Goal: Task Accomplishment & Management: Use online tool/utility

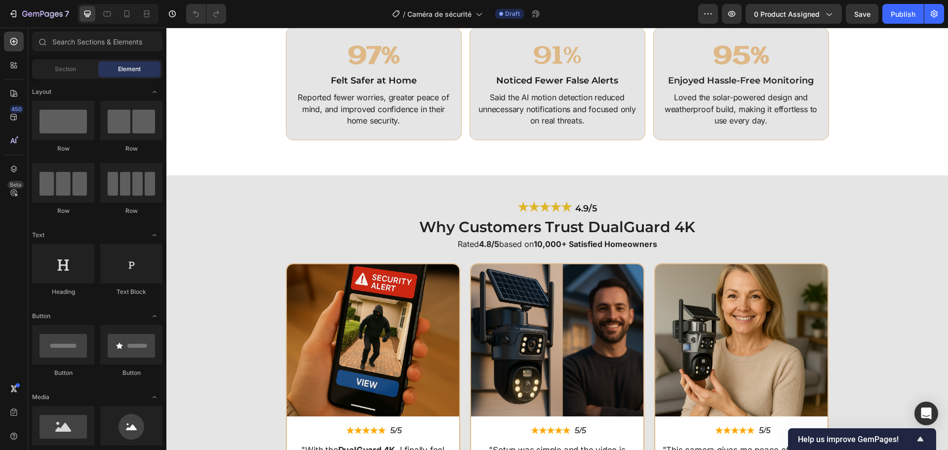
scroll to position [2277, 0]
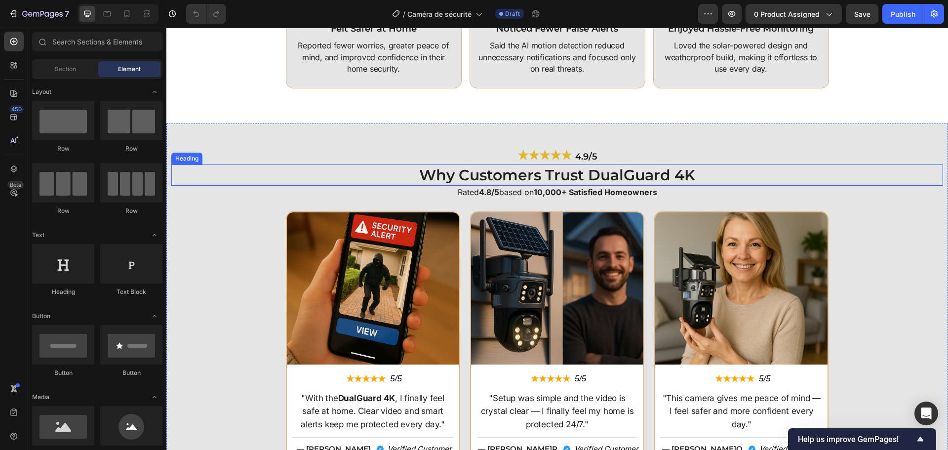
click at [591, 175] on h2 "Why Customers Trust DualGuard 4K" at bounding box center [556, 174] width 771 height 21
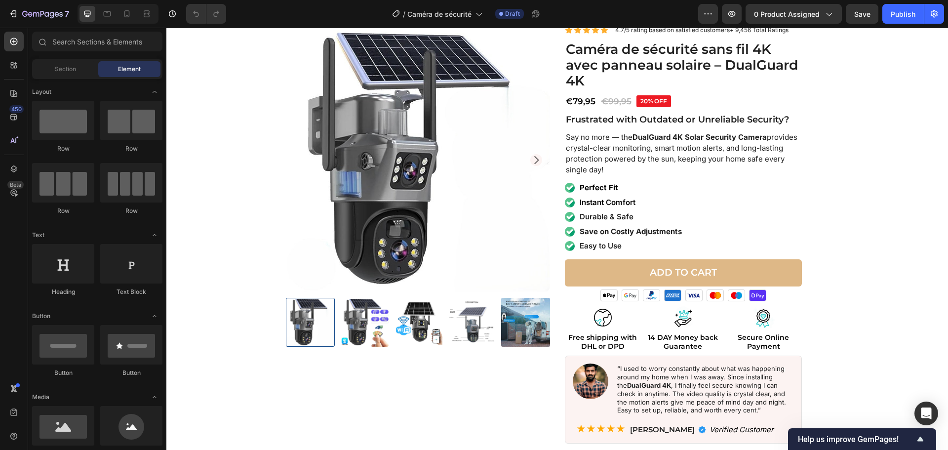
scroll to position [0, 0]
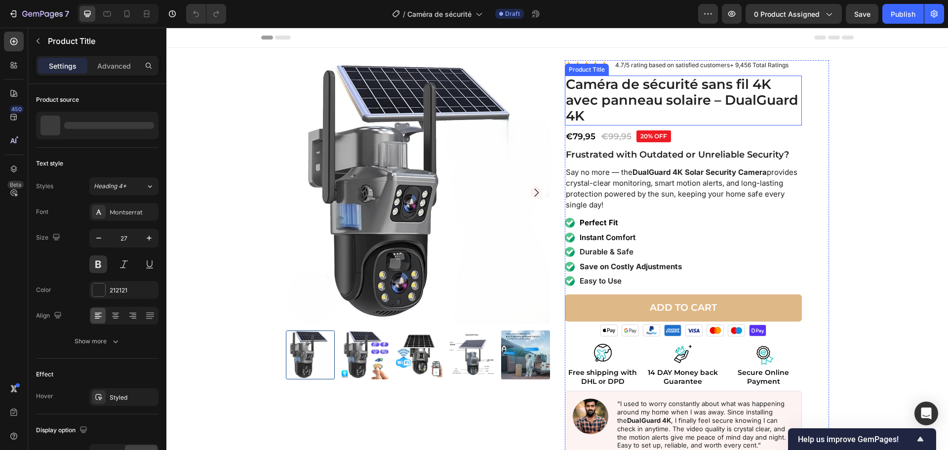
click at [565, 85] on h1 "Caméra de sécurité sans fil 4K avec panneau solaire – DualGuard 4K" at bounding box center [683, 101] width 237 height 50
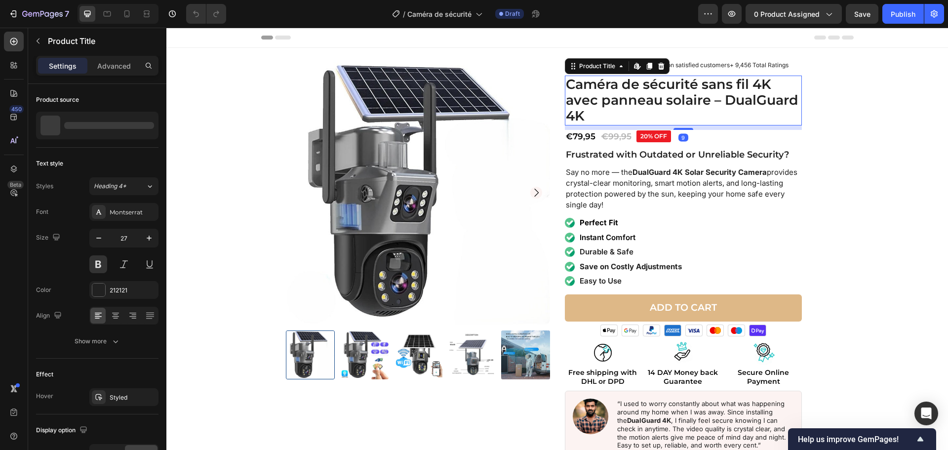
click at [565, 85] on h1 "Caméra de sécurité sans fil 4K avec panneau solaire – DualGuard 4K" at bounding box center [683, 101] width 237 height 50
click at [568, 84] on h1 "Caméra de sécurité sans fil 4K avec panneau solaire – DualGuard 4K" at bounding box center [683, 101] width 237 height 50
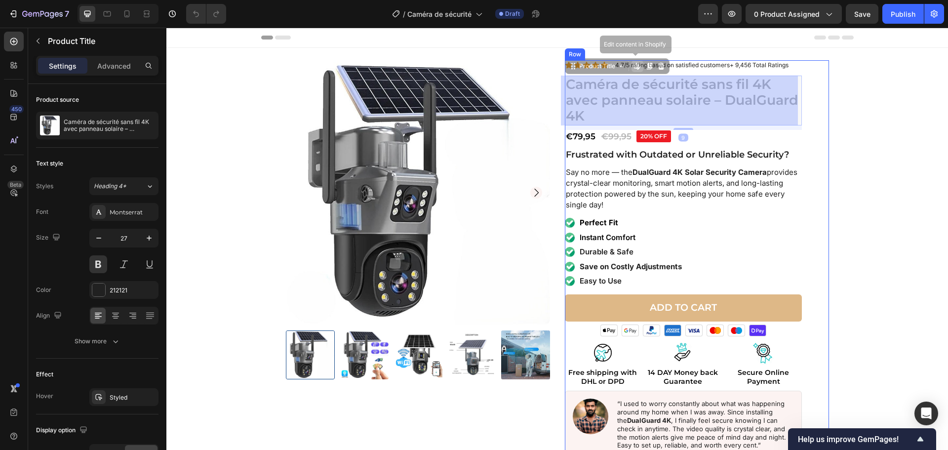
drag, startPoint x: 578, startPoint y: 117, endPoint x: 571, endPoint y: 114, distance: 7.5
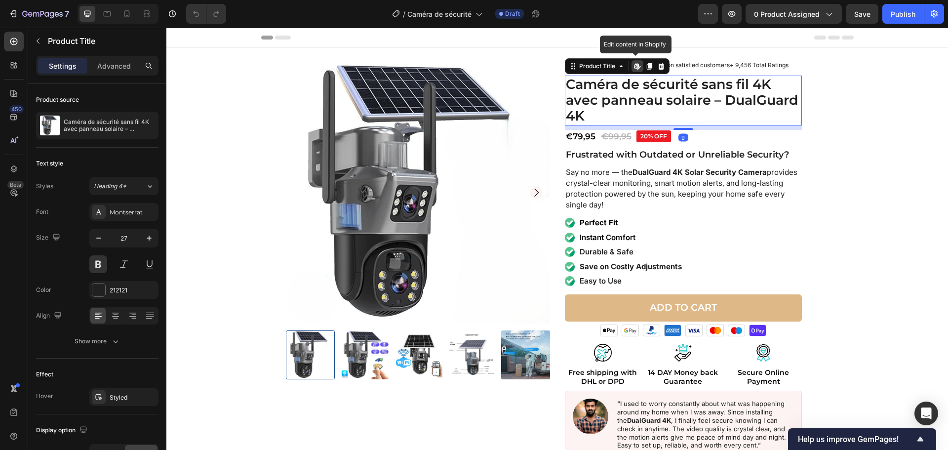
click at [571, 114] on h1 "Caméra de sécurité sans fil 4K avec panneau solaire – DualGuard 4K" at bounding box center [683, 101] width 237 height 50
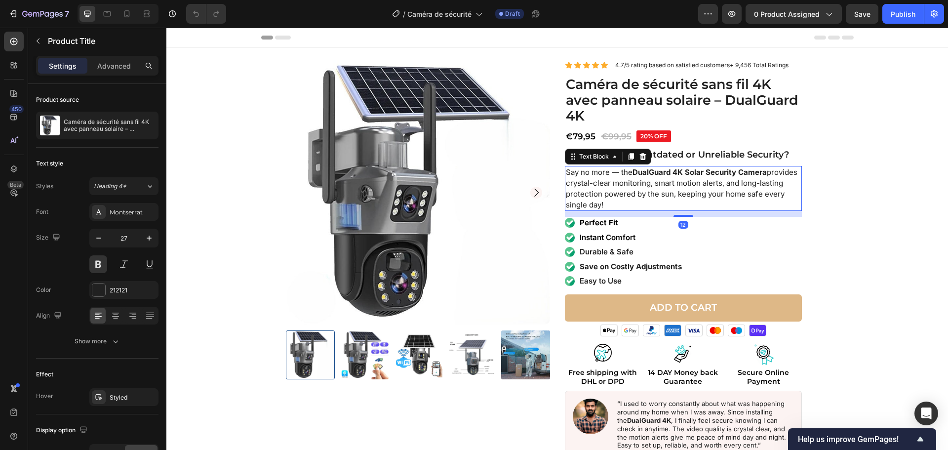
click at [630, 170] on p "Say no more — the DualGuard 4K Solar Security Camera provides crystal-clear mon…" at bounding box center [683, 188] width 235 height 43
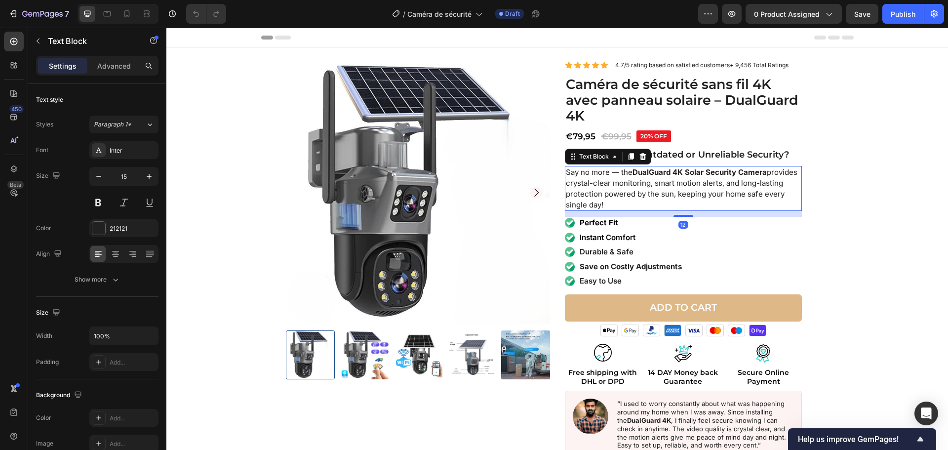
click at [672, 173] on strong "DualGuard 4K Solar Security Camera" at bounding box center [699, 171] width 134 height 9
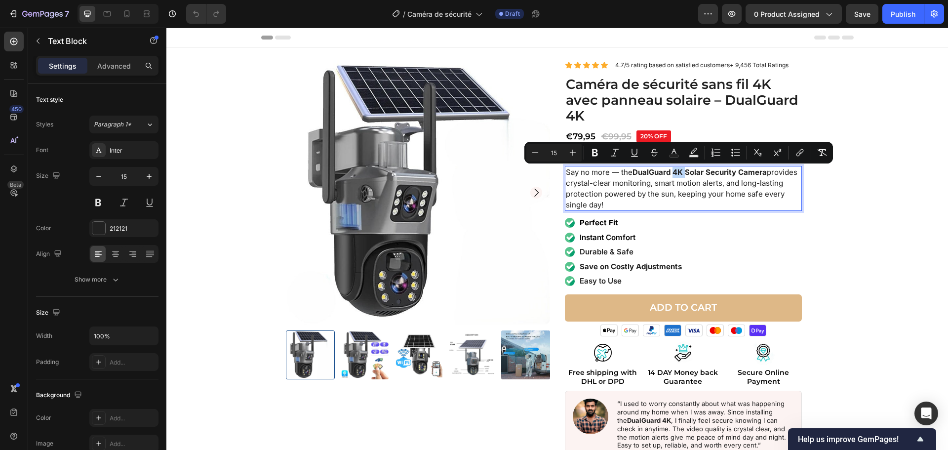
click at [672, 173] on strong "DualGuard 4K Solar Security Camera" at bounding box center [699, 171] width 134 height 9
drag, startPoint x: 646, startPoint y: 173, endPoint x: 762, endPoint y: 174, distance: 116.5
click at [762, 174] on strong "DualGuard 4K Solar Security Camera" at bounding box center [699, 171] width 134 height 9
copy strong "DualGuard 4K Solar Security Camera"
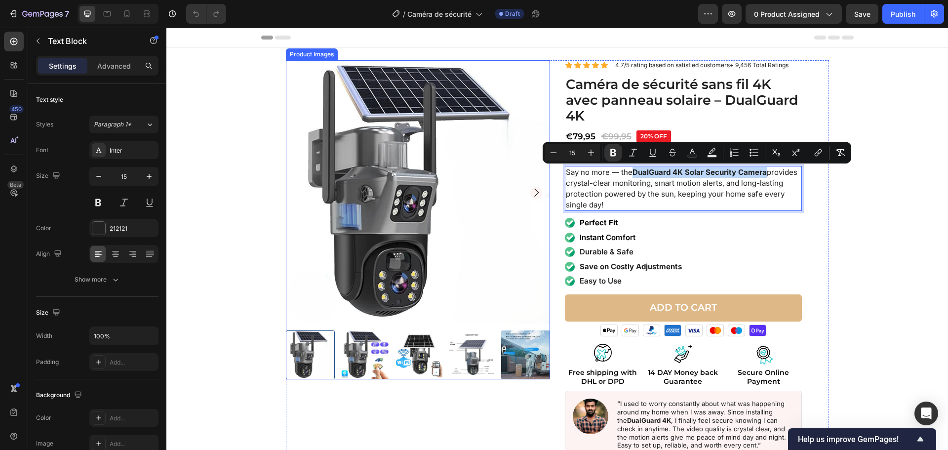
click at [476, 348] on img at bounding box center [471, 354] width 49 height 49
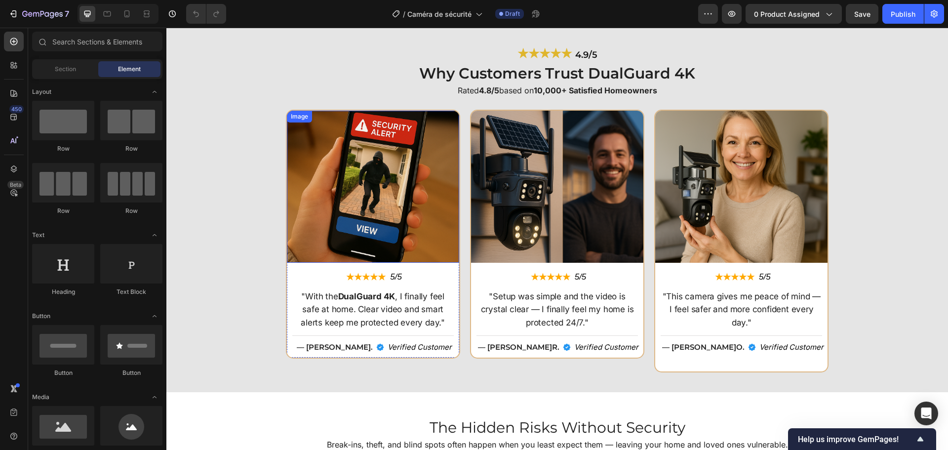
scroll to position [2380, 0]
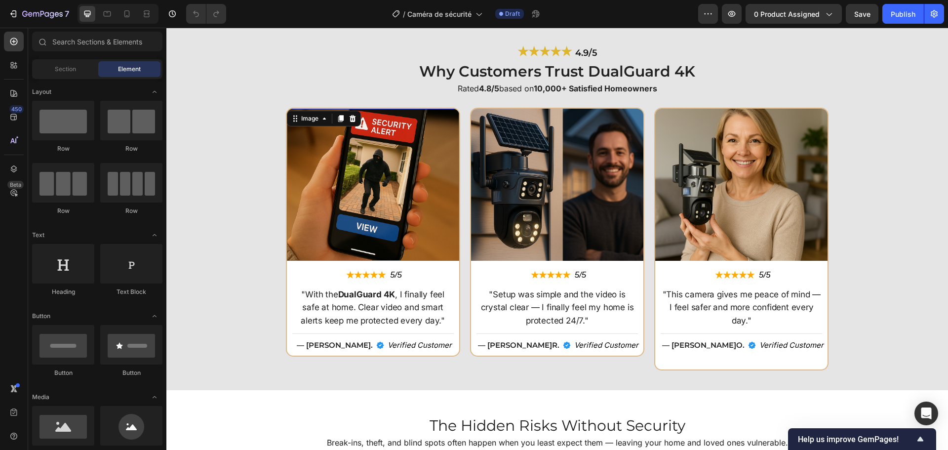
click at [363, 237] on img at bounding box center [373, 185] width 172 height 152
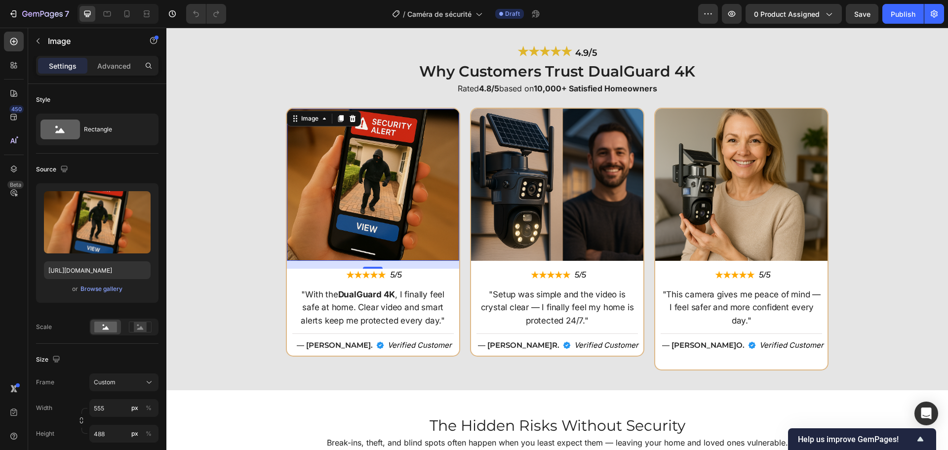
click at [374, 182] on img at bounding box center [373, 185] width 172 height 152
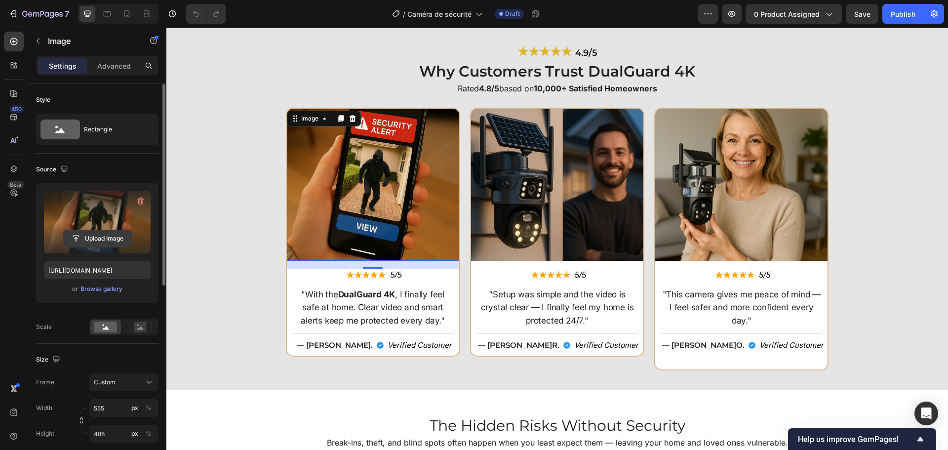
click at [126, 236] on input "file" at bounding box center [97, 238] width 68 height 17
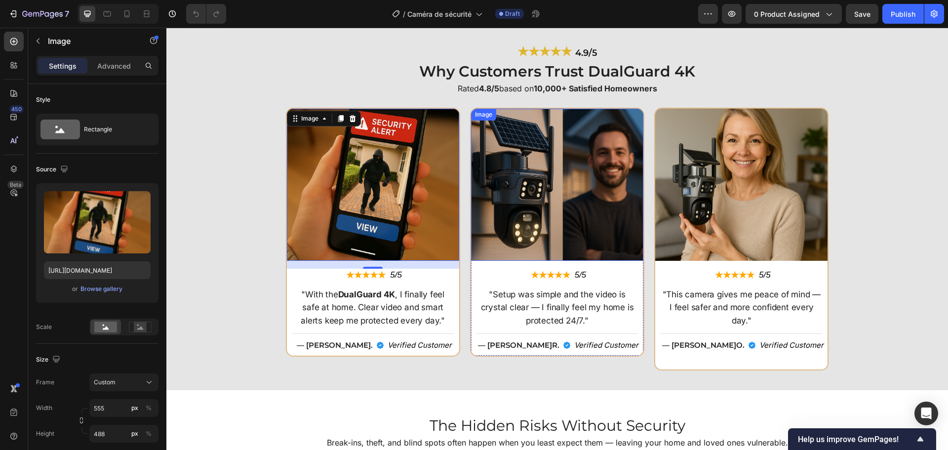
click at [522, 243] on img at bounding box center [557, 185] width 172 height 152
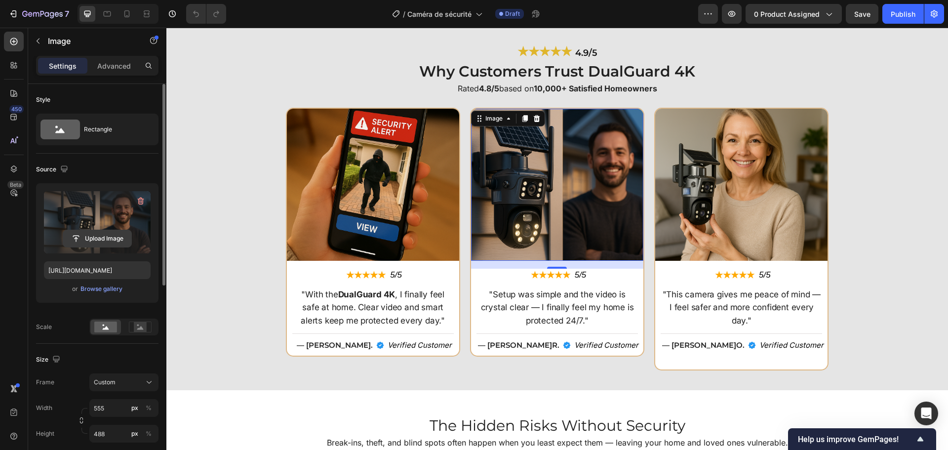
click at [79, 237] on input "file" at bounding box center [97, 238] width 68 height 17
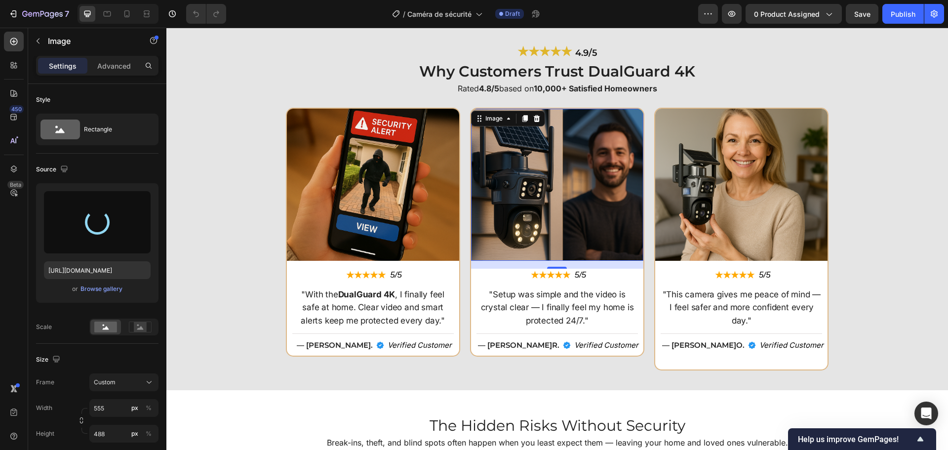
type input "https://cdn.shopify.com/s/files/1/0808/8620/2710/files/gempages_585570282693985…"
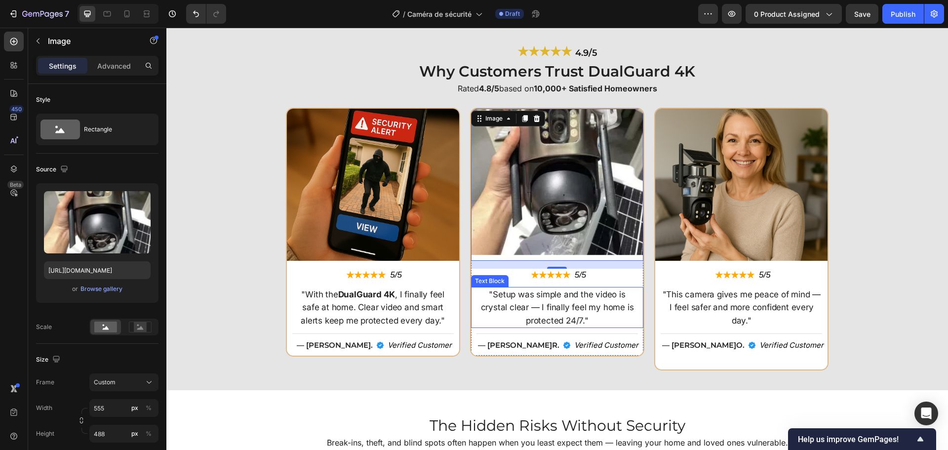
click at [528, 302] on p ""Setup was simple and the video is crystal clear — I finally feel my home is pr…" at bounding box center [556, 307] width 159 height 39
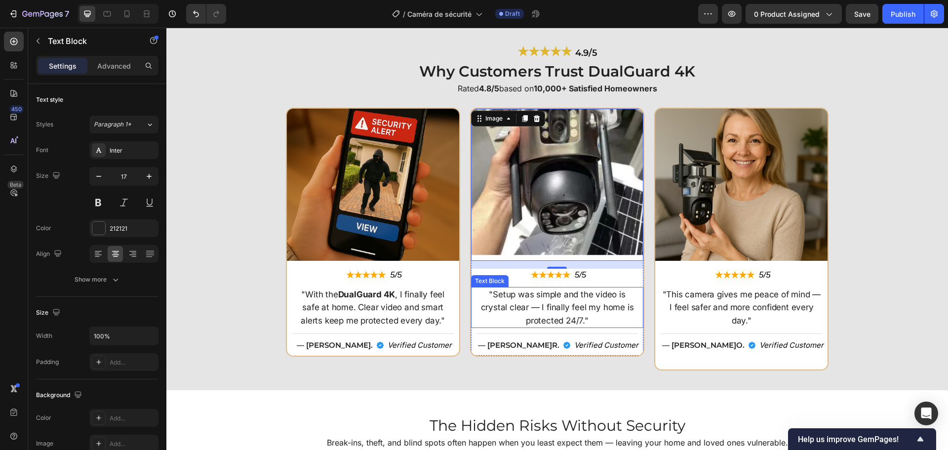
click at [529, 302] on p ""Setup was simple and the video is crystal clear — I finally feel my home is pr…" at bounding box center [556, 307] width 159 height 39
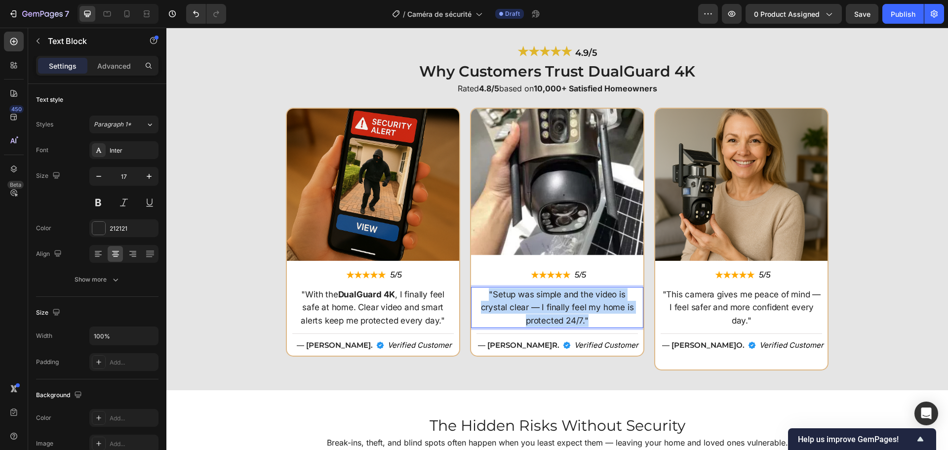
click at [529, 301] on p ""Setup was simple and the video is crystal clear — I finally feel my home is pr…" at bounding box center [556, 307] width 159 height 39
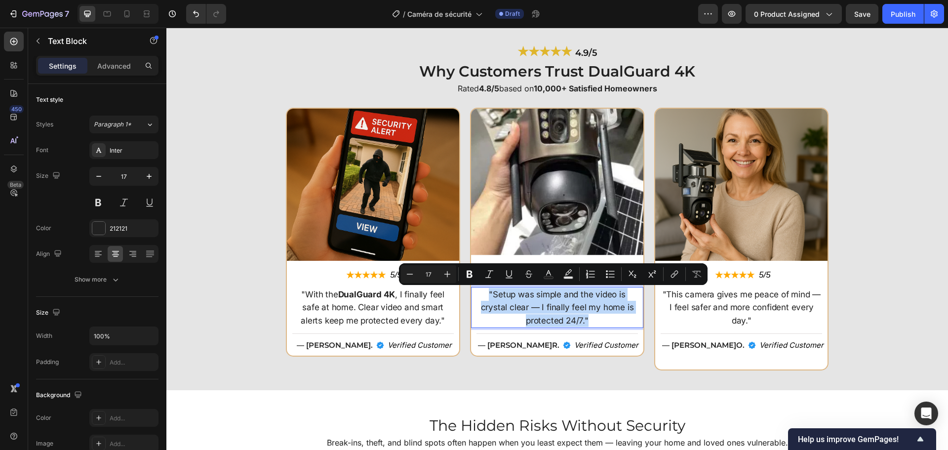
click at [537, 304] on p ""Setup was simple and the video is crystal clear — I finally feel my home is pr…" at bounding box center [556, 307] width 159 height 39
click at [586, 324] on p ""Setup was simple and the video is crystal clear — I finally feel my home is pr…" at bounding box center [556, 307] width 159 height 39
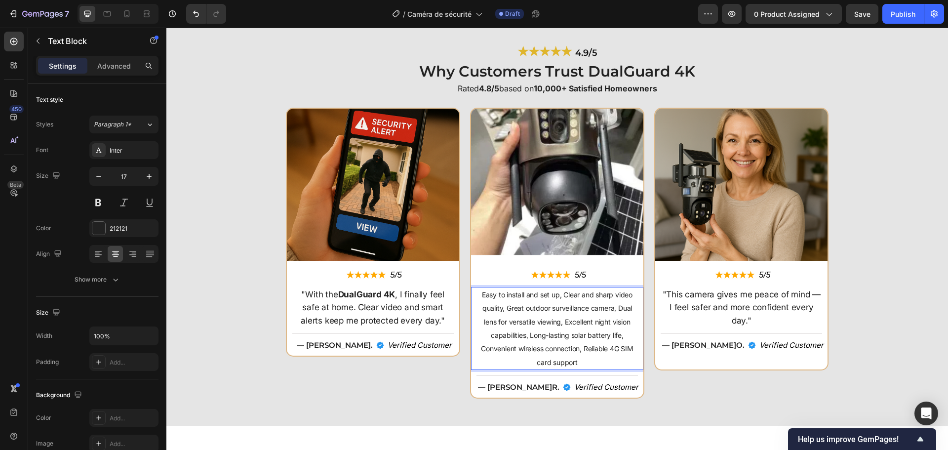
click at [508, 345] on span "Easy to install and set up, Clear and sharp video quality, Great outdoor survei…" at bounding box center [557, 328] width 152 height 76
click at [508, 344] on span "Easy to install and set up, Clear and sharp video quality, Great outdoor survei…" at bounding box center [557, 328] width 152 height 76
drag, startPoint x: 509, startPoint y: 343, endPoint x: 478, endPoint y: 315, distance: 42.3
click at [509, 343] on p "Easy to install and set up, Clear and sharp video quality, Great outdoor survei…" at bounding box center [556, 328] width 159 height 81
click at [477, 299] on p "Easy to install and set up, Clear and sharp video quality, Great outdoor survei…" at bounding box center [556, 328] width 159 height 81
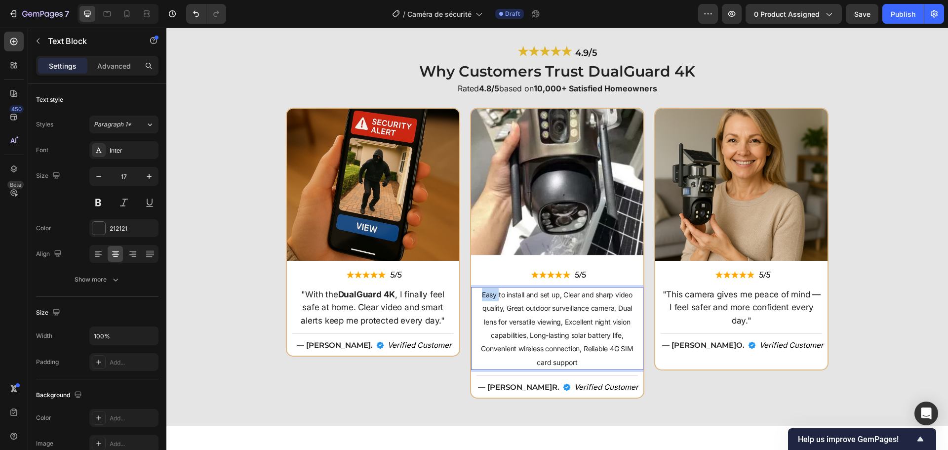
click at [477, 299] on p "Easy to install and set up, Clear and sharp video quality, Great outdoor survei…" at bounding box center [556, 328] width 159 height 81
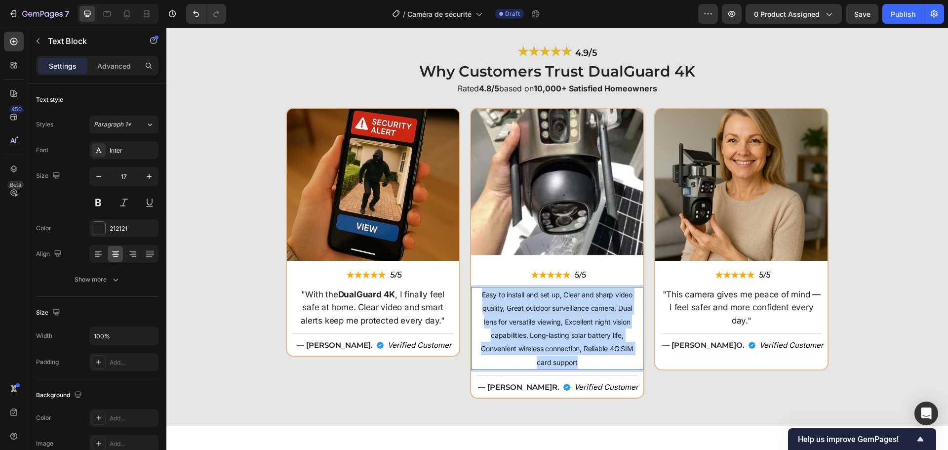
click at [477, 299] on p "Easy to install and set up, Clear and sharp video quality, Great outdoor survei…" at bounding box center [556, 328] width 159 height 81
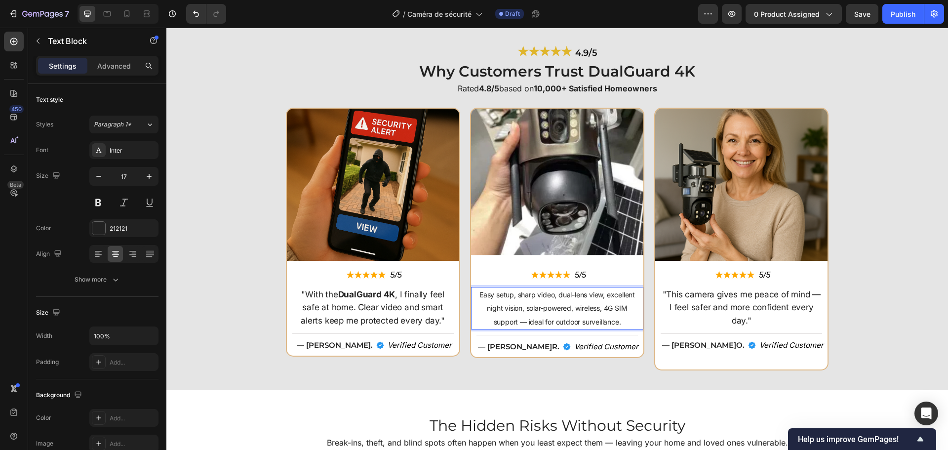
click at [522, 325] on span "Easy setup, sharp video, dual-lens view, excellent night vision, solar-powered,…" at bounding box center [556, 308] width 155 height 36
click at [609, 324] on span "Easy setup, sharp video, dual-lens view, excellent night vision, solar-powered,…" at bounding box center [556, 308] width 155 height 36
click at [614, 322] on span "Easy setup, sharp video, dual-lens view, excellent night vision, solar-powered,…" at bounding box center [556, 308] width 155 height 36
click at [617, 323] on span "Easy setup, sharp video, dual-lens view, excellent night vision, solar-powered,…" at bounding box center [556, 308] width 155 height 36
click at [394, 302] on p ""With the DualGuard 4K , I finally feel safe at home. Clear video and smart ale…" at bounding box center [372, 307] width 159 height 39
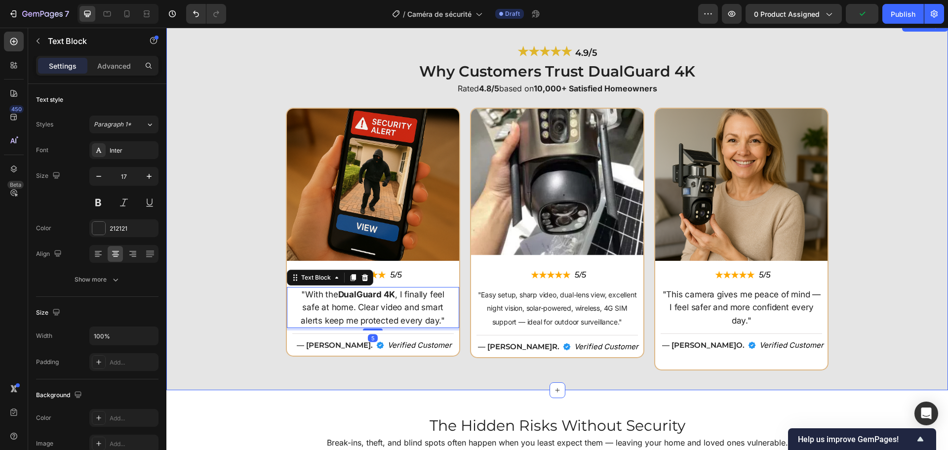
click at [843, 321] on div "Image ★★★★★ Text Block 5/5 Text Block Row "With the DualGuard 4K , I finally fe…" at bounding box center [556, 239] width 771 height 263
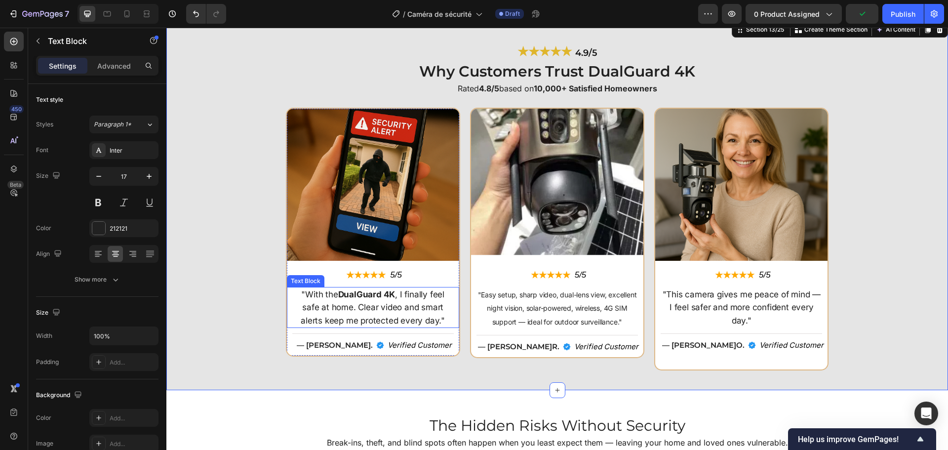
click at [398, 294] on p ""With the DualGuard 4K , I finally feel safe at home. Clear video and smart ale…" at bounding box center [372, 307] width 159 height 39
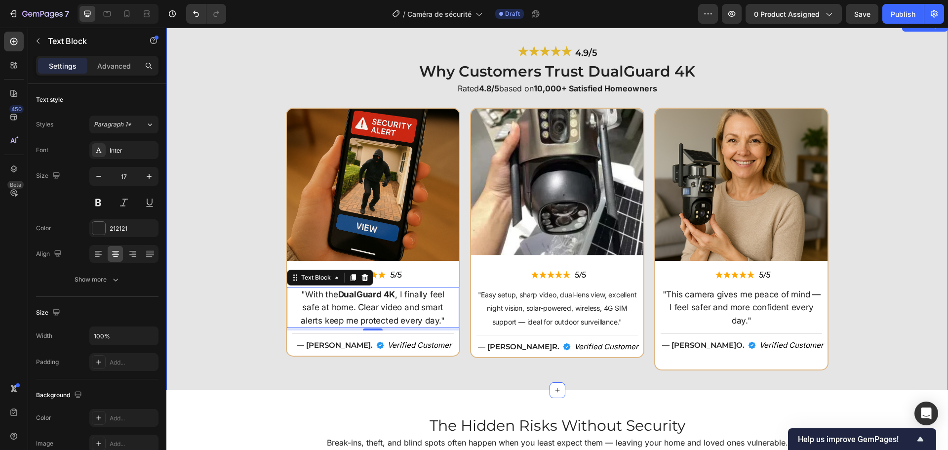
click at [236, 214] on div "Image ★★★★★ Text Block 5/5 Text Block Row "With the DualGuard 4K , I finally fe…" at bounding box center [556, 239] width 771 height 263
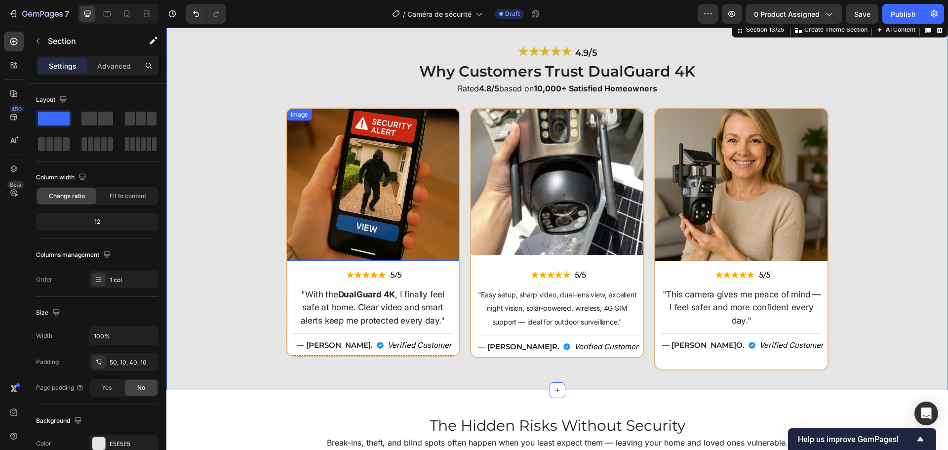
click at [356, 217] on img at bounding box center [373, 185] width 172 height 152
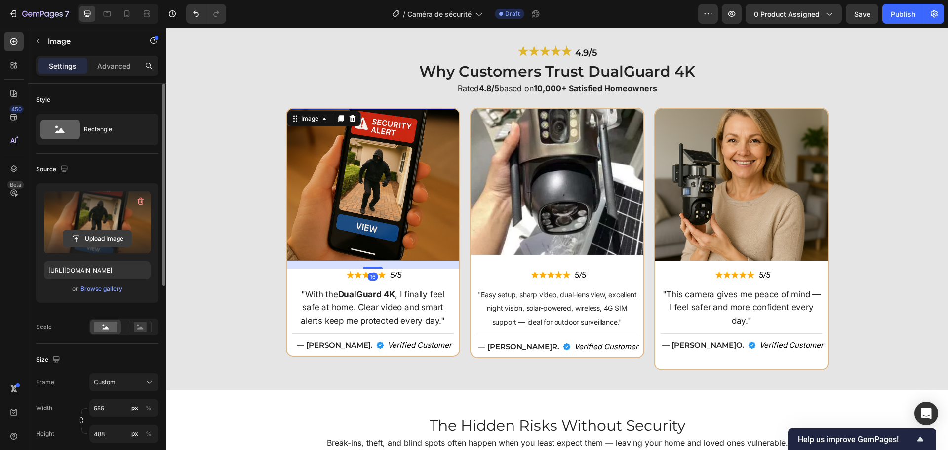
click at [113, 237] on input "file" at bounding box center [97, 238] width 68 height 17
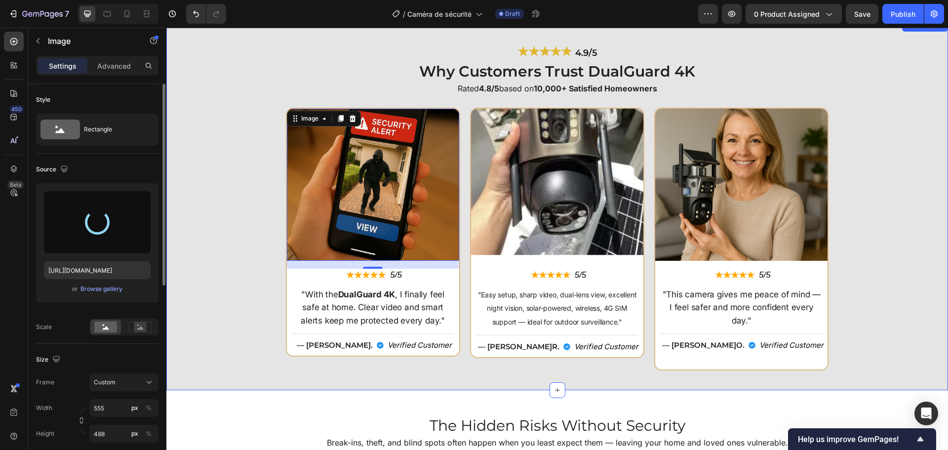
type input "https://cdn.shopify.com/s/files/1/0808/8620/2710/files/gempages_585570282693985…"
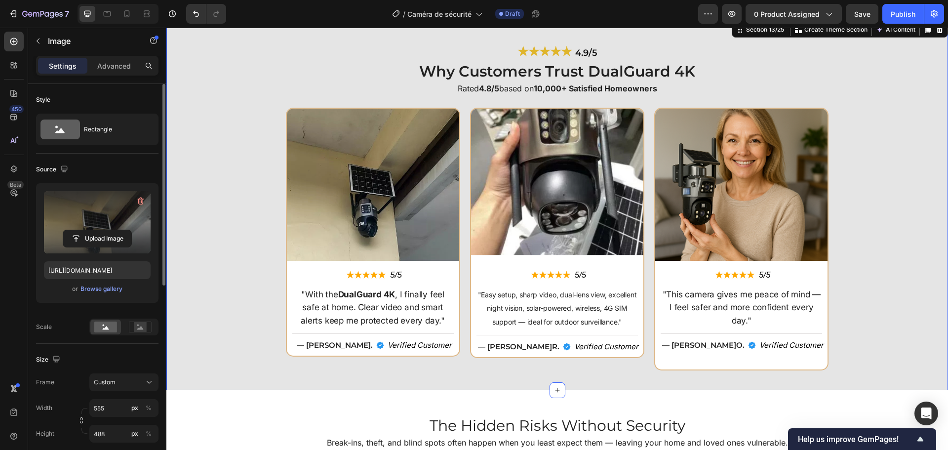
click at [248, 251] on div "Image ★★★★★ Text Block 5/5 Text Block Row "With the DualGuard 4K , I finally fe…" at bounding box center [556, 239] width 771 height 263
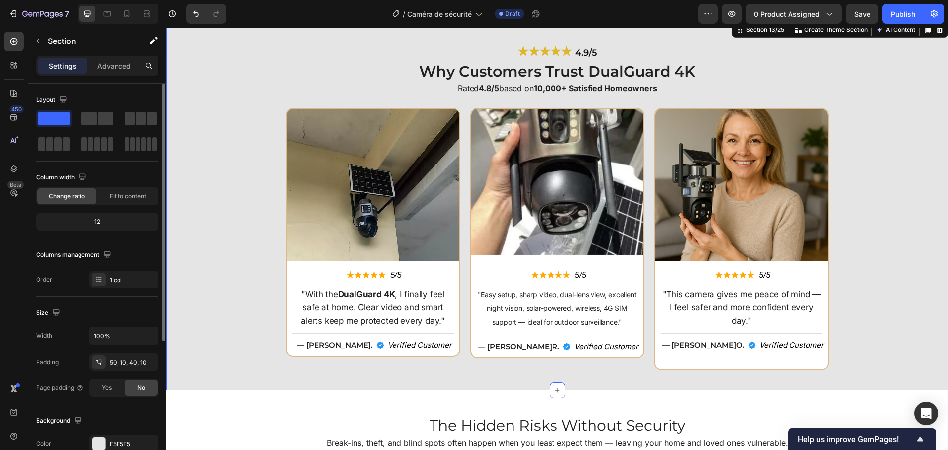
click at [887, 259] on div "Image ★★★★★ Text Block 5/5 Text Block Row "With the DualGuard 4K , I finally fe…" at bounding box center [556, 239] width 771 height 263
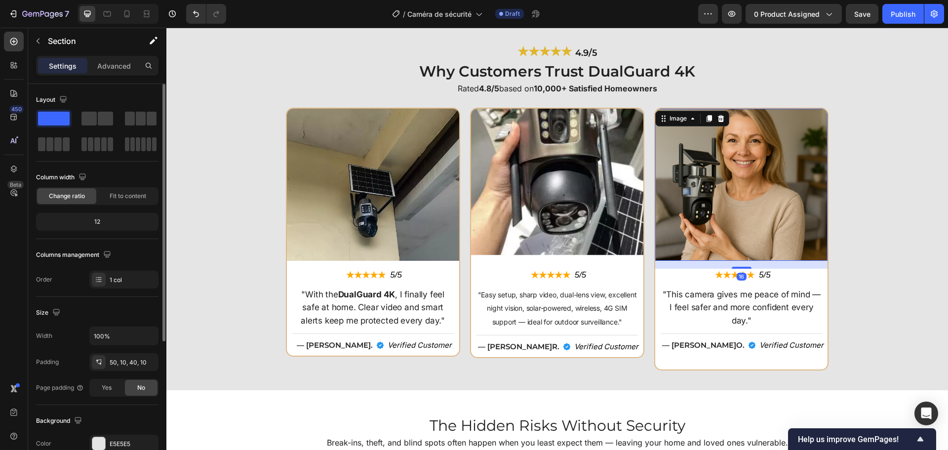
click at [737, 189] on img at bounding box center [741, 185] width 172 height 152
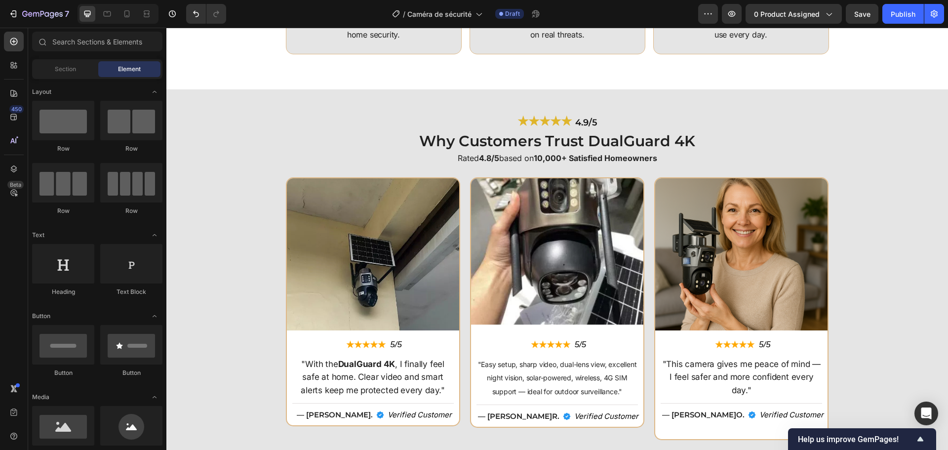
scroll to position [2315, 0]
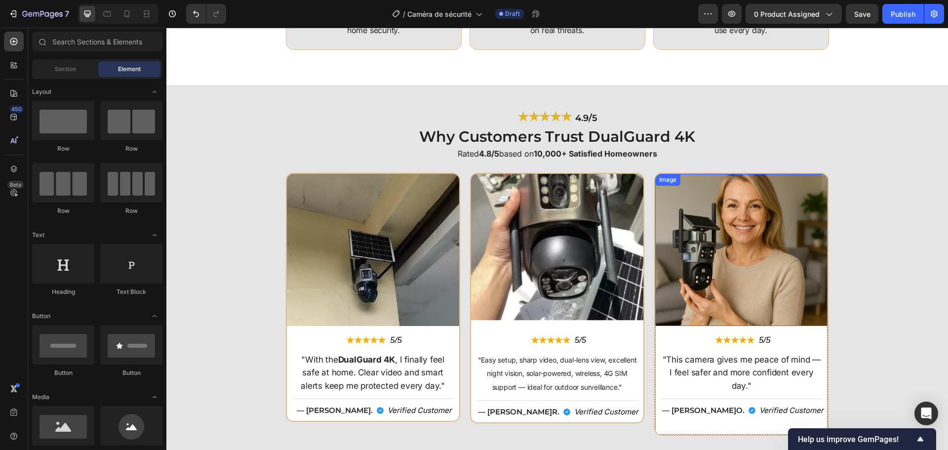
click at [806, 280] on img at bounding box center [741, 250] width 172 height 152
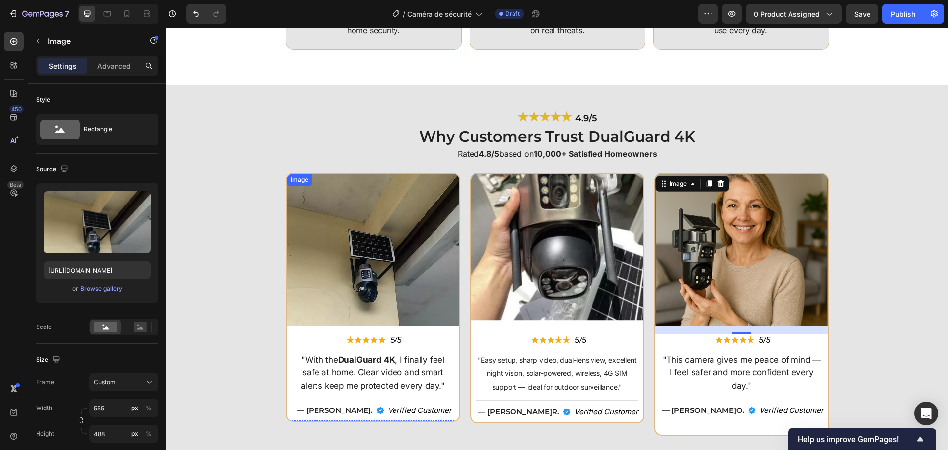
click at [387, 260] on img at bounding box center [373, 250] width 172 height 152
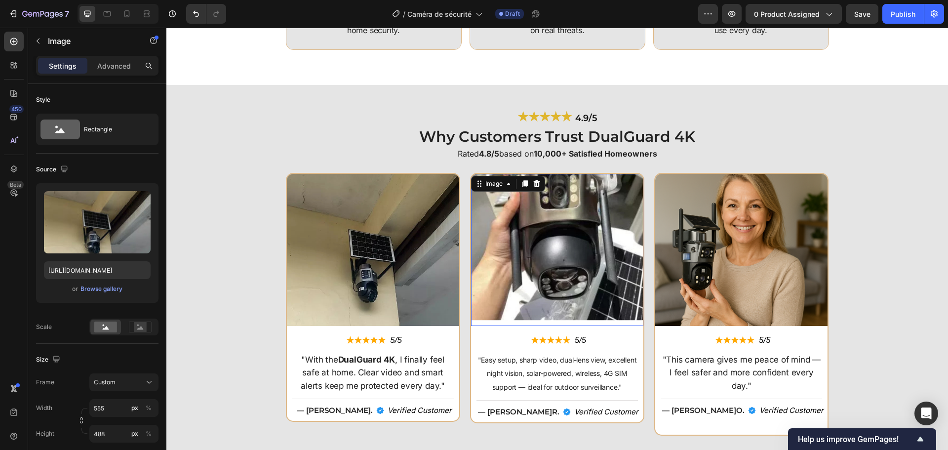
click at [556, 272] on img at bounding box center [557, 250] width 172 height 152
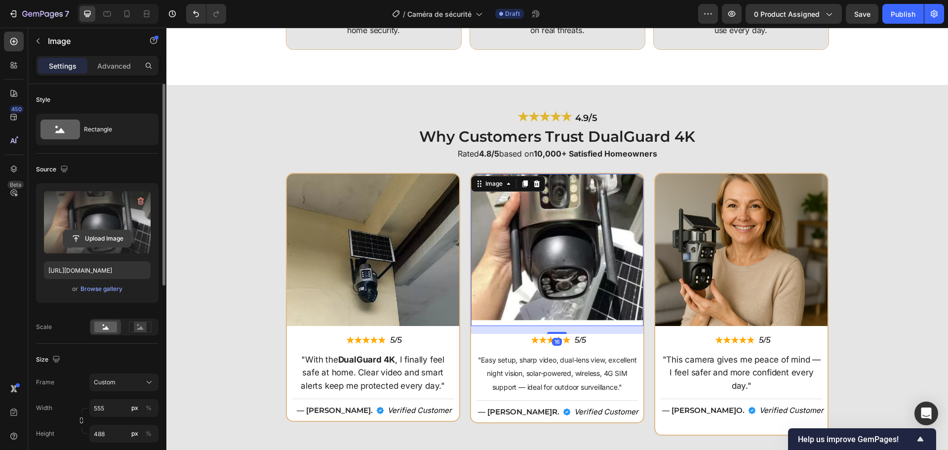
click at [99, 230] on input "file" at bounding box center [97, 238] width 68 height 17
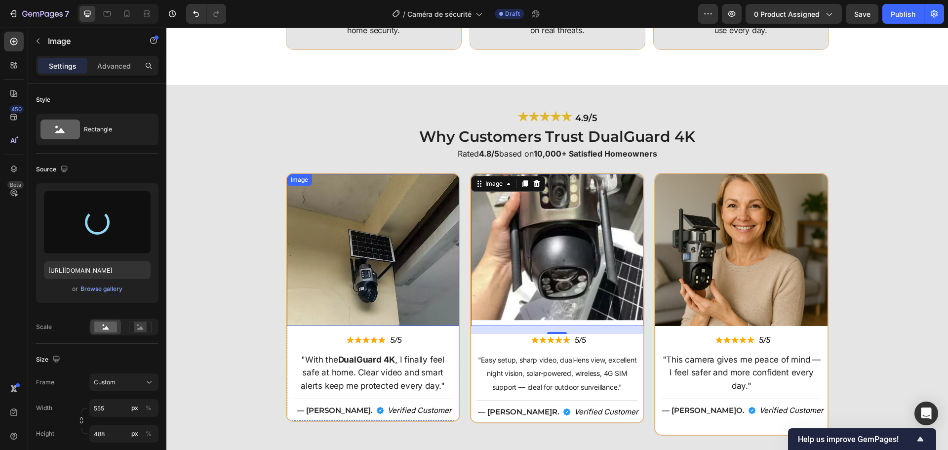
type input "https://cdn.shopify.com/s/files/1/0808/8620/2710/files/gempages_585570282693985…"
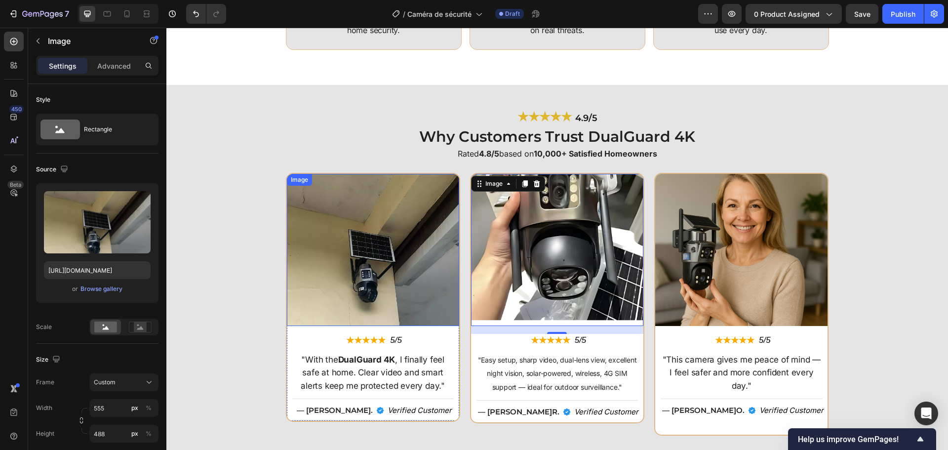
click at [384, 302] on img at bounding box center [373, 250] width 172 height 152
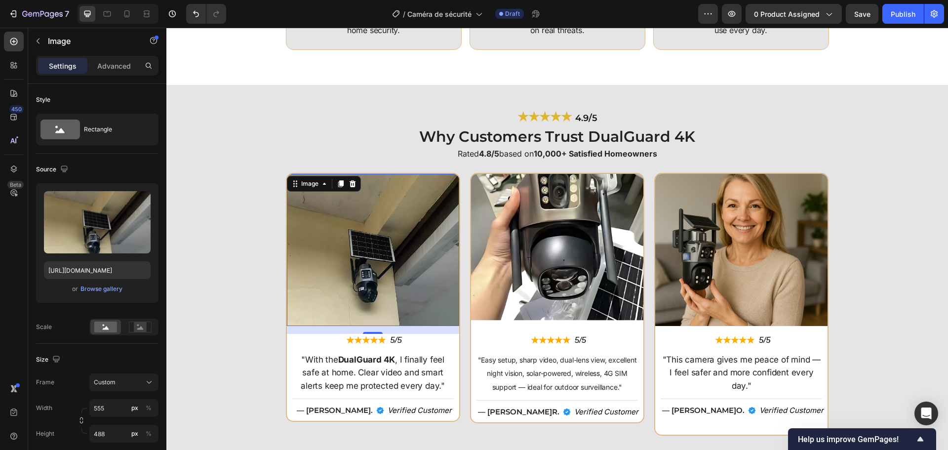
click at [396, 232] on img at bounding box center [373, 250] width 172 height 152
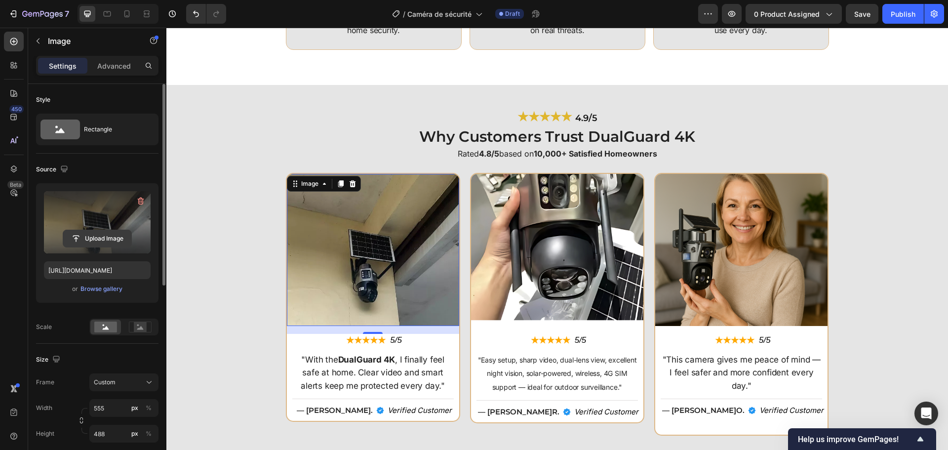
click at [122, 242] on input "file" at bounding box center [97, 238] width 68 height 17
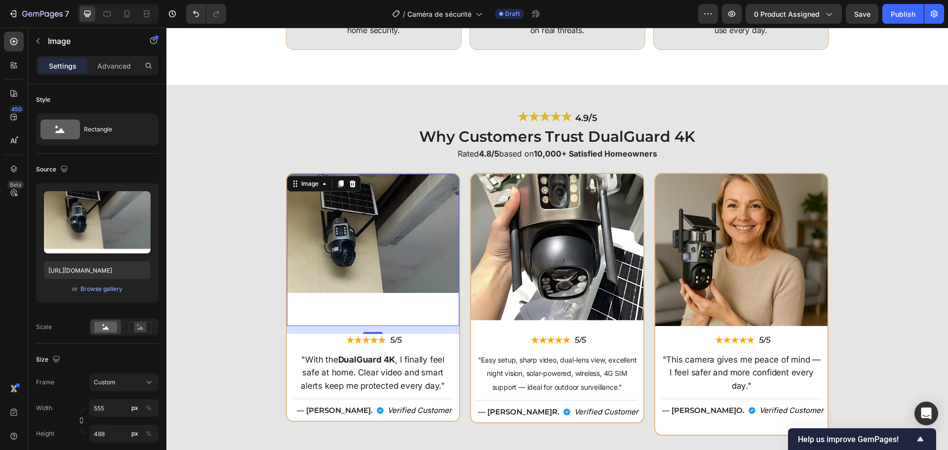
click at [422, 238] on img at bounding box center [373, 250] width 172 height 152
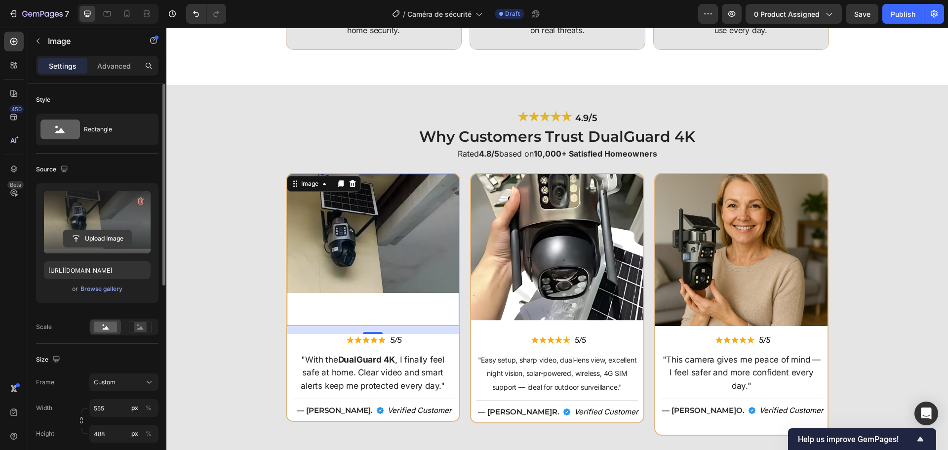
click at [90, 232] on input "file" at bounding box center [97, 238] width 68 height 17
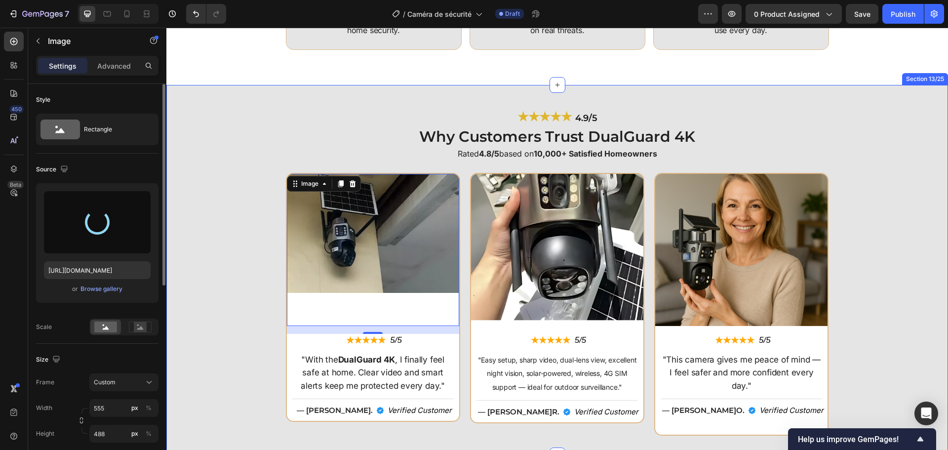
type input "https://cdn.shopify.com/s/files/1/0808/8620/2710/files/gempages_585570282693985…"
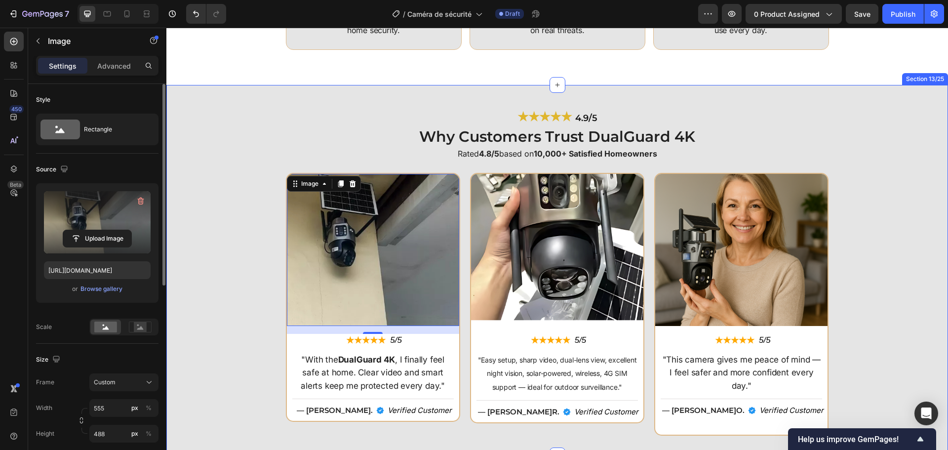
click at [200, 225] on div "Image 16 ★★★★★ Text Block 5/5 Text Block Row "With the DualGuard 4K , I finally…" at bounding box center [556, 304] width 771 height 263
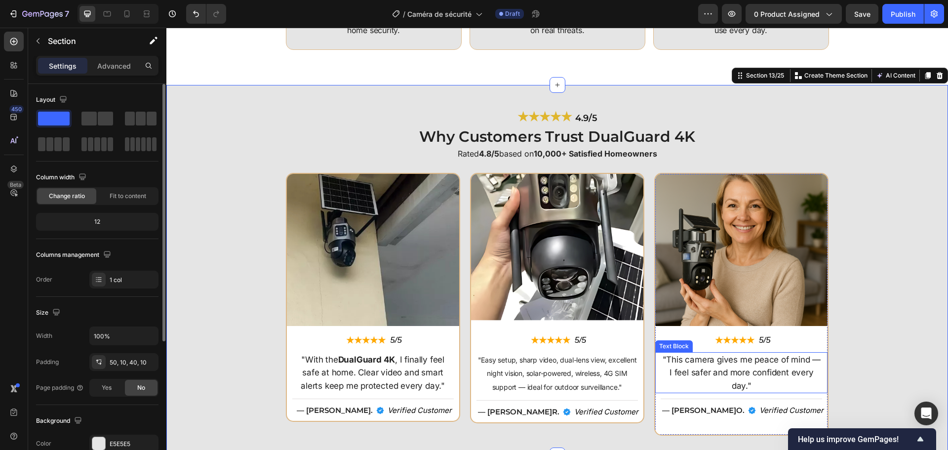
click at [710, 363] on p ""This camera gives me peace of mind — I feel safer and more confident every day…" at bounding box center [740, 372] width 159 height 39
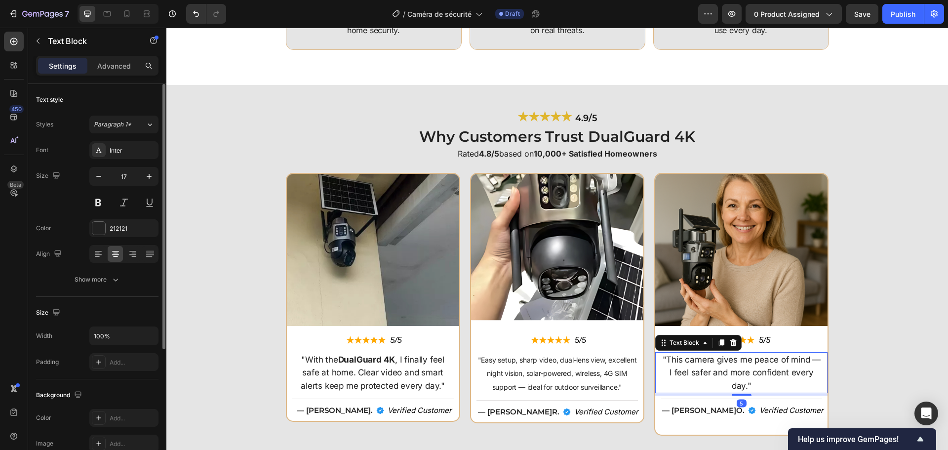
click at [710, 363] on p ""This camera gives me peace of mind — I feel safer and more confident every day…" at bounding box center [740, 372] width 159 height 39
click at [709, 363] on p ""This camera gives me peace of mind — I feel safer and more confident every day…" at bounding box center [740, 372] width 159 height 39
click at [663, 361] on p "Dual lens for versatile viewing, Wide coverage with 360-degree rotation, Durabl…" at bounding box center [740, 373] width 159 height 40
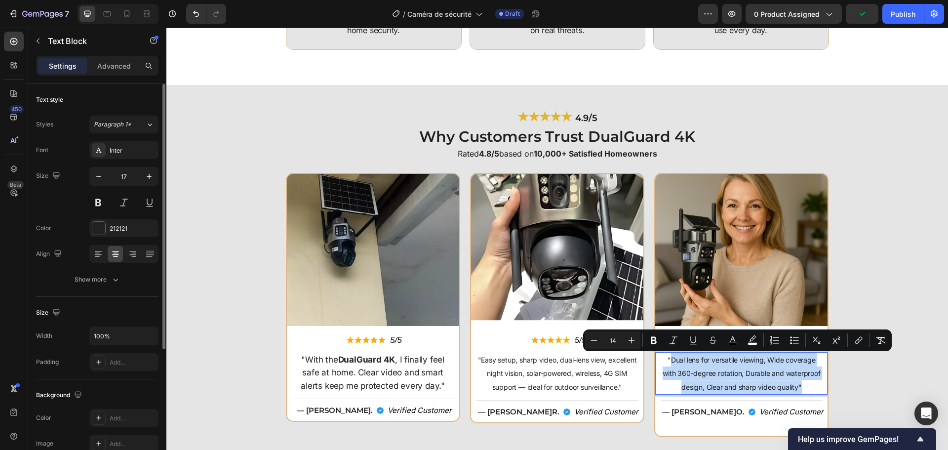
drag, startPoint x: 665, startPoint y: 360, endPoint x: 804, endPoint y: 391, distance: 142.7
click at [804, 391] on p ""Dual lens for versatile viewing, Wide coverage with 360-degree rotation, Durab…" at bounding box center [740, 373] width 159 height 40
click at [799, 386] on p ""Dual lens for versatile viewing, Wide coverage with 360-degree rotation, Durab…" at bounding box center [740, 373] width 159 height 40
drag, startPoint x: 661, startPoint y: 358, endPoint x: 791, endPoint y: 389, distance: 133.9
click at [798, 390] on p ""Dual lens for versatile viewing, Wide coverage with 360-degree rotation, Durab…" at bounding box center [740, 373] width 159 height 40
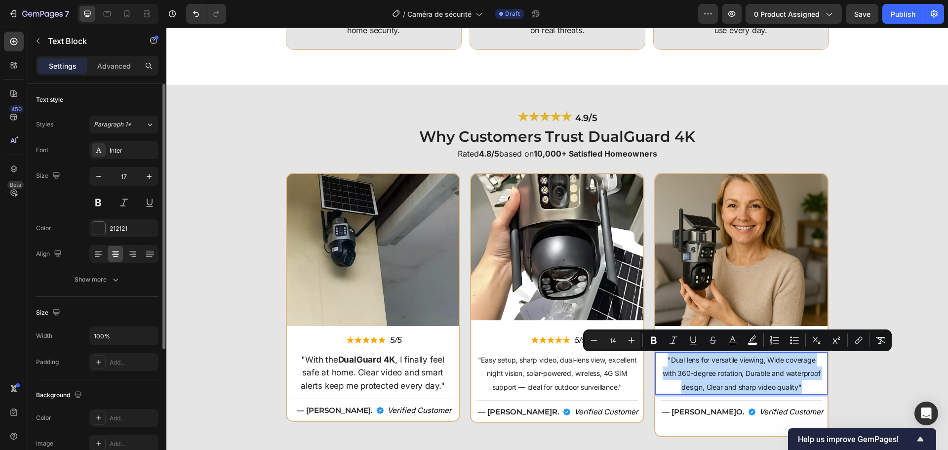
click at [720, 379] on p ""Dual lens for versatile viewing, Wide coverage with 360-degree rotation, Durab…" at bounding box center [740, 373] width 159 height 40
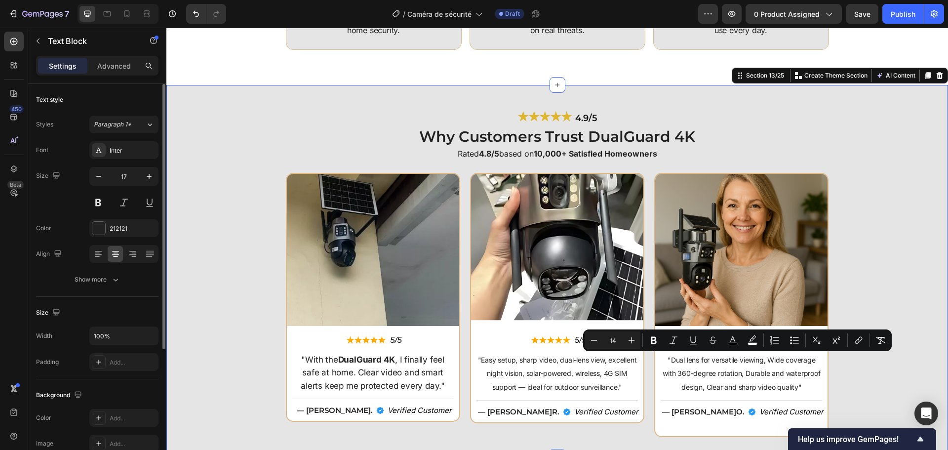
click at [884, 276] on div "Image ★★★★★ Text Block 5/5 Text Block Row "With the DualGuard 4K , I finally fe…" at bounding box center [556, 305] width 771 height 264
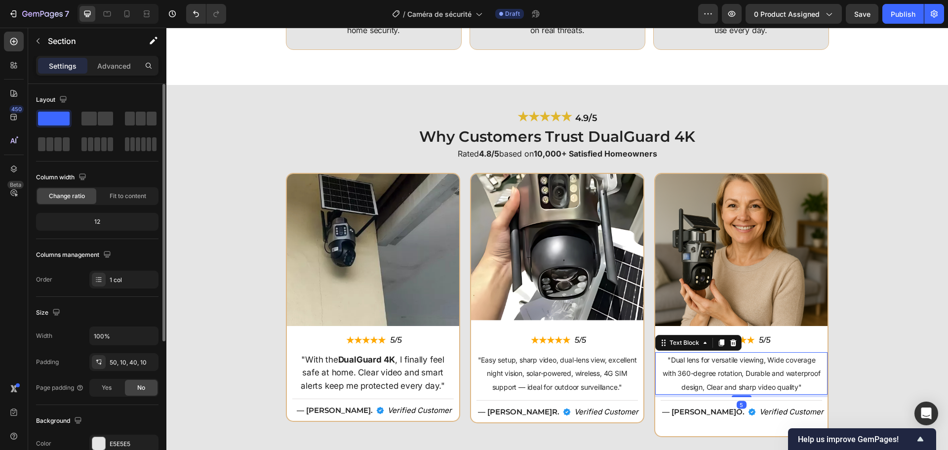
click at [772, 377] on span ""Dual lens for versatile viewing, Wide coverage with 360-degree rotation, Durab…" at bounding box center [740, 373] width 157 height 36
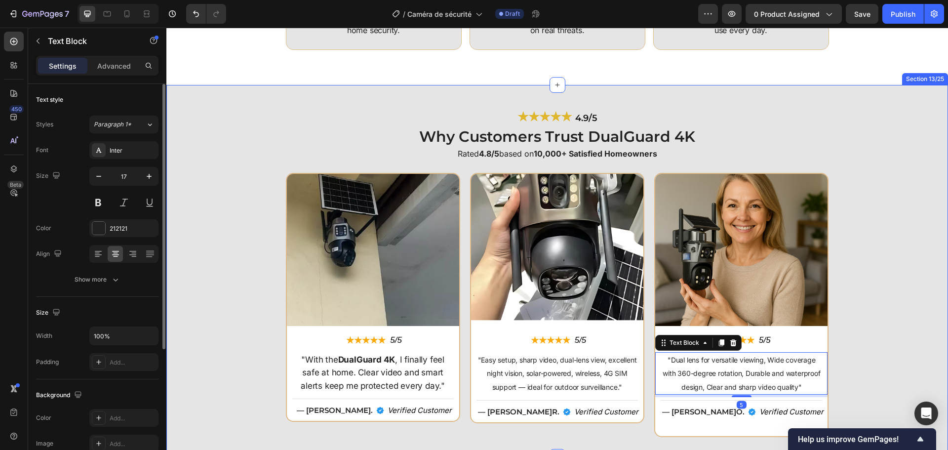
scroll to position [2414, 0]
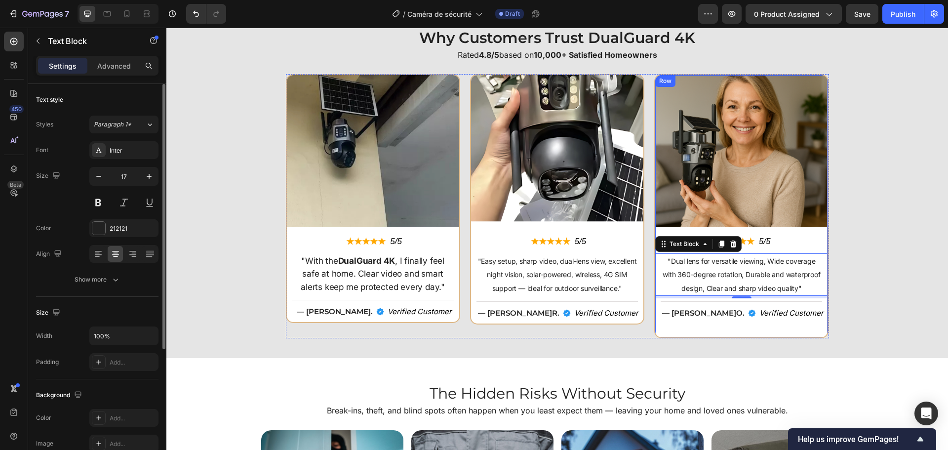
click at [747, 330] on div "Image ★★★★★ Text Block 5/5 Text Block Row "Dual lens for versatile viewing, Wid…" at bounding box center [741, 206] width 174 height 264
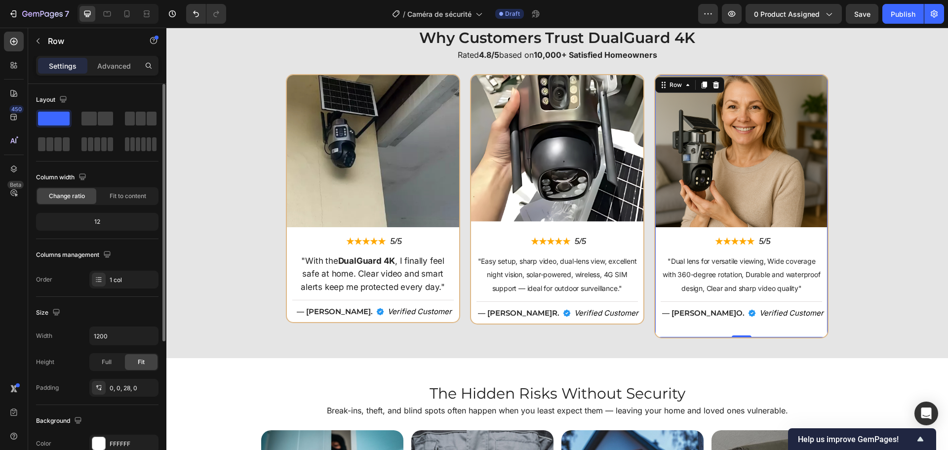
drag, startPoint x: 741, startPoint y: 336, endPoint x: 740, endPoint y: 328, distance: 8.4
click at [740, 328] on div "Image ★★★★★ Text Block 5/5 Text Block Row "Dual lens for versatile viewing, Wid…" at bounding box center [741, 206] width 174 height 264
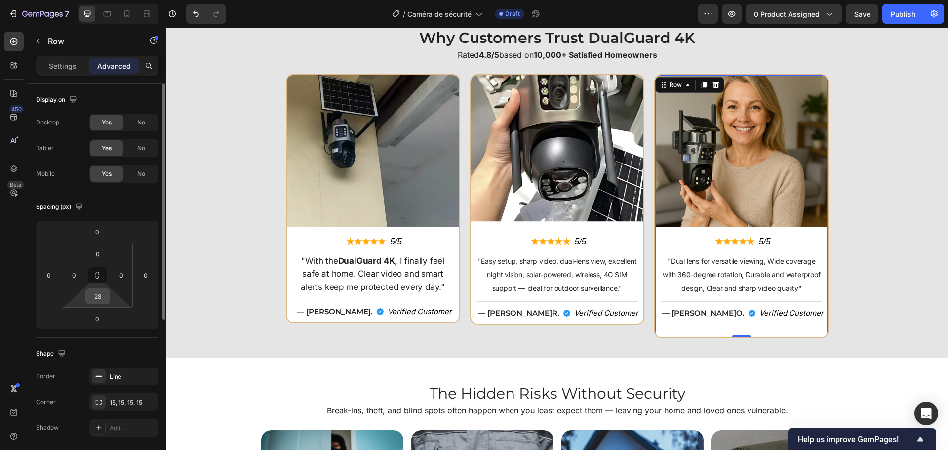
click at [100, 293] on input "28" at bounding box center [98, 296] width 20 height 15
type input "0"
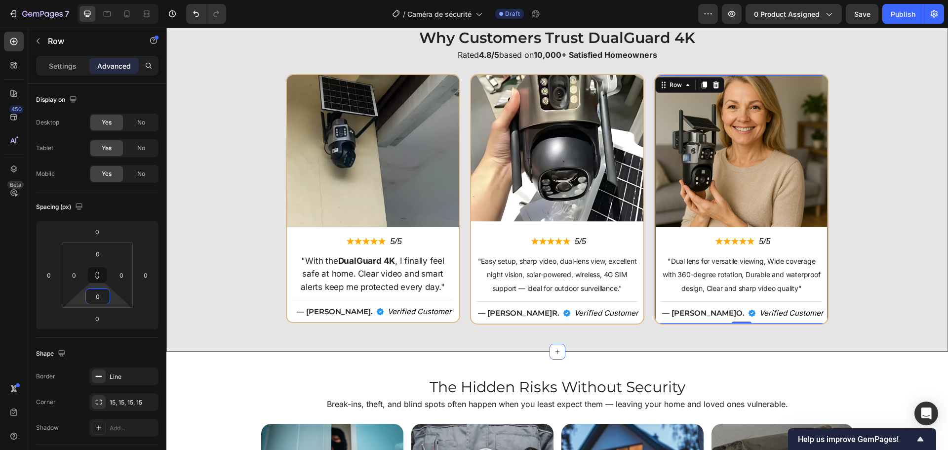
click at [880, 285] on div "Image ★★★★★ Text Block 5/5 Text Block Row "With the DualGuard 4K , I finally fe…" at bounding box center [556, 203] width 771 height 258
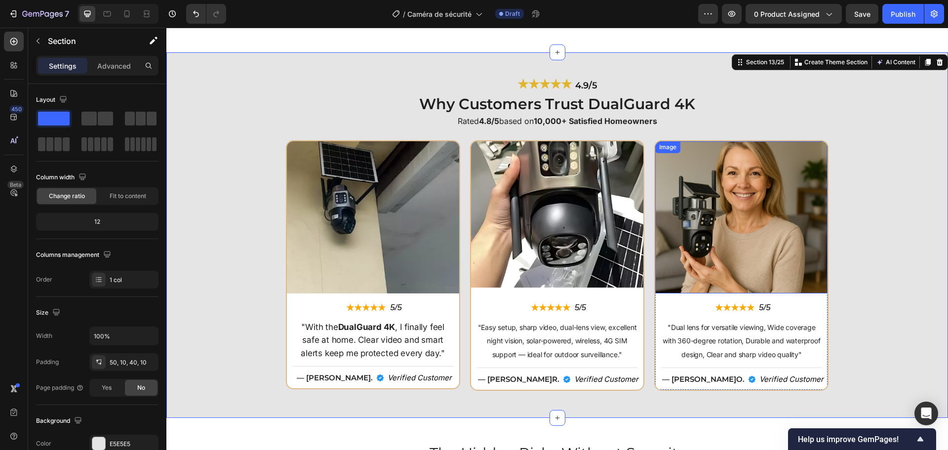
scroll to position [2364, 0]
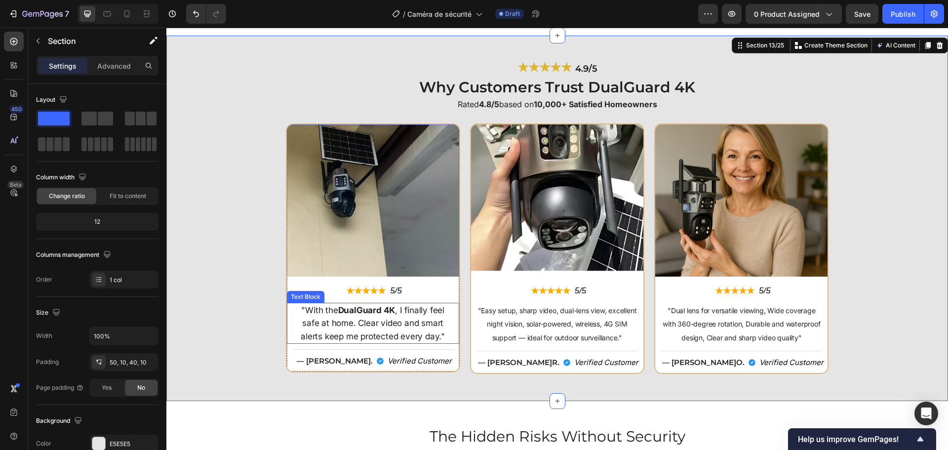
click at [398, 325] on p ""With the DualGuard 4K , I finally feel safe at home. Clear video and smart ale…" at bounding box center [372, 323] width 159 height 39
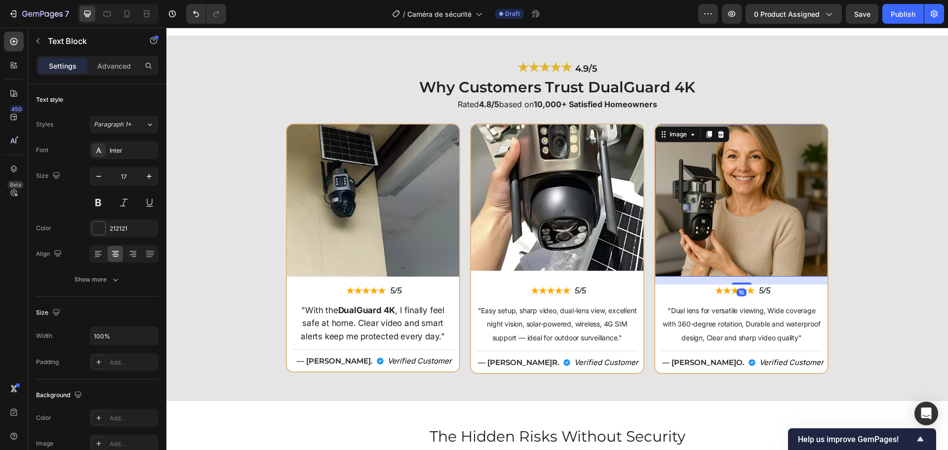
click at [711, 223] on img at bounding box center [741, 200] width 172 height 152
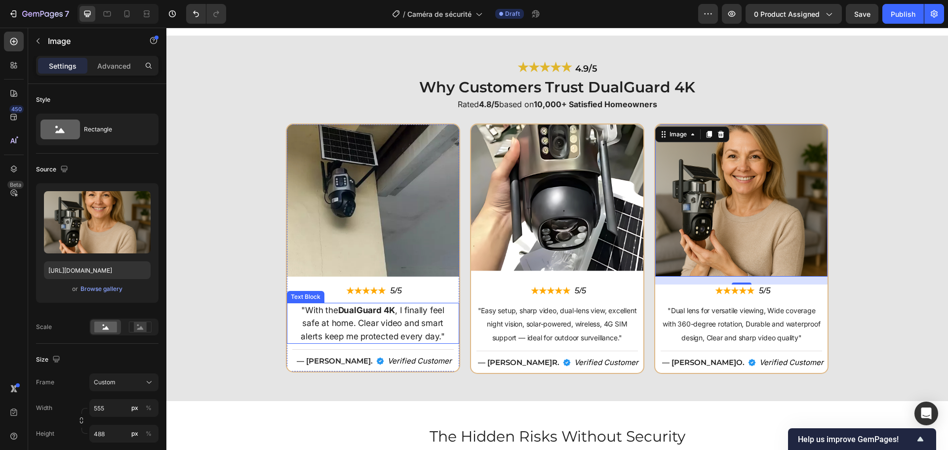
click at [398, 323] on p ""With the DualGuard 4K , I finally feel safe at home. Clear video and smart ale…" at bounding box center [372, 323] width 159 height 39
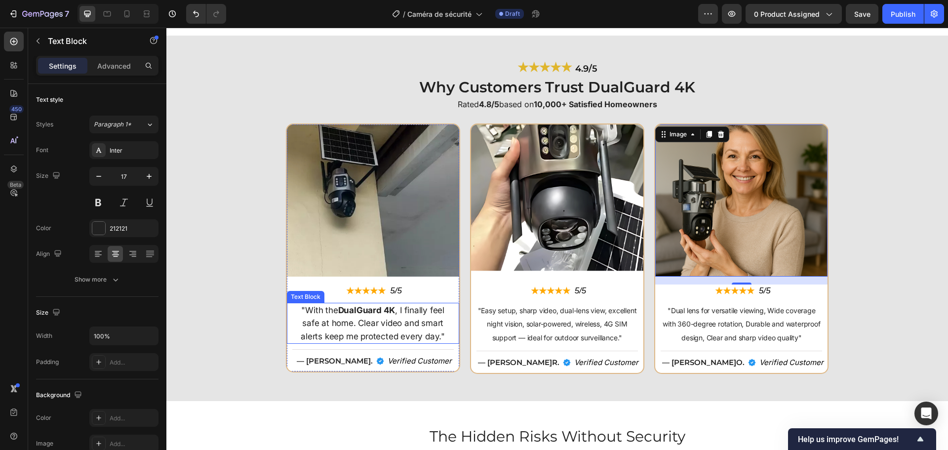
click at [398, 323] on p ""With the DualGuard 4K , I finally feel safe at home. Clear video and smart ale…" at bounding box center [372, 323] width 159 height 39
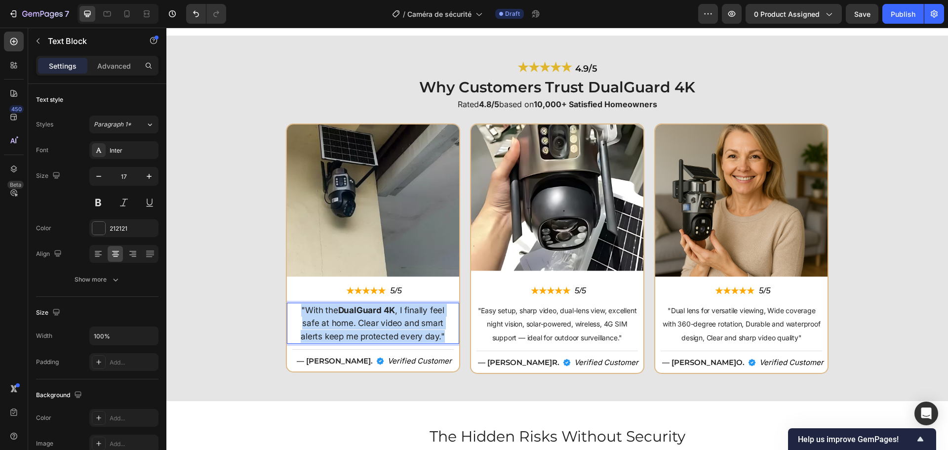
click at [398, 323] on p ""With the DualGuard 4K , I finally feel safe at home. Clear video and smart ale…" at bounding box center [372, 323] width 159 height 39
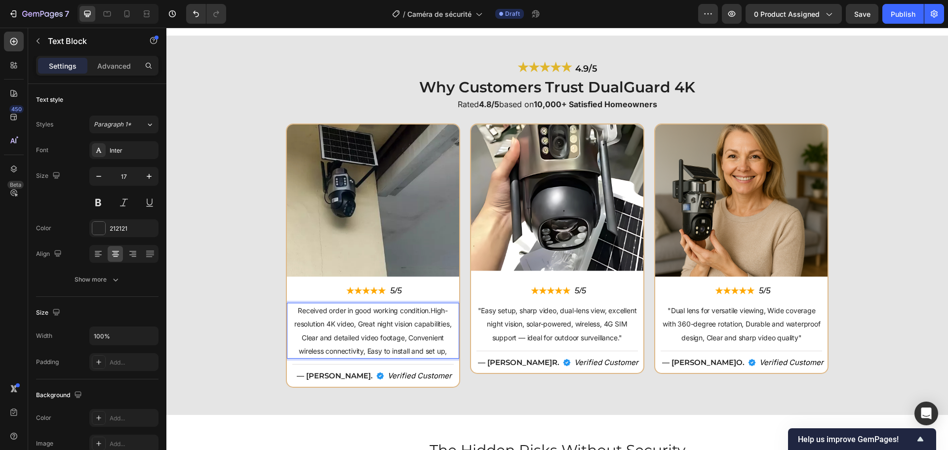
click at [311, 310] on span "Received order in good working condition.High-resolution 4K video, Great night …" at bounding box center [372, 330] width 157 height 49
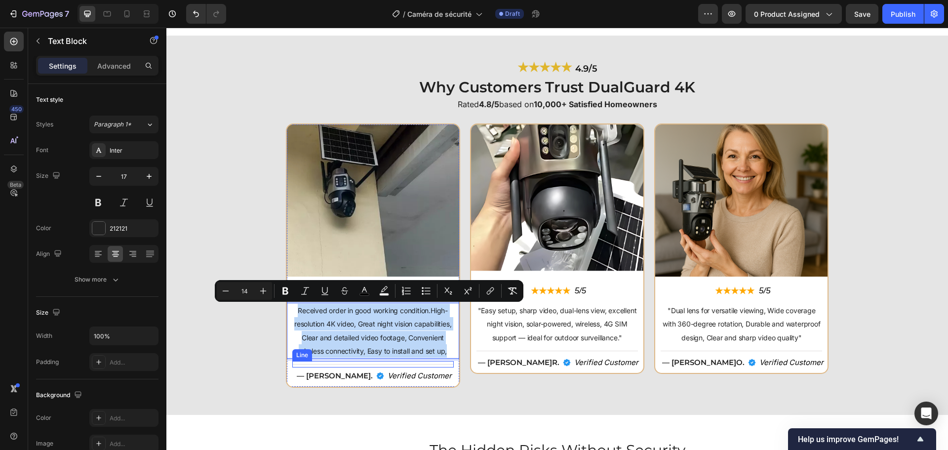
drag, startPoint x: 292, startPoint y: 308, endPoint x: 408, endPoint y: 372, distance: 132.1
click at [410, 375] on div "Image ★★★★★ Text Block 5/5 Text Block Row Received order in good working condit…" at bounding box center [373, 255] width 172 height 262
click at [749, 234] on img at bounding box center [741, 200] width 172 height 152
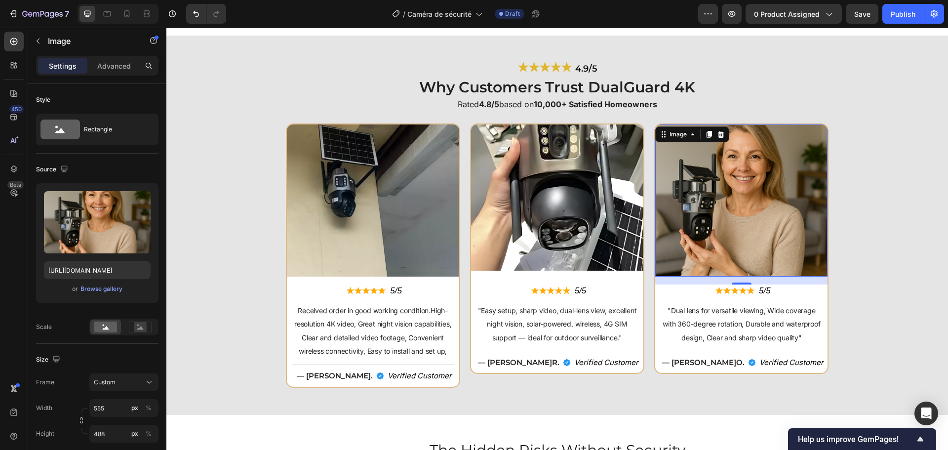
click at [720, 241] on img at bounding box center [741, 200] width 172 height 152
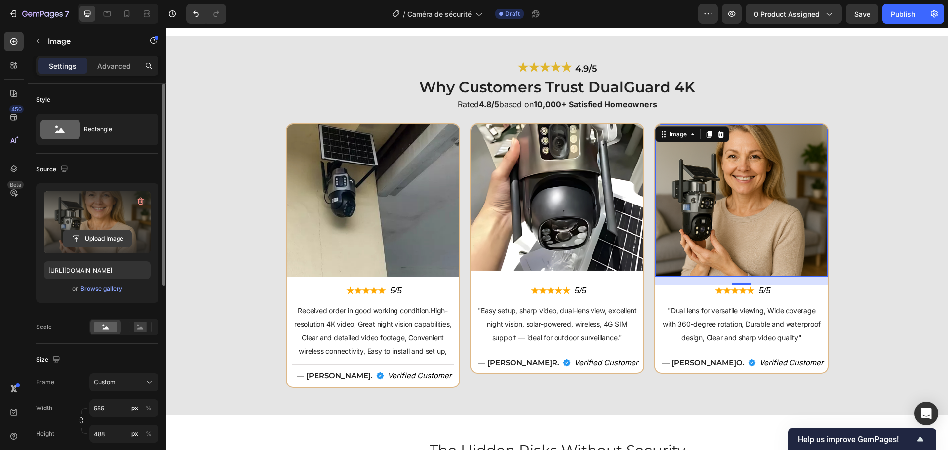
click at [115, 237] on input "file" at bounding box center [97, 238] width 68 height 17
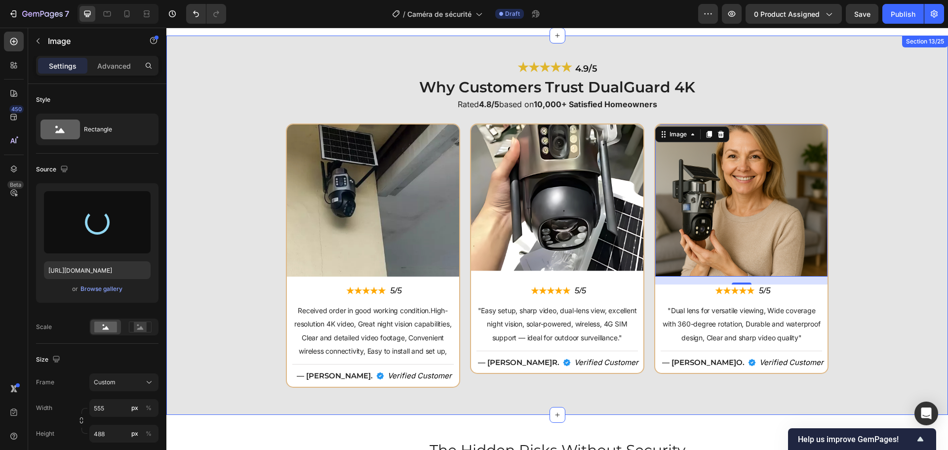
type input "https://cdn.shopify.com/s/files/1/0808/8620/2710/files/gempages_585570282693985…"
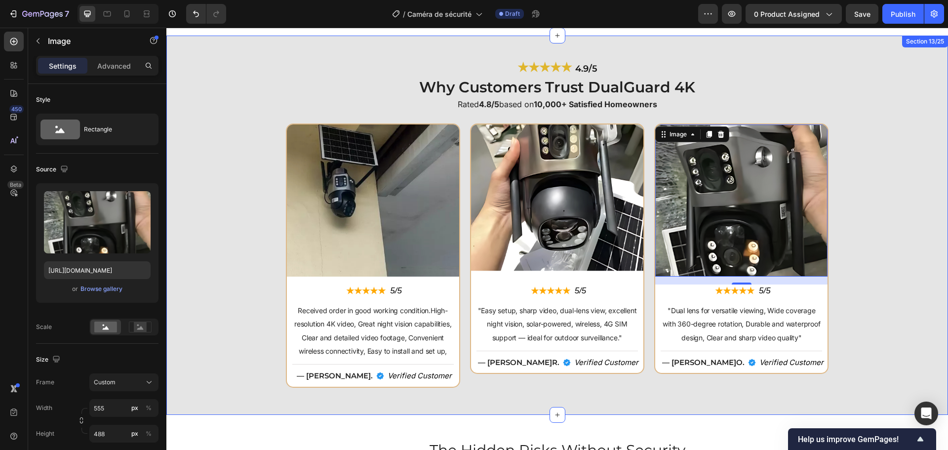
click at [883, 299] on div "Image ★★★★★ Text Block 5/5 Text Block Row Received order in good working condit…" at bounding box center [556, 258] width 771 height 271
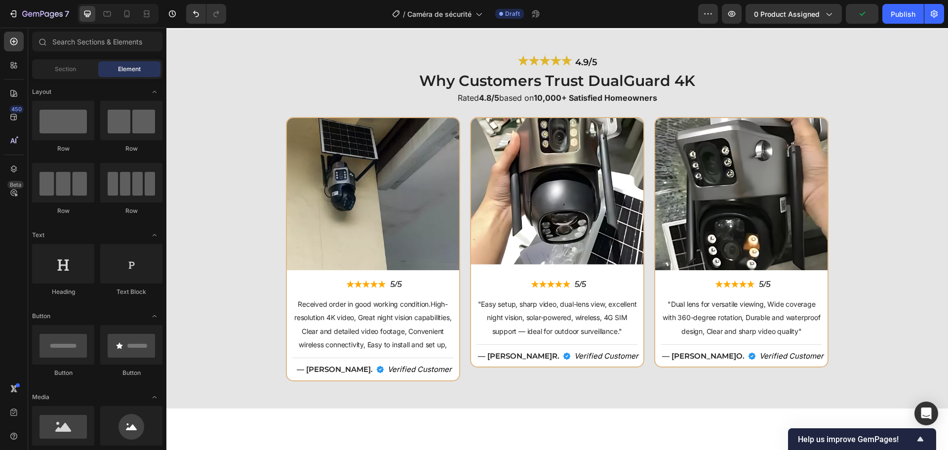
scroll to position [2323, 0]
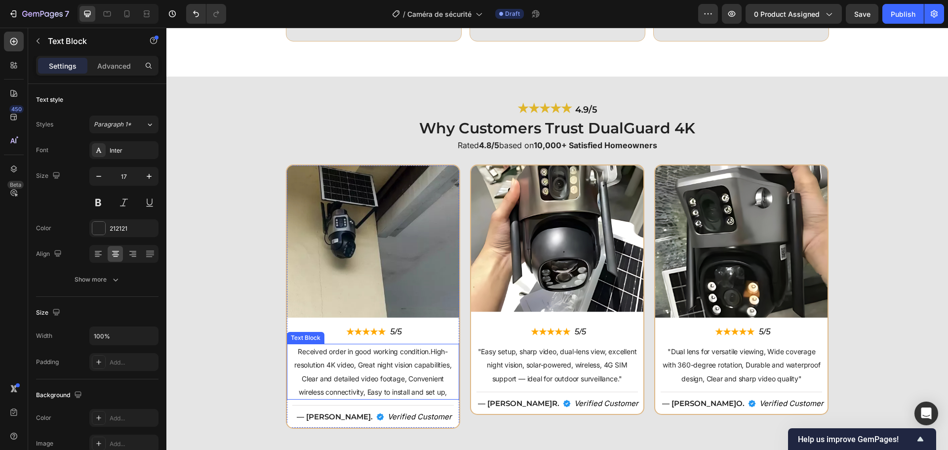
click at [368, 370] on p "Received order in good working condition.High-resolution 4K video, Great night …" at bounding box center [372, 371] width 159 height 54
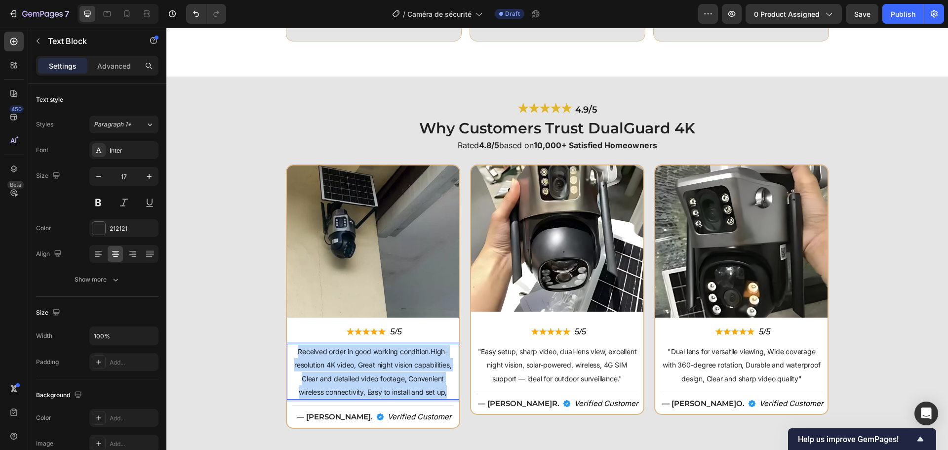
click at [368, 370] on p "Received order in good working condition.High-resolution 4K video, Great night …" at bounding box center [372, 371] width 159 height 54
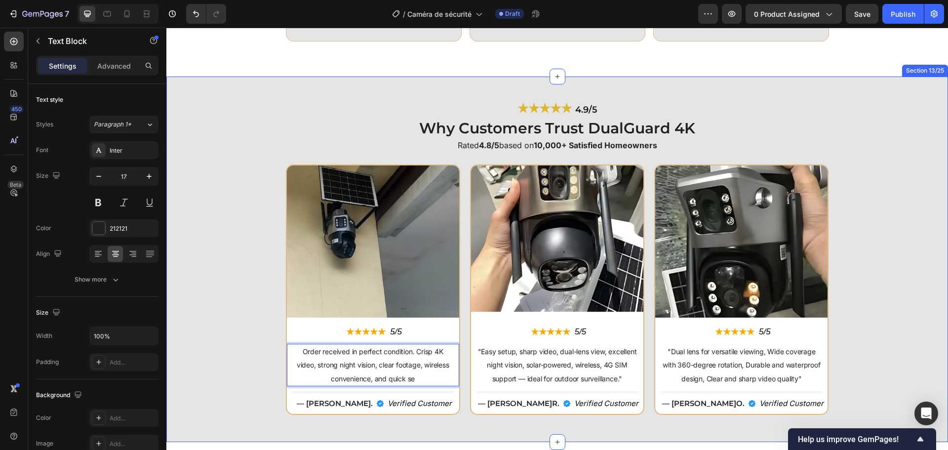
click at [865, 332] on div "Image ★★★★★ Text Block 5/5 Text Block Row Order received in perfect condition. …" at bounding box center [556, 293] width 771 height 258
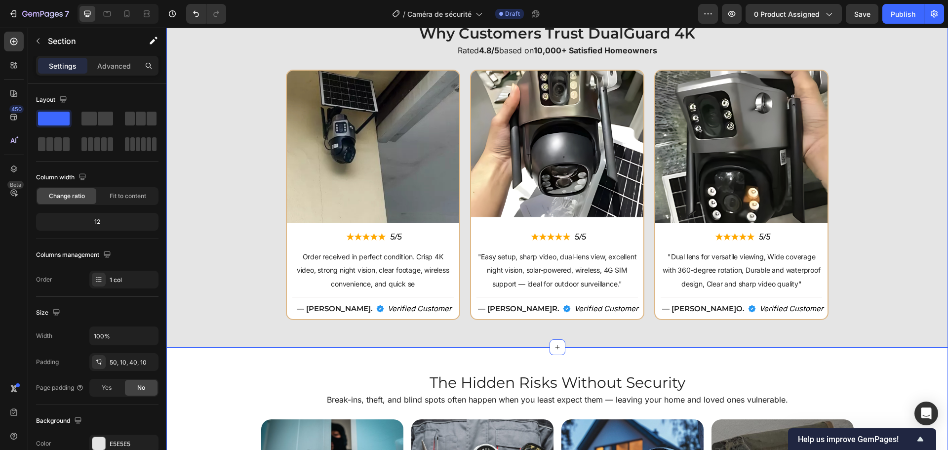
scroll to position [2422, 0]
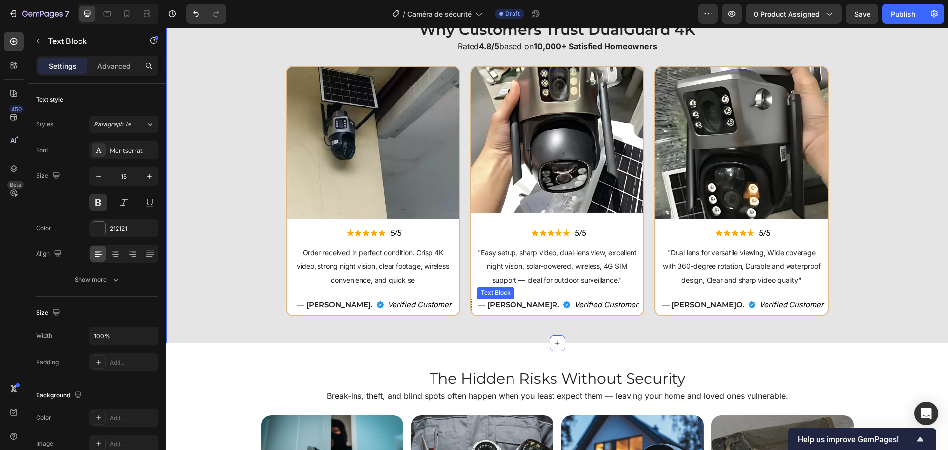
click at [517, 306] on p "— Ralph R." at bounding box center [518, 305] width 81 height 10
click at [333, 301] on p "— Joy K ." at bounding box center [335, 305] width 76 height 10
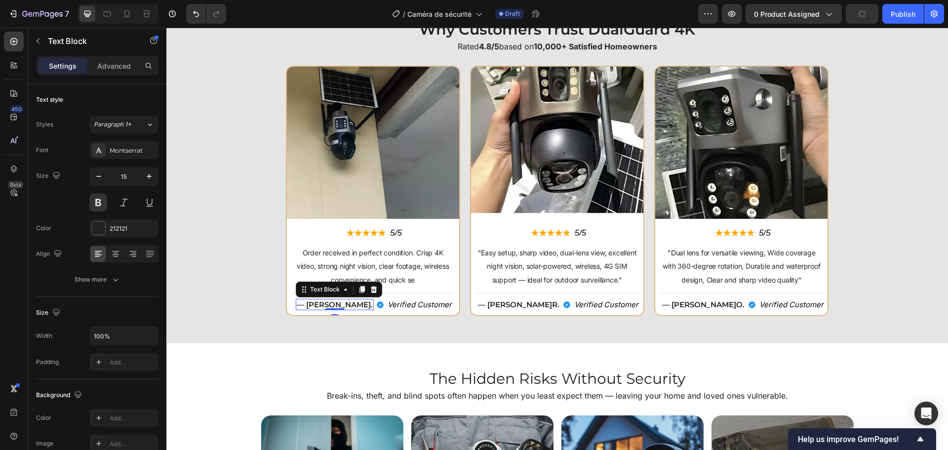
click at [337, 303] on p "— Joy K ." at bounding box center [335, 305] width 76 height 10
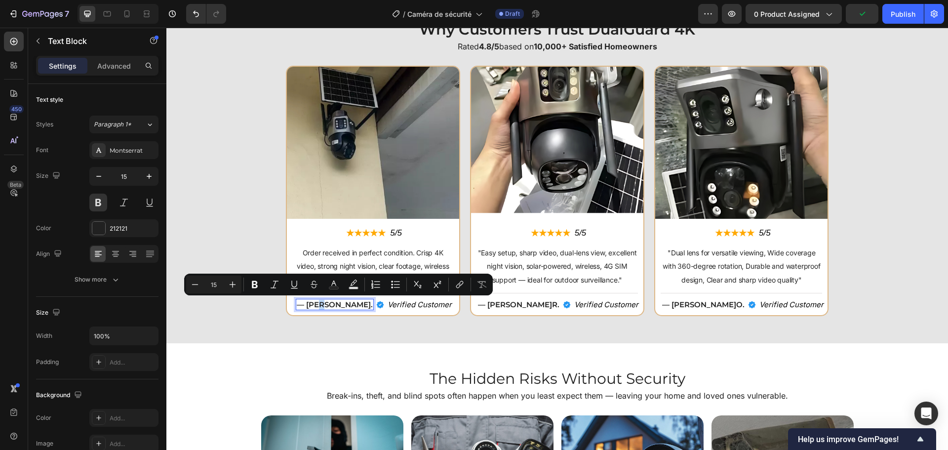
click at [337, 303] on p "— Joy K ." at bounding box center [335, 305] width 76 height 10
drag, startPoint x: 337, startPoint y: 303, endPoint x: 330, endPoint y: 303, distance: 6.9
click at [330, 303] on p "— Joy K ." at bounding box center [335, 305] width 76 height 10
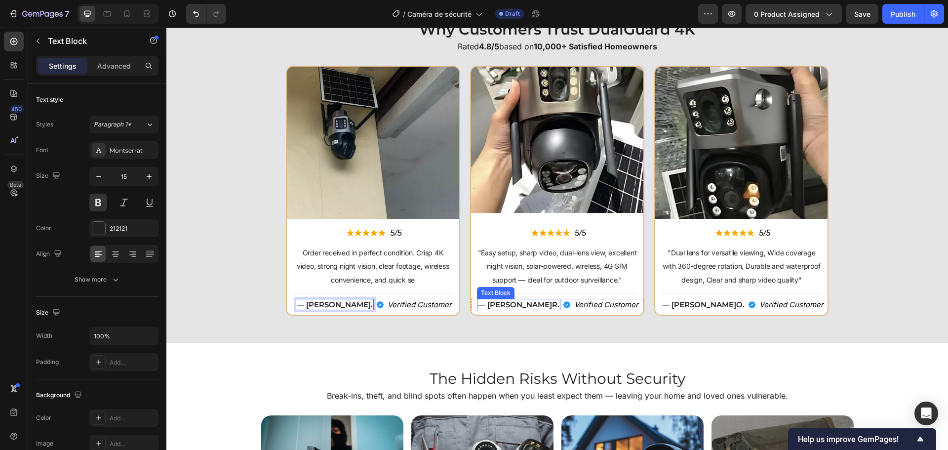
click at [519, 308] on div "— Ralph R. Text Block" at bounding box center [518, 305] width 83 height 12
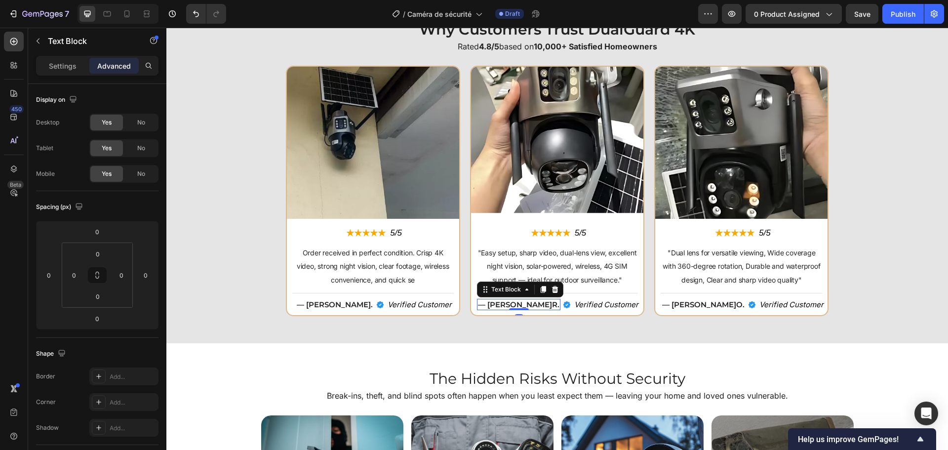
click at [519, 308] on div at bounding box center [519, 309] width 20 height 2
click at [522, 303] on p "— Ralph R." at bounding box center [518, 305] width 81 height 10
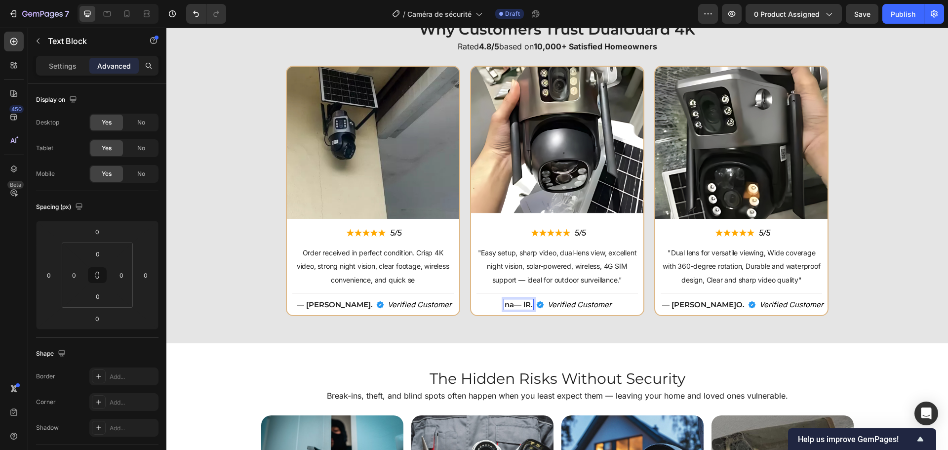
click at [509, 305] on p "na— l R." at bounding box center [518, 305] width 28 height 10
click at [509, 305] on p "L— R." at bounding box center [518, 305] width 19 height 10
click at [514, 307] on p "L— R." at bounding box center [518, 305] width 19 height 10
click at [527, 306] on p "enaL—L R." at bounding box center [519, 305] width 38 height 10
click at [532, 305] on strong "R." at bounding box center [535, 304] width 7 height 9
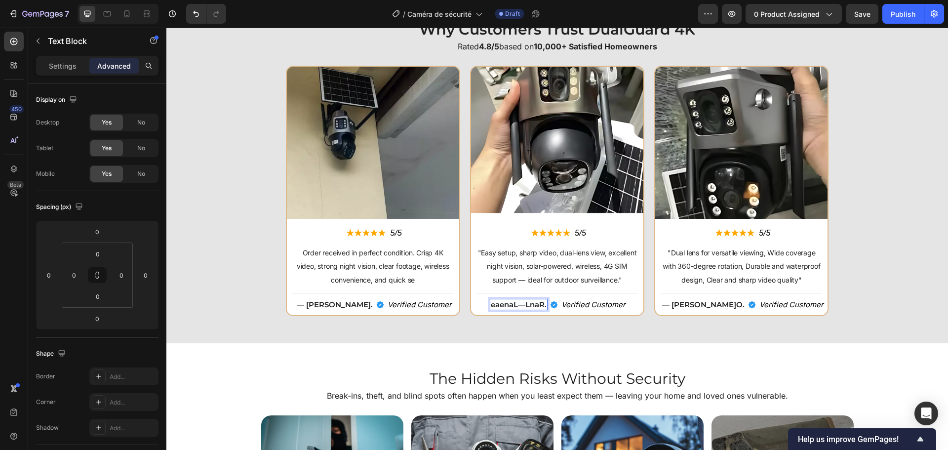
click at [513, 306] on p "eaenaL—Lna R." at bounding box center [519, 305] width 56 height 10
drag, startPoint x: 513, startPoint y: 306, endPoint x: 498, endPoint y: 306, distance: 14.3
click at [498, 306] on p "eaenaL—Lna R." at bounding box center [519, 305] width 56 height 10
drag, startPoint x: 510, startPoint y: 304, endPoint x: 516, endPoint y: 305, distance: 5.5
click at [516, 305] on p "eaenaL—Lna R." at bounding box center [519, 305] width 56 height 10
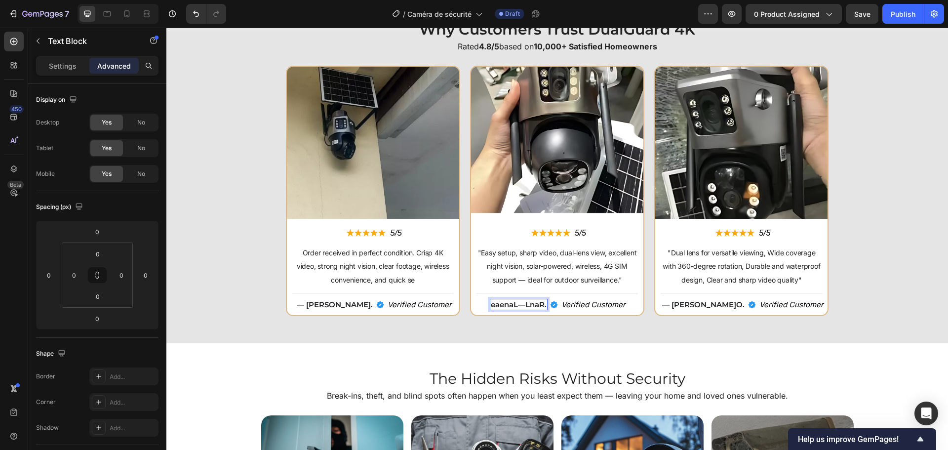
click at [516, 305] on p "eaenaL—Lna R." at bounding box center [519, 305] width 56 height 10
click at [516, 305] on p "—Lna R." at bounding box center [518, 305] width 29 height 10
click at [512, 307] on p "—La R." at bounding box center [519, 305] width 24 height 10
click at [520, 308] on p "— La R." at bounding box center [519, 305] width 26 height 10
click at [527, 304] on strong "R." at bounding box center [530, 304] width 7 height 9
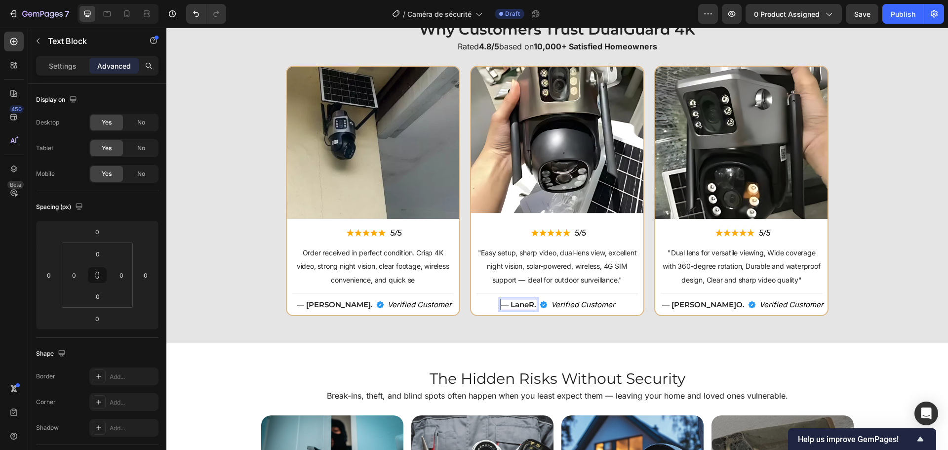
click at [529, 308] on strong "R." at bounding box center [532, 304] width 7 height 9
click at [849, 270] on div "Image ★★★★★ Text Block 5/5 Text Block Row Order received in perfect condition. …" at bounding box center [556, 195] width 771 height 258
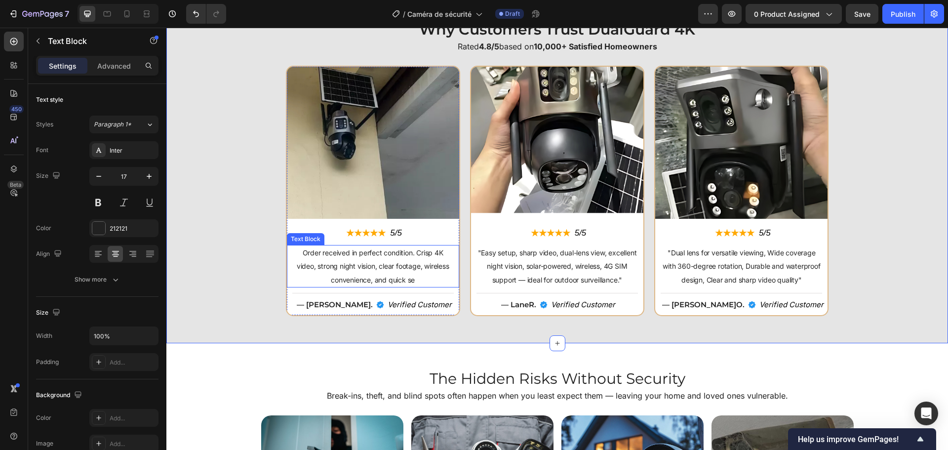
click at [382, 280] on span "Order received in perfect condition. Crisp 4K video, strong night vision, clear…" at bounding box center [373, 266] width 152 height 36
click at [301, 251] on span "Order received in perfect condition. Crisp 4K video, strong night vision, clear…" at bounding box center [373, 266] width 152 height 36
click at [870, 273] on div "Image ★★★★★ Text Block 5/5 Text Block Row "Order received in perfect condition.…" at bounding box center [556, 195] width 771 height 258
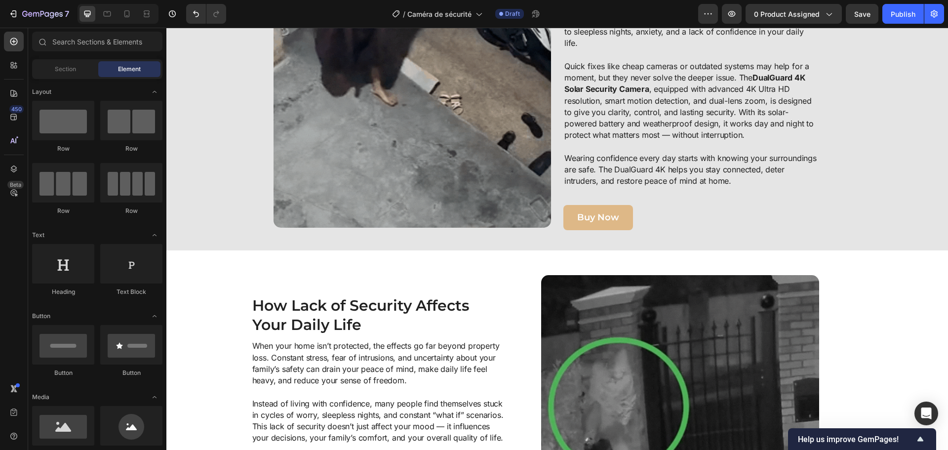
scroll to position [128, 0]
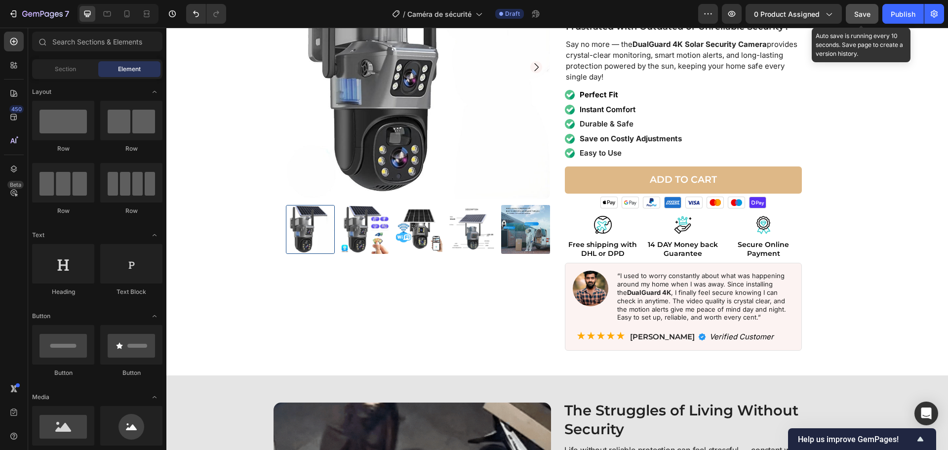
drag, startPoint x: 851, startPoint y: 14, endPoint x: 850, endPoint y: 19, distance: 5.0
click at [850, 16] on button "Save" at bounding box center [861, 14] width 33 height 20
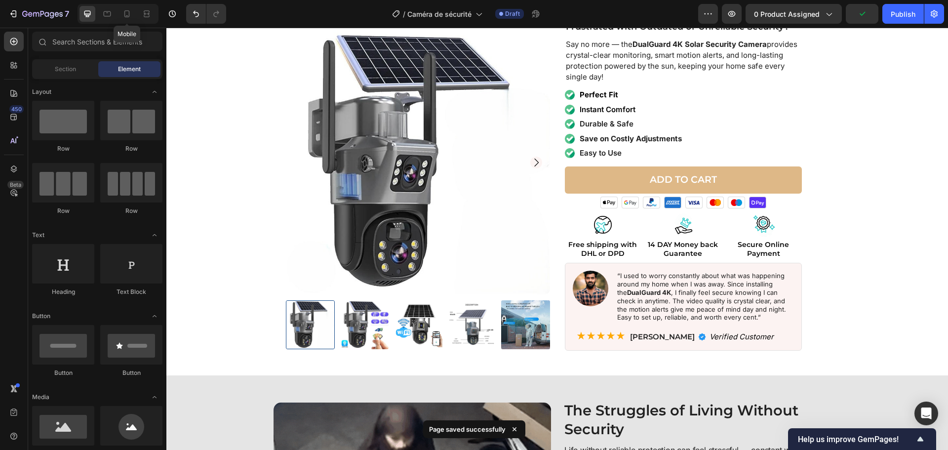
drag, startPoint x: 124, startPoint y: 20, endPoint x: 122, endPoint y: 27, distance: 6.7
click at [124, 23] on div "Mobile" at bounding box center [117, 14] width 81 height 20
click at [119, 15] on div at bounding box center [127, 14] width 16 height 16
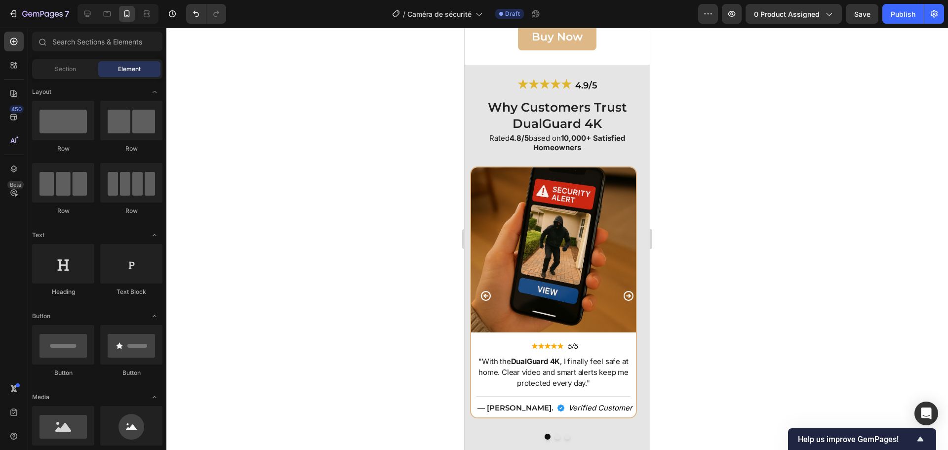
scroll to position [2694, 0]
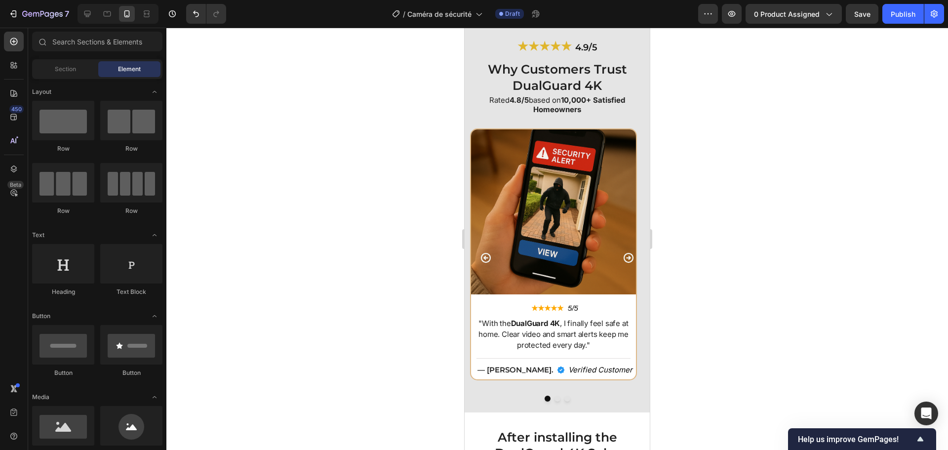
click at [76, 7] on div at bounding box center [116, 14] width 85 height 20
click at [84, 11] on icon at bounding box center [87, 14] width 10 height 10
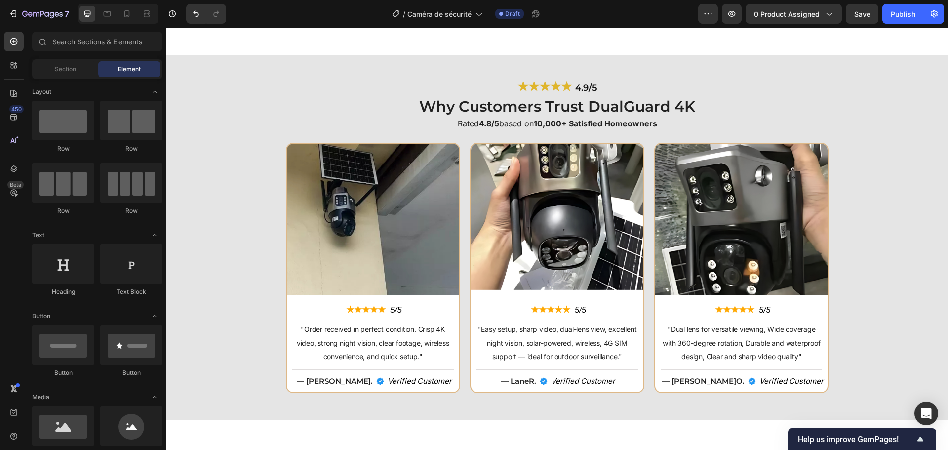
scroll to position [2324, 0]
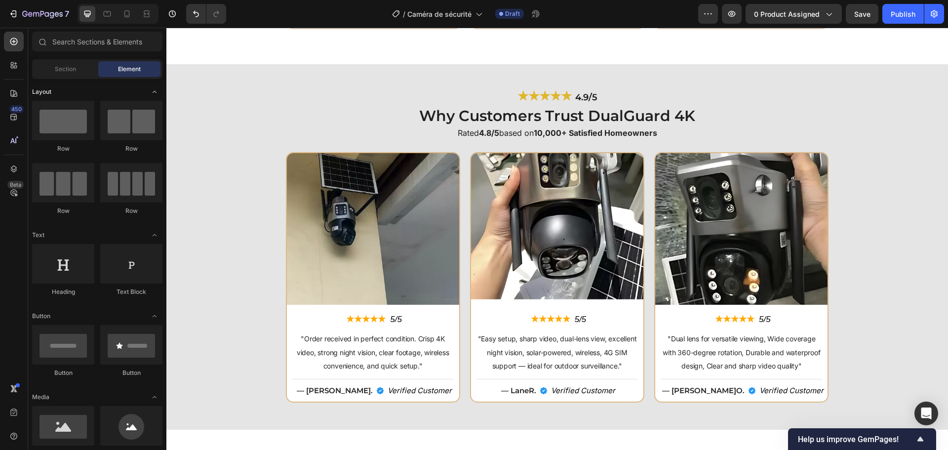
click at [158, 91] on icon "Toggle open" at bounding box center [155, 92] width 8 height 8
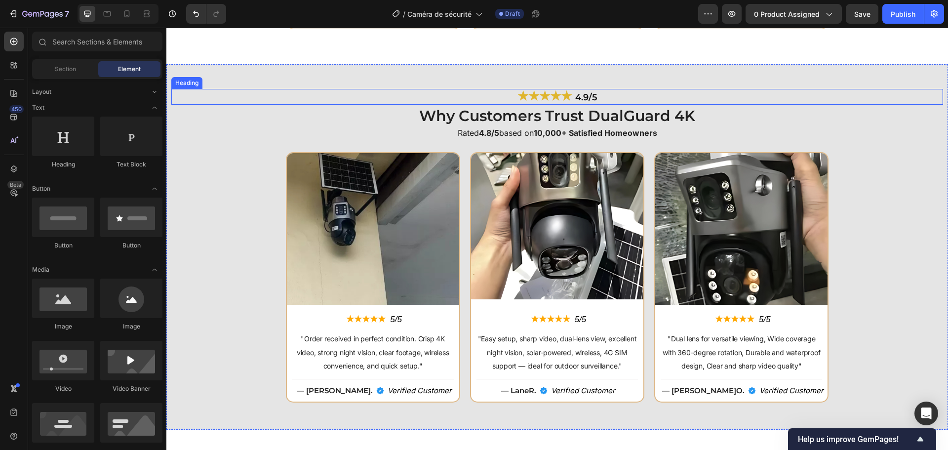
click at [186, 93] on h2 "★★★★★ 4.9/5" at bounding box center [556, 97] width 771 height 16
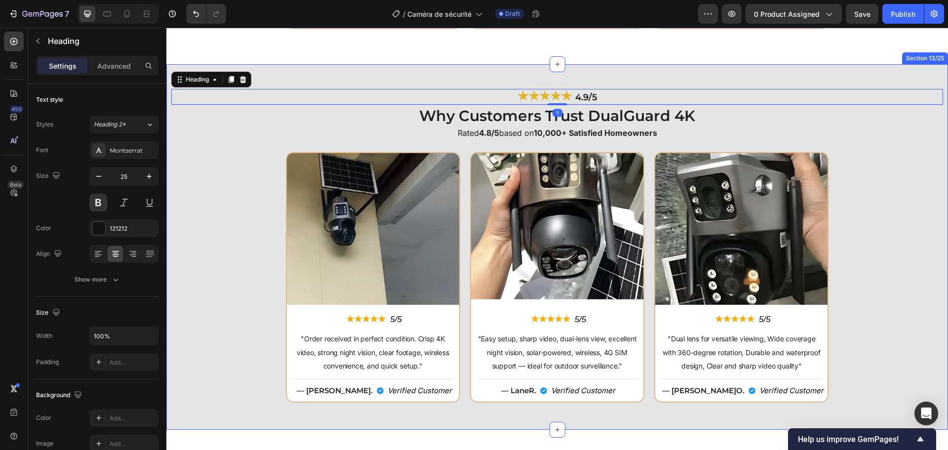
click at [206, 139] on div "★★★★★ 4.9/5 Heading 1 Why Customers Trust DualGuard 4K Heading Rated 4.8/5 base…" at bounding box center [556, 249] width 771 height 321
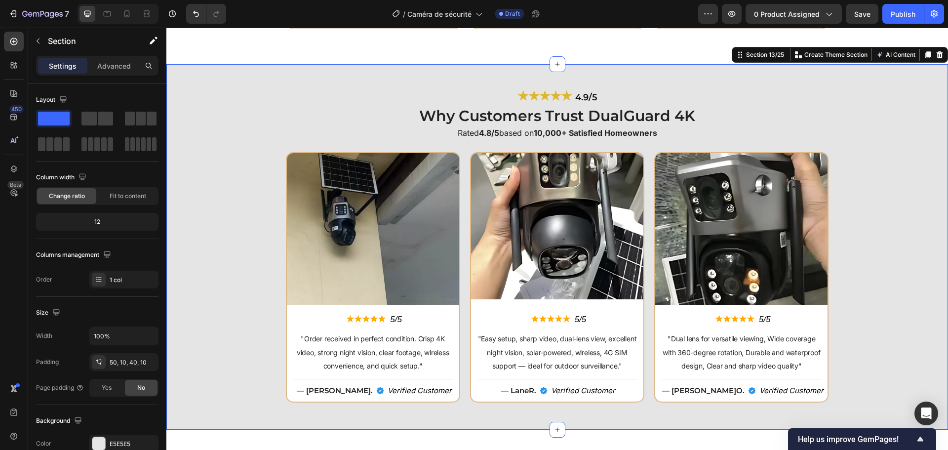
click at [202, 71] on div "★★★★★ 4.9/5 Heading Why Customers Trust DualGuard 4K Heading Rated 4.8/5 based …" at bounding box center [556, 246] width 781 height 365
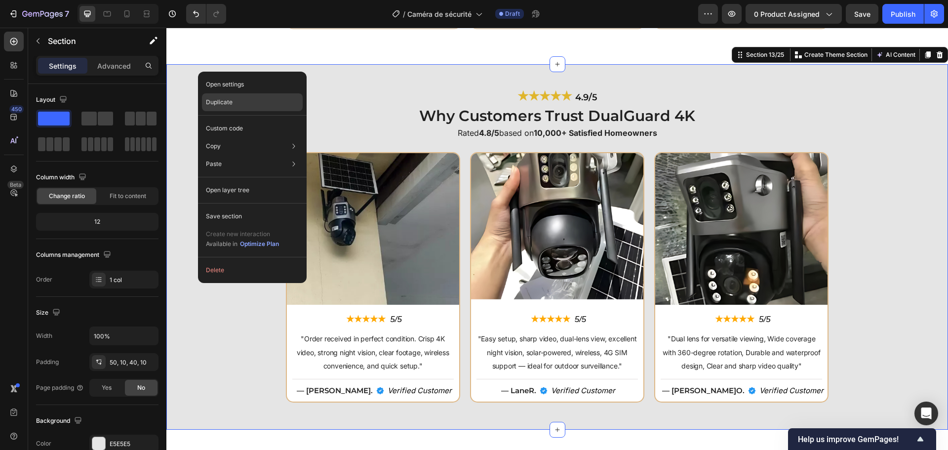
click at [216, 103] on p "Duplicate" at bounding box center [219, 102] width 27 height 9
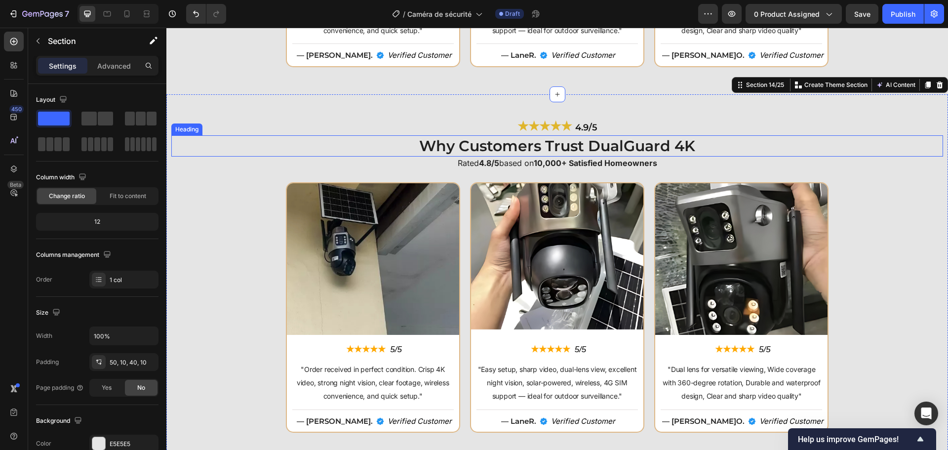
scroll to position [2642, 0]
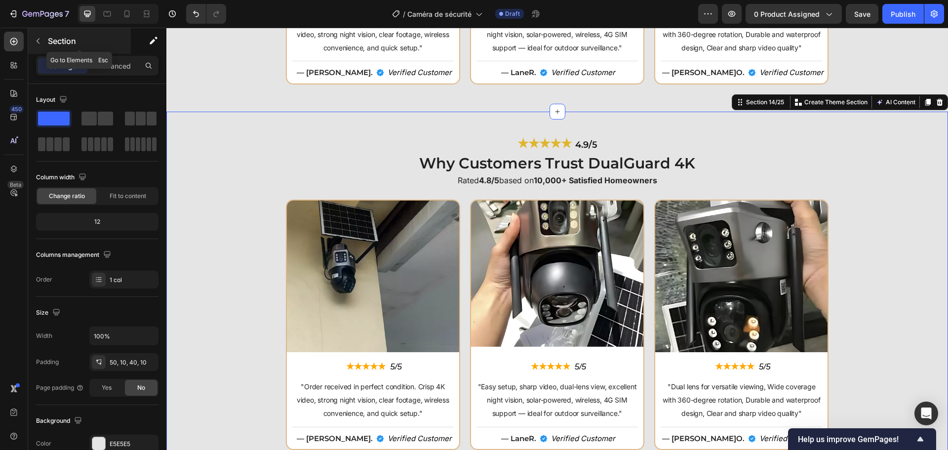
click at [111, 47] on div "Section" at bounding box center [79, 41] width 103 height 26
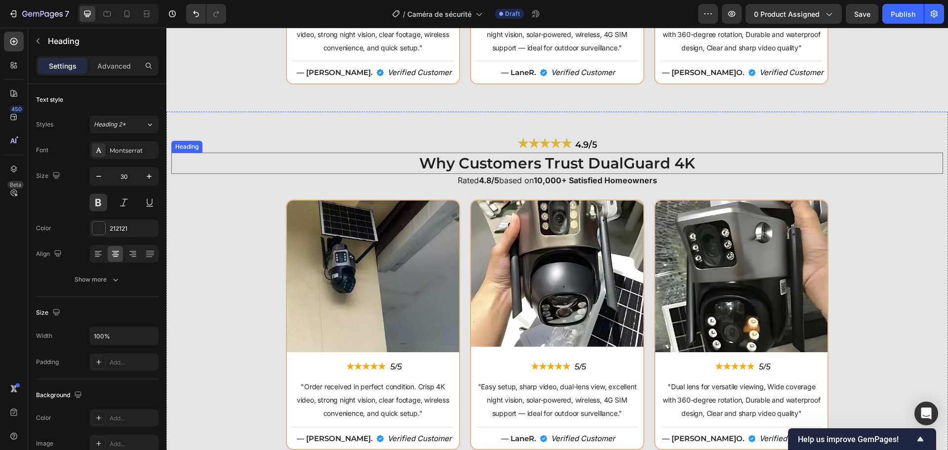
click at [190, 159] on h2 "Why Customers Trust DualGuard 4K" at bounding box center [556, 162] width 771 height 21
click at [182, 121] on div "★★★★★ 4.9/5 Heading Why Customers Trust DualGuard 4K Heading 1 Rated 4.8/5 base…" at bounding box center [556, 294] width 781 height 365
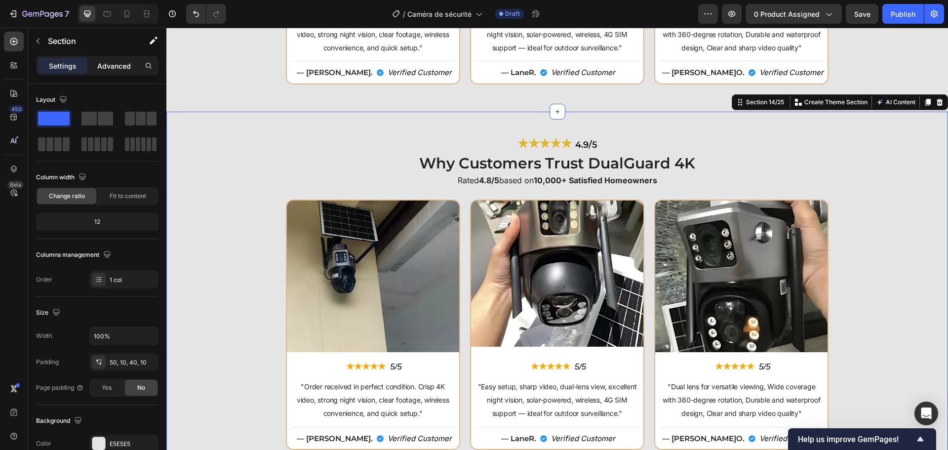
click at [137, 62] on div "Advanced" at bounding box center [113, 66] width 49 height 16
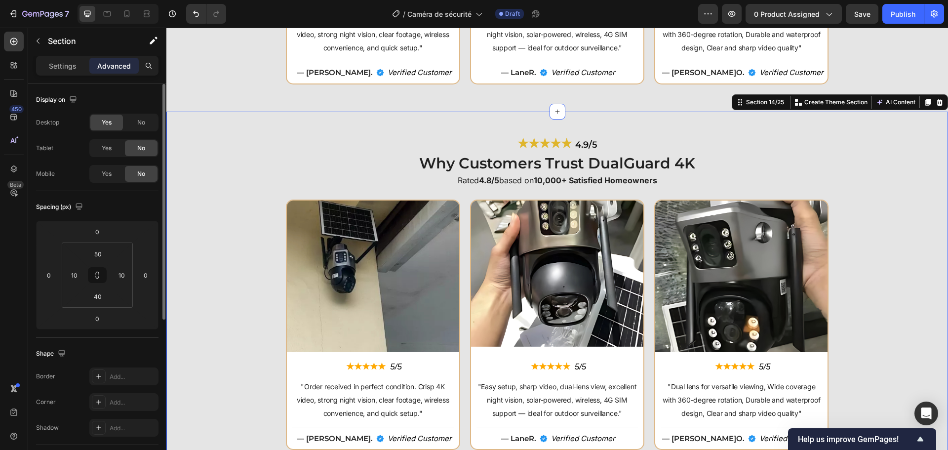
drag, startPoint x: 114, startPoint y: 171, endPoint x: 125, endPoint y: 145, distance: 29.0
click at [114, 171] on div "Yes" at bounding box center [106, 174] width 33 height 16
click at [140, 116] on div "No" at bounding box center [141, 122] width 33 height 16
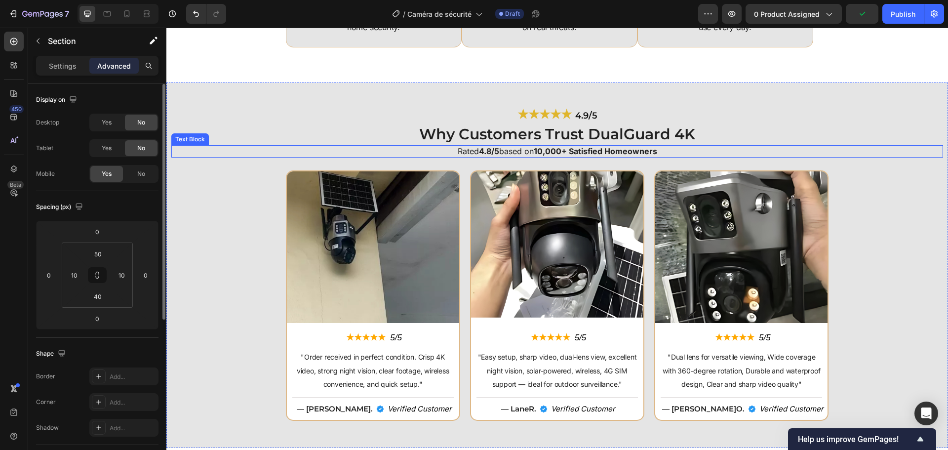
scroll to position [2297, 0]
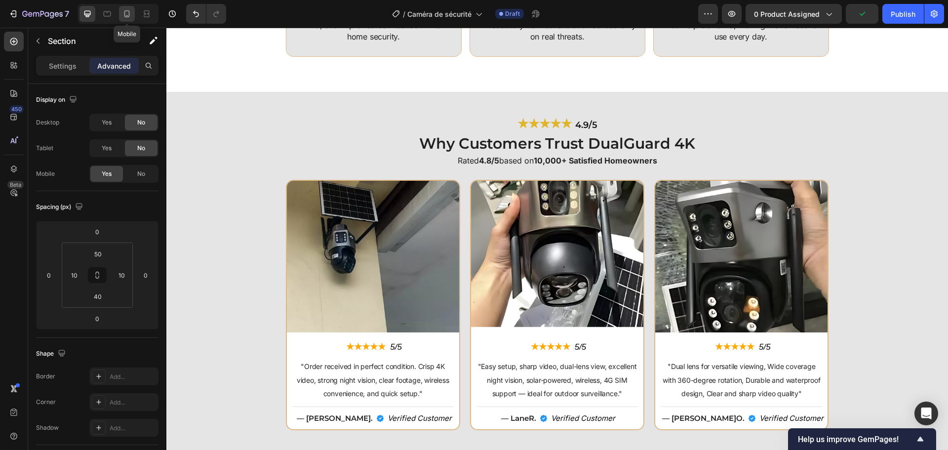
click at [120, 15] on div at bounding box center [127, 14] width 16 height 16
type input "22"
type input "11"
type input "22"
type input "11"
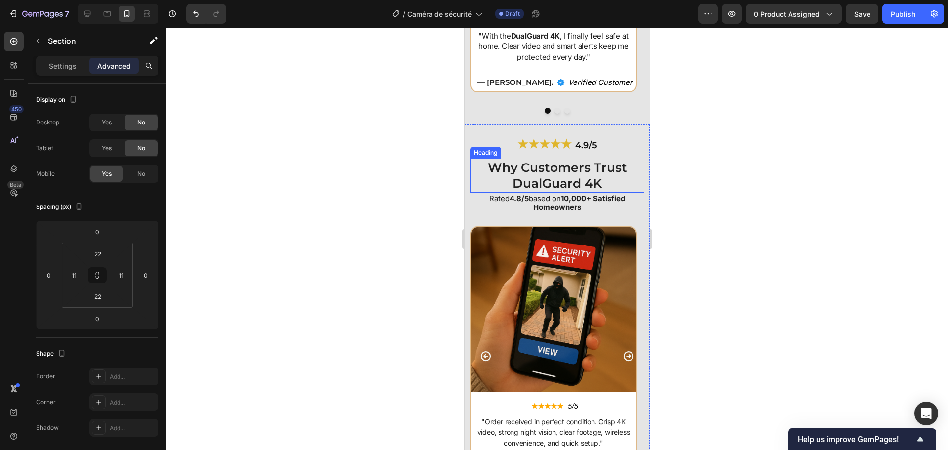
scroll to position [3042, 0]
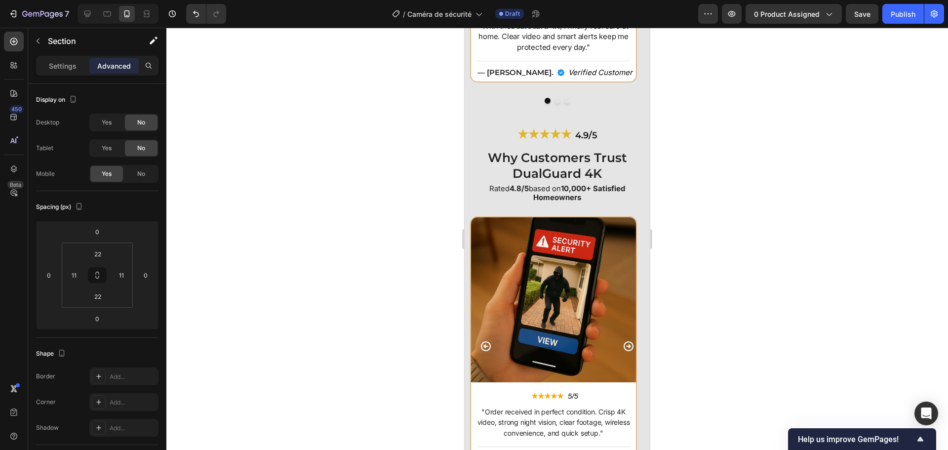
click at [468, 126] on div "★★★★★ 4.9/5 Heading Why Customers Trust DualGuard 4K Heading Rated 4.8/5 based …" at bounding box center [556, 306] width 185 height 385
click at [471, 120] on div "★★★★★ 4.9/5 Heading Why Customers Trust DualGuard 4K Heading Rated 4.8/5 based …" at bounding box center [556, 306] width 185 height 385
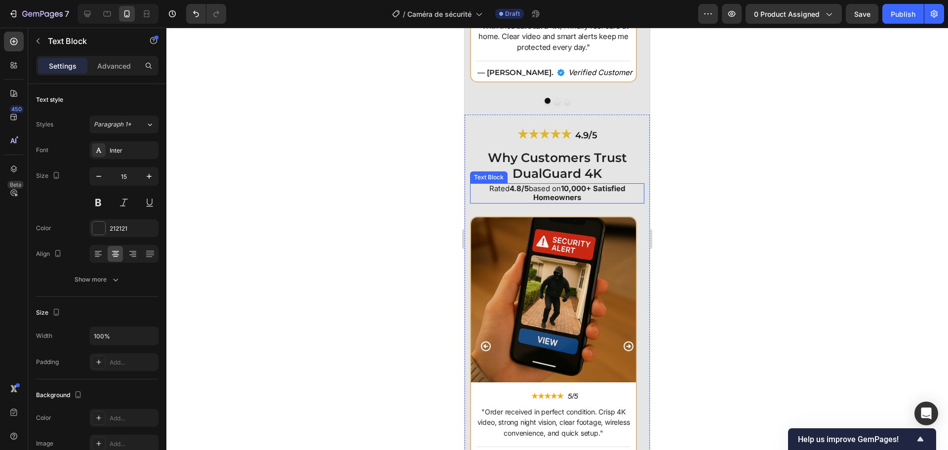
click at [473, 198] on p "Rated 4.8/5 based on 10,000+ Satisfied Homeowners" at bounding box center [557, 193] width 172 height 19
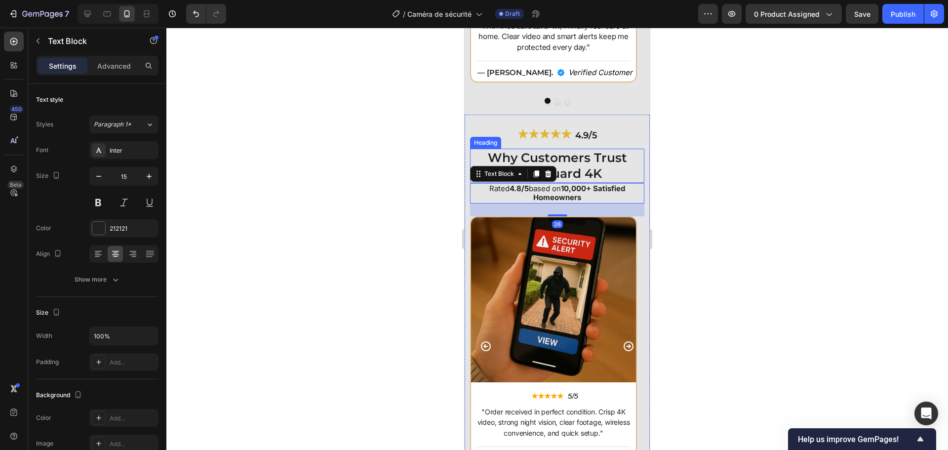
click at [472, 136] on h2 "★★★★★ 4.9/5" at bounding box center [557, 134] width 174 height 19
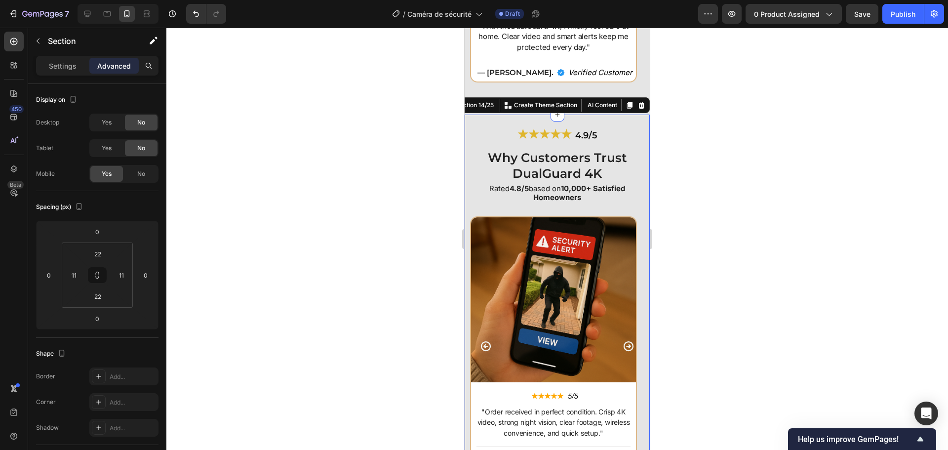
click at [607, 120] on div "★★★★★ 4.9/5 Heading Why Customers Trust DualGuard 4K Heading Rated 4.8/5 based …" at bounding box center [556, 306] width 185 height 385
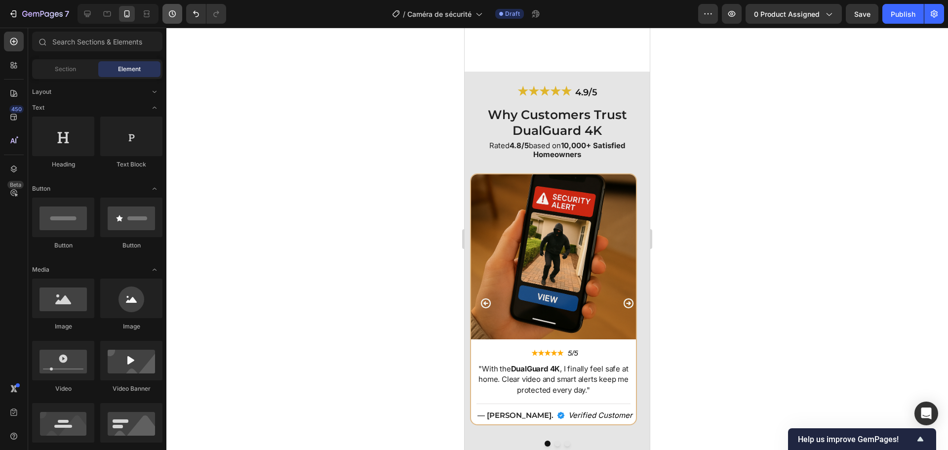
scroll to position [2697, 0]
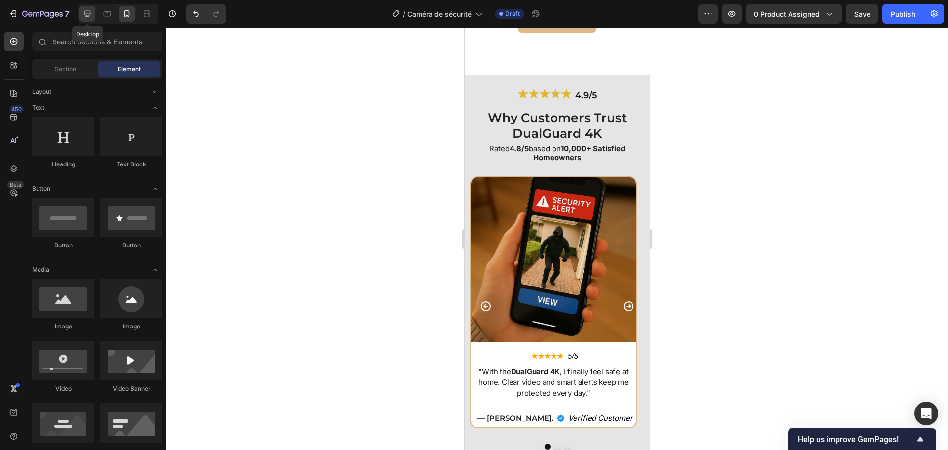
click at [94, 10] on div at bounding box center [87, 14] width 16 height 16
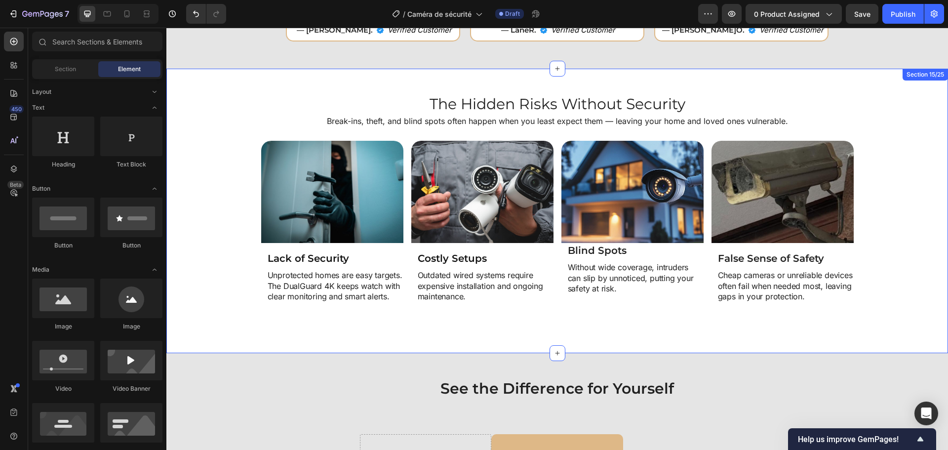
scroll to position [2732, 0]
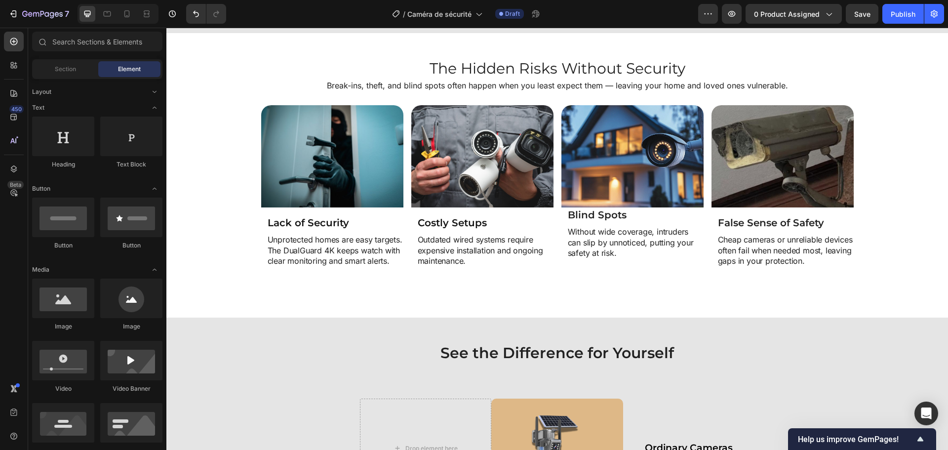
click at [842, 15] on div "Preview 0 product assigned Save Publish" at bounding box center [821, 14] width 246 height 20
click at [848, 13] on button "Save" at bounding box center [861, 14] width 33 height 20
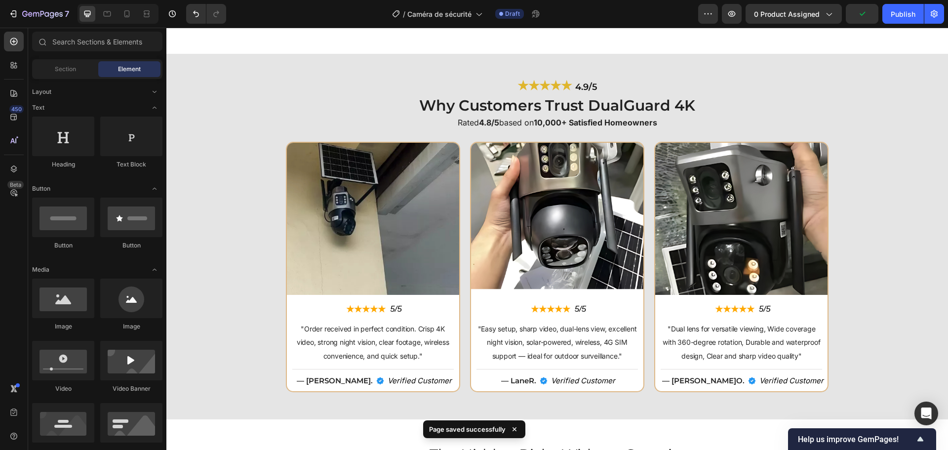
scroll to position [2337, 0]
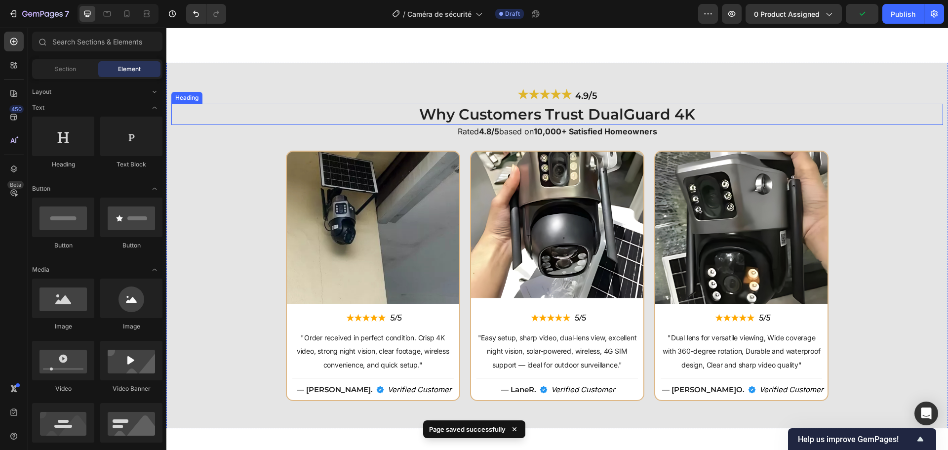
click at [191, 93] on div "Heading" at bounding box center [186, 97] width 27 height 9
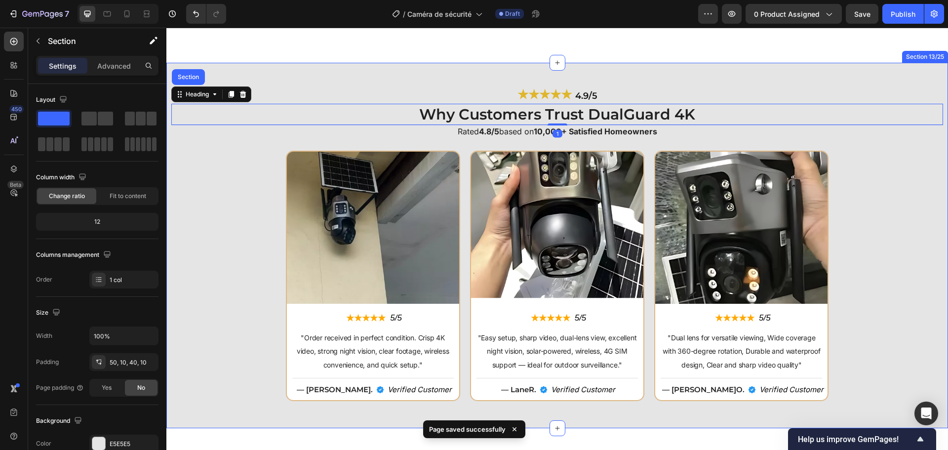
click at [225, 75] on div "★★★★★ 4.9/5 Heading Why Customers Trust DualGuard 4K Heading Section 1 Rated 4.…" at bounding box center [556, 245] width 781 height 365
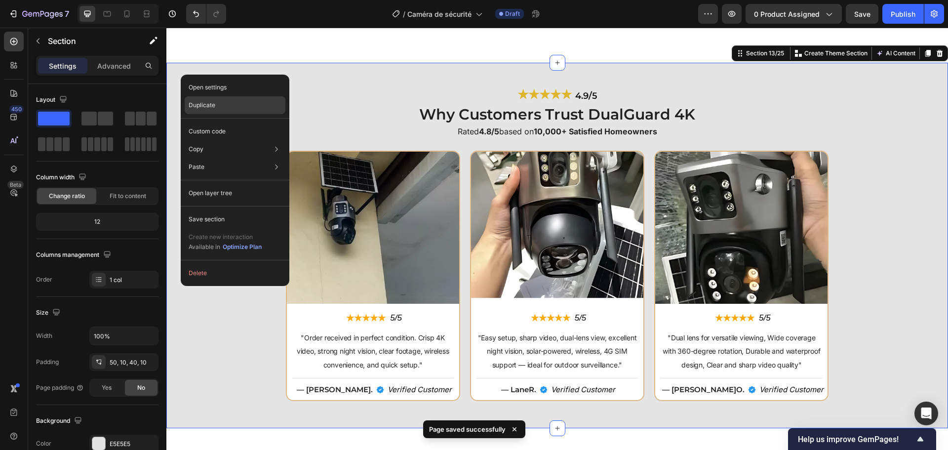
click at [207, 97] on div "Duplicate" at bounding box center [235, 105] width 101 height 18
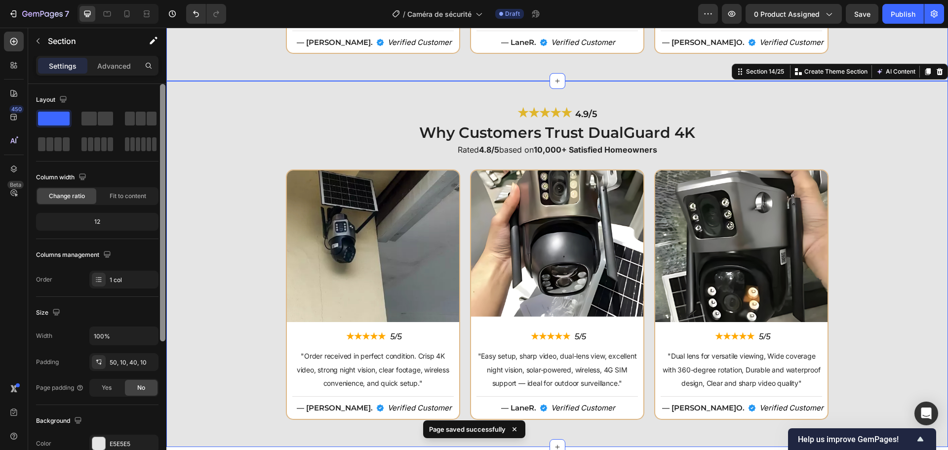
scroll to position [2703, 0]
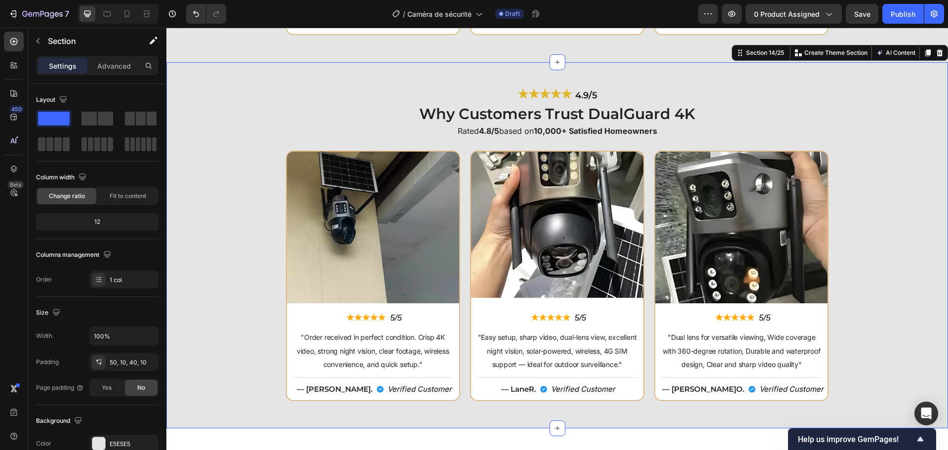
click at [178, 71] on div "★★★★★ 4.9/5 Heading Why Customers Trust DualGuard 4K Heading Rated 4.8/5 based …" at bounding box center [556, 244] width 781 height 365
click at [126, 65] on p "Advanced" at bounding box center [114, 66] width 34 height 10
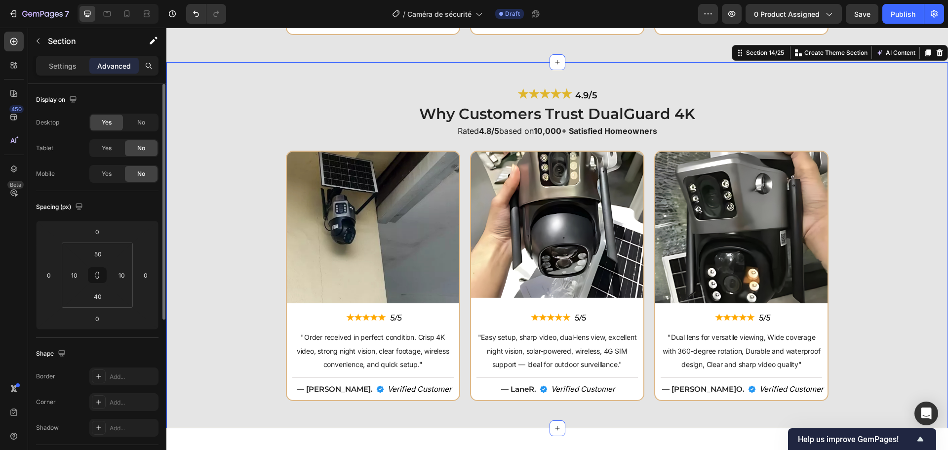
drag, startPoint x: 114, startPoint y: 170, endPoint x: 117, endPoint y: 132, distance: 38.1
click at [114, 170] on div "Yes" at bounding box center [106, 174] width 33 height 16
click at [139, 119] on span "No" at bounding box center [141, 122] width 8 height 9
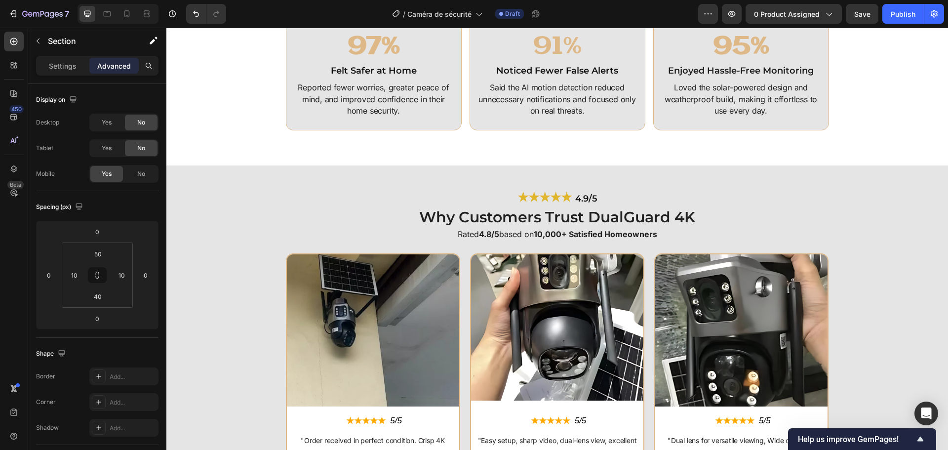
scroll to position [2160, 0]
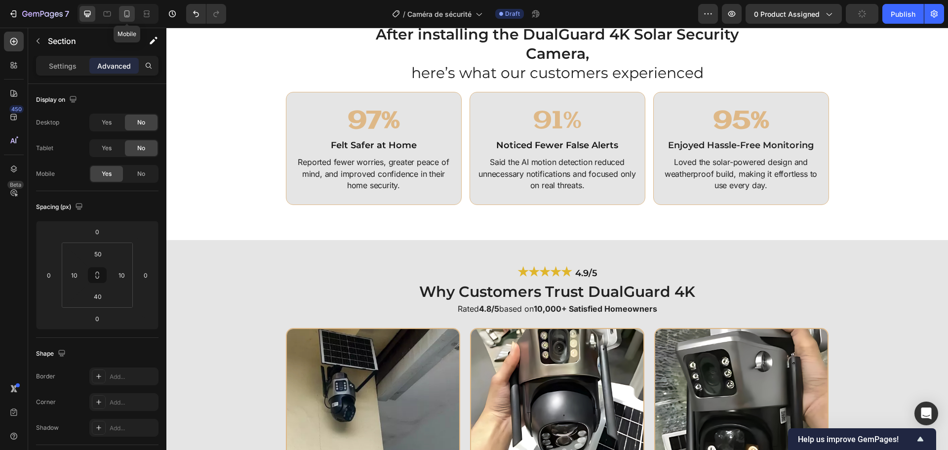
click at [127, 16] on icon at bounding box center [127, 15] width 2 height 1
type input "22"
type input "11"
type input "22"
type input "11"
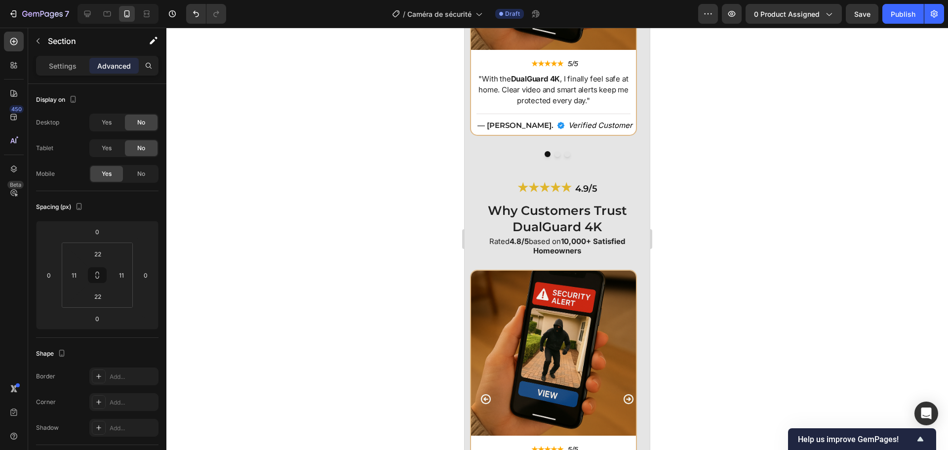
scroll to position [3138, 0]
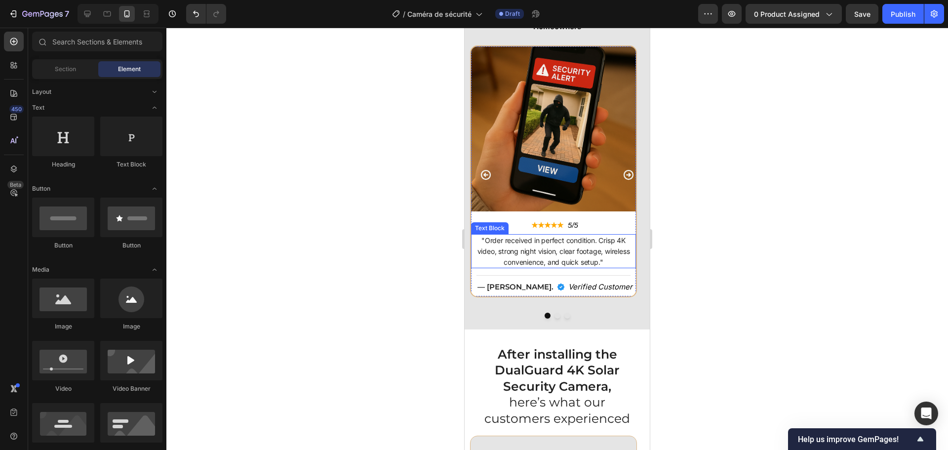
scroll to position [3049, 0]
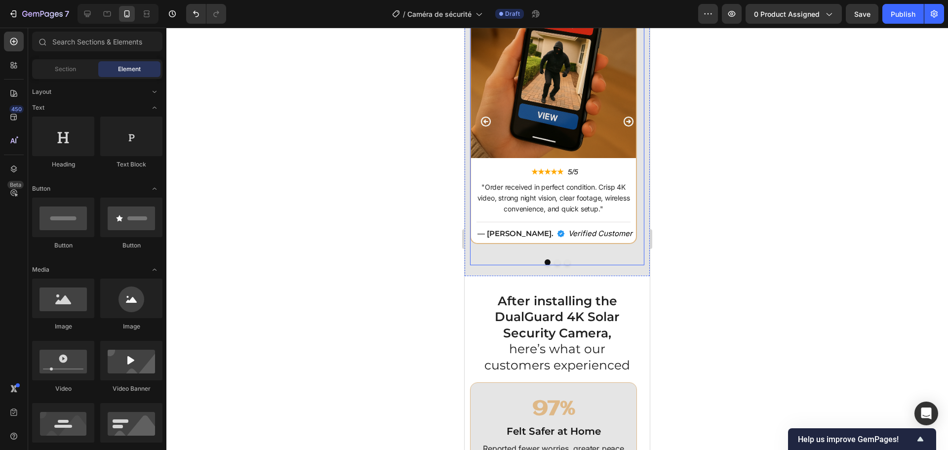
click at [623, 123] on icon "Carousel Next Arrow" at bounding box center [628, 121] width 10 height 10
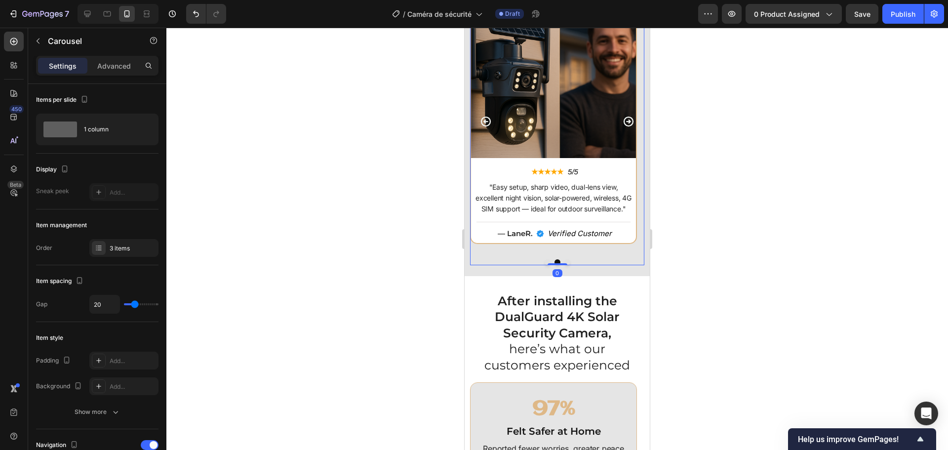
click at [484, 121] on icon "Carousel Back Arrow" at bounding box center [486, 121] width 10 height 10
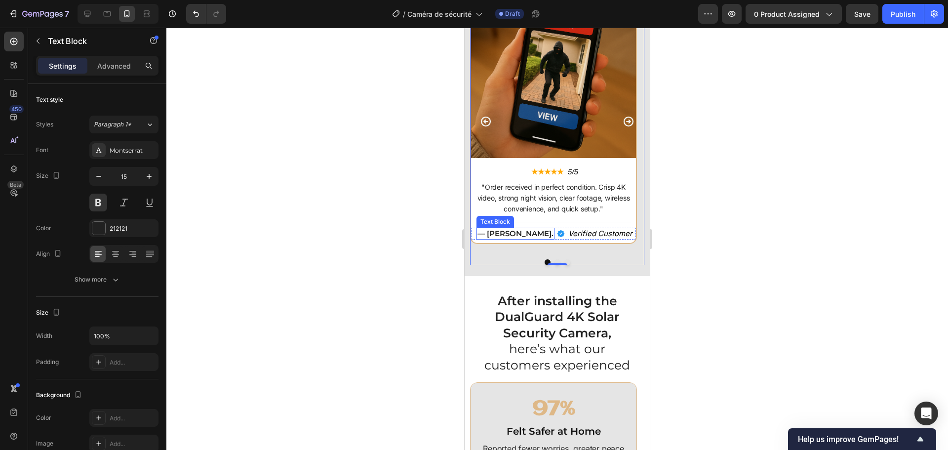
click at [511, 234] on p "— josh K ." at bounding box center [515, 233] width 76 height 10
click at [554, 262] on button "Dot" at bounding box center [557, 262] width 6 height 6
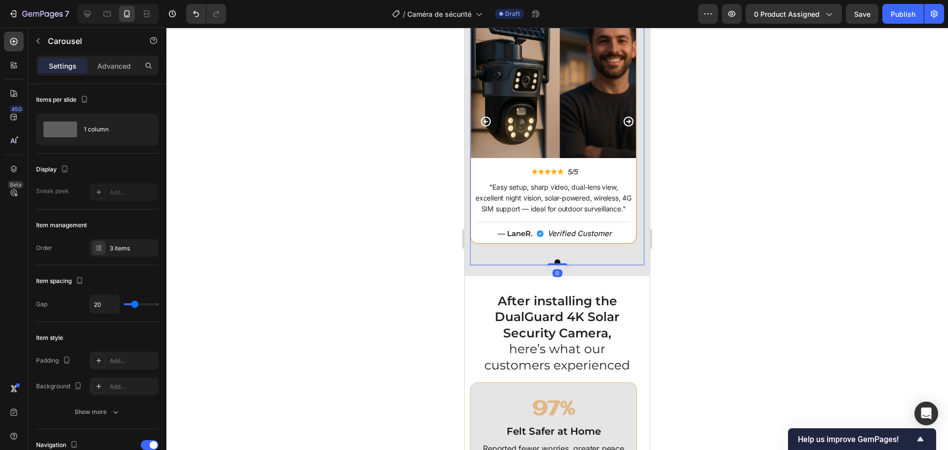
click at [565, 261] on button "Dot" at bounding box center [567, 262] width 6 height 6
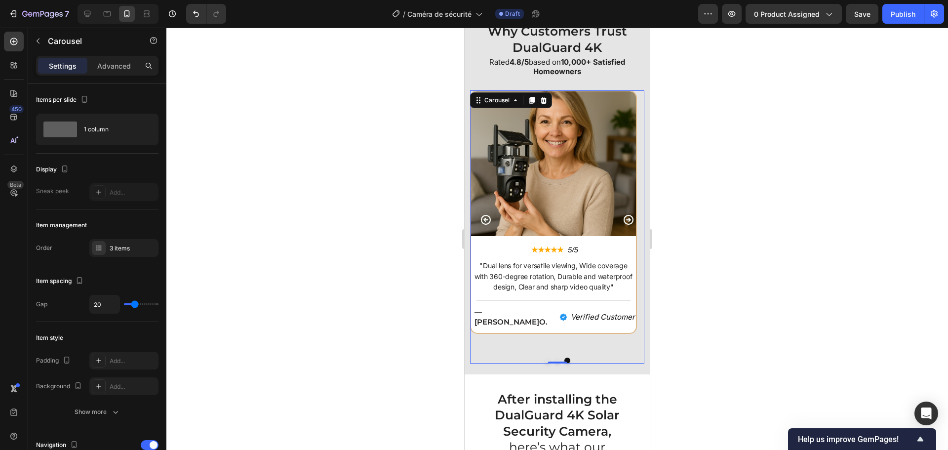
scroll to position [2950, 0]
click at [540, 178] on img at bounding box center [553, 164] width 165 height 145
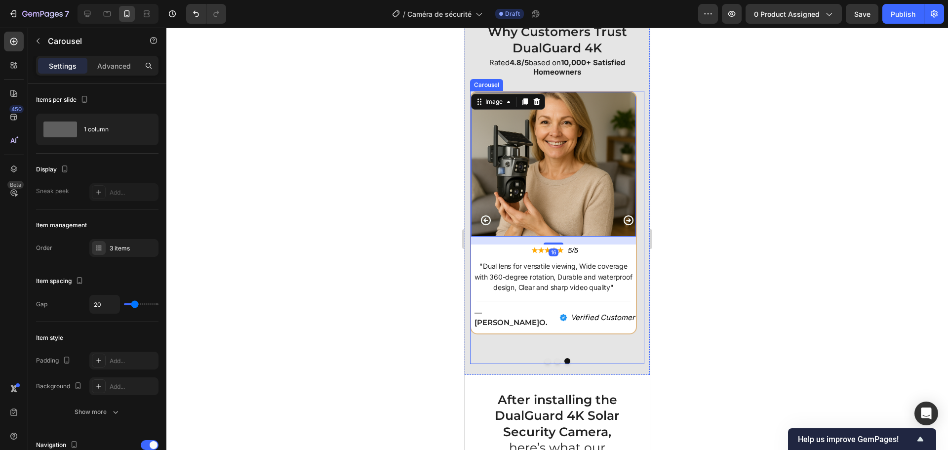
click at [483, 221] on icon "Carousel Back Arrow" at bounding box center [486, 220] width 12 height 12
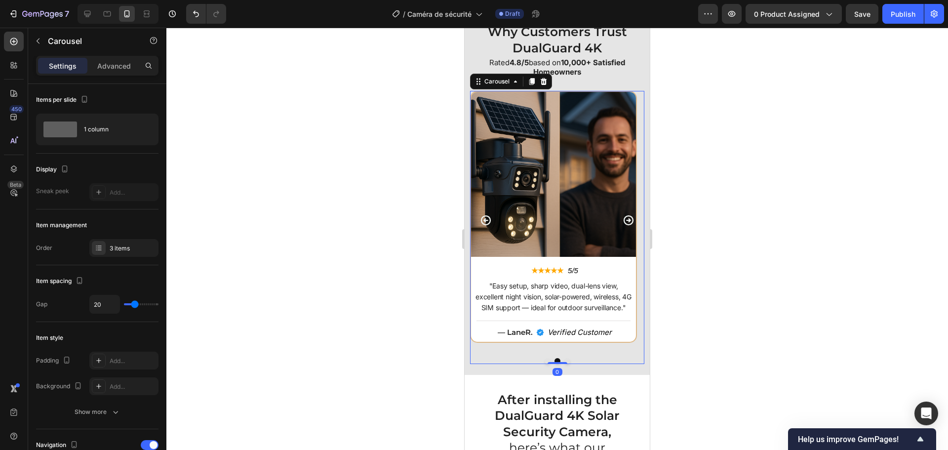
click at [483, 221] on icon "Carousel Back Arrow" at bounding box center [486, 220] width 12 height 12
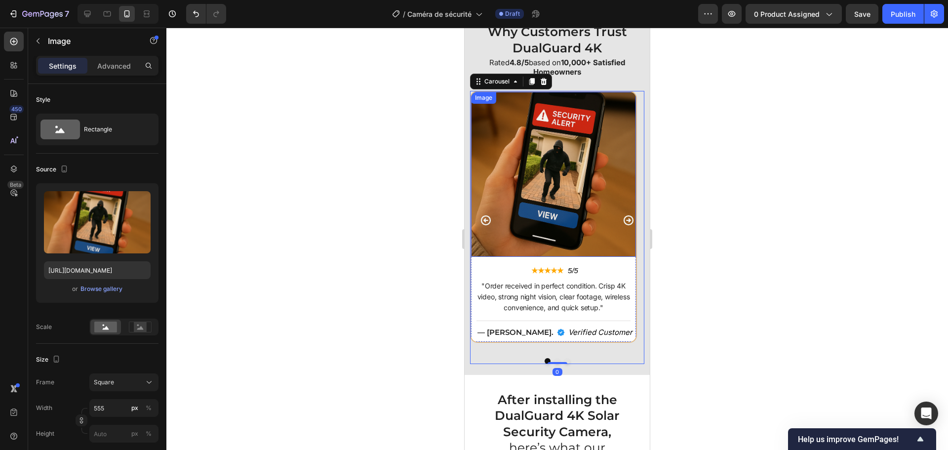
click at [532, 194] on img at bounding box center [553, 174] width 165 height 165
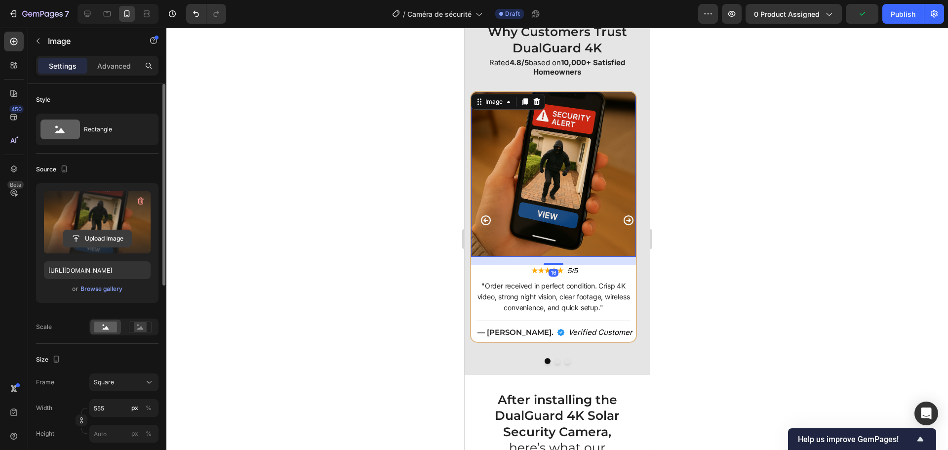
click at [91, 232] on input "file" at bounding box center [97, 238] width 68 height 17
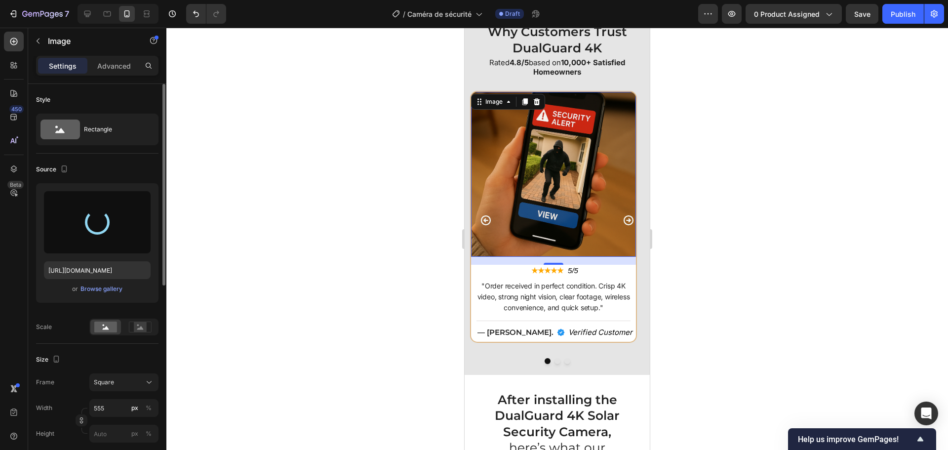
type input "https://cdn.shopify.com/s/files/1/0808/8620/2710/files/gempages_585570282693985…"
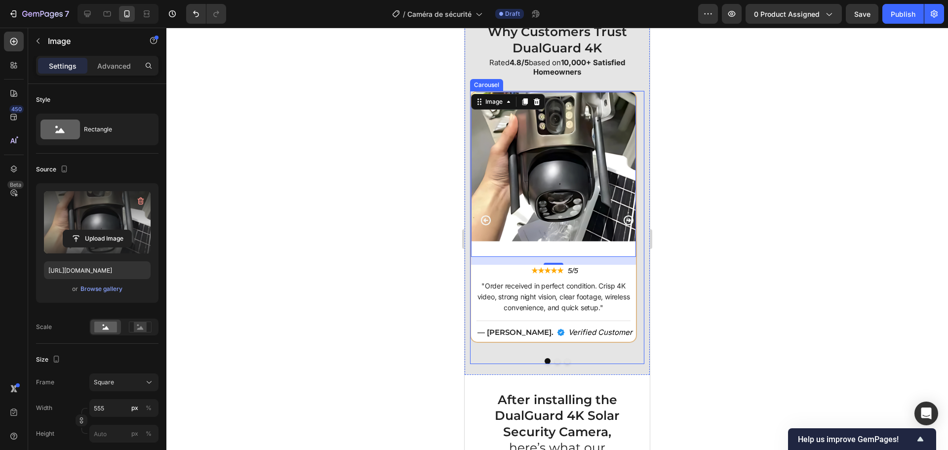
click at [487, 222] on icon "Carousel Back Arrow" at bounding box center [486, 220] width 12 height 12
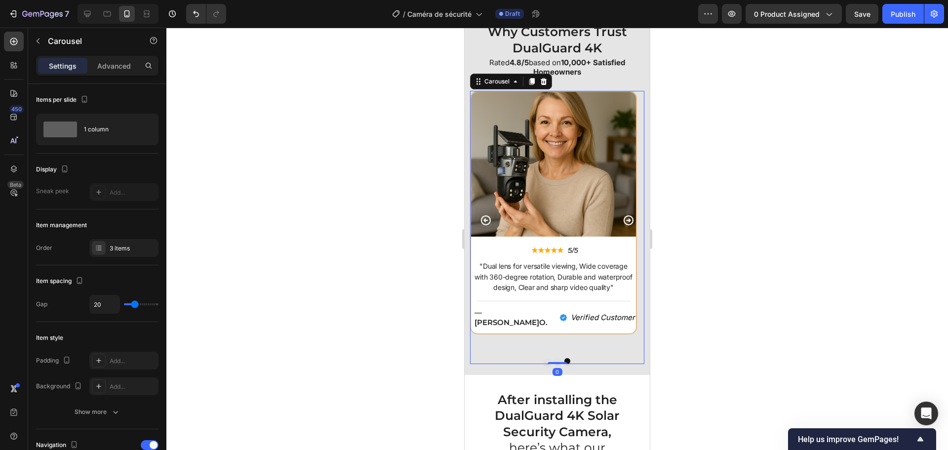
click at [487, 222] on icon "Carousel Back Arrow" at bounding box center [486, 220] width 12 height 12
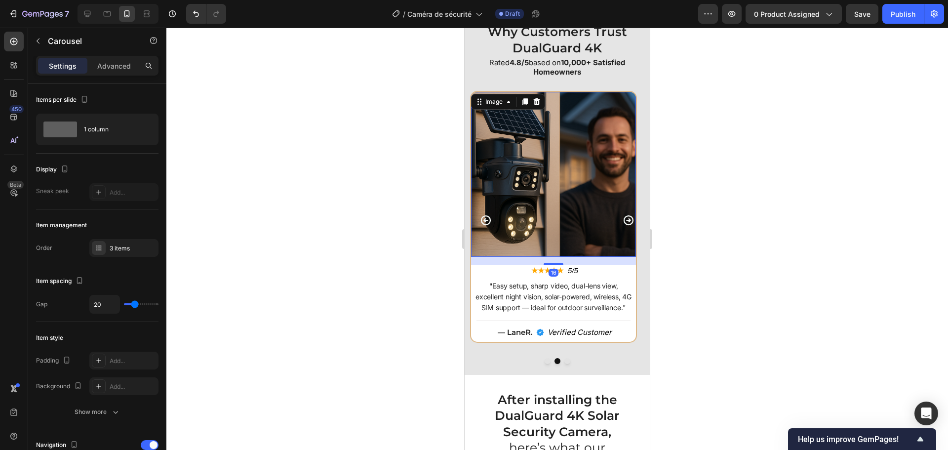
click at [544, 205] on img at bounding box center [553, 174] width 165 height 165
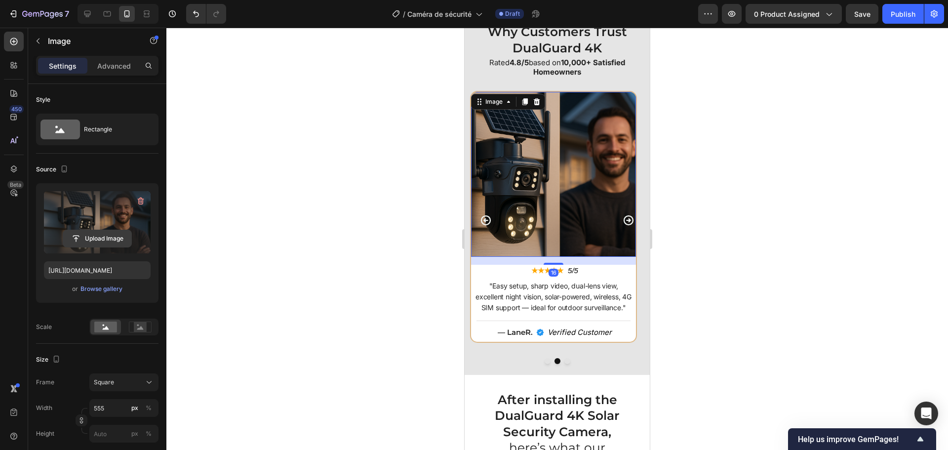
click at [92, 234] on input "file" at bounding box center [97, 238] width 68 height 17
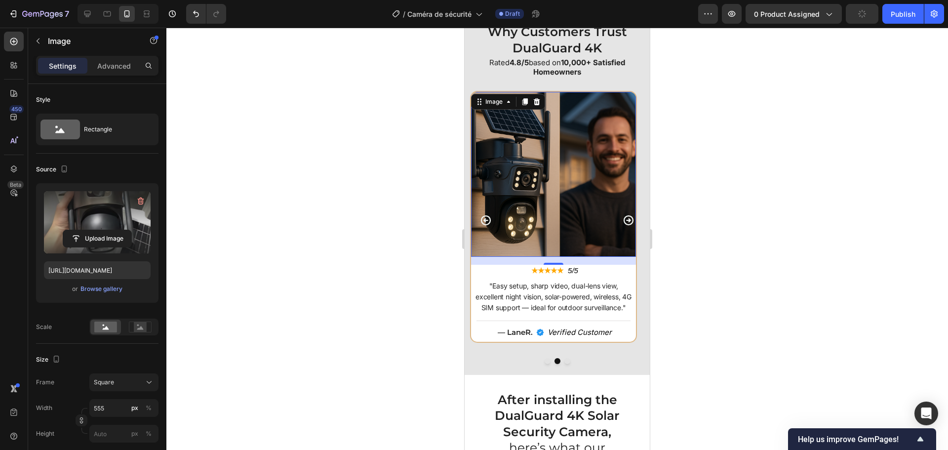
type input "https://cdn.shopify.com/s/files/1/0808/8620/2710/files/gempages_585570282693985…"
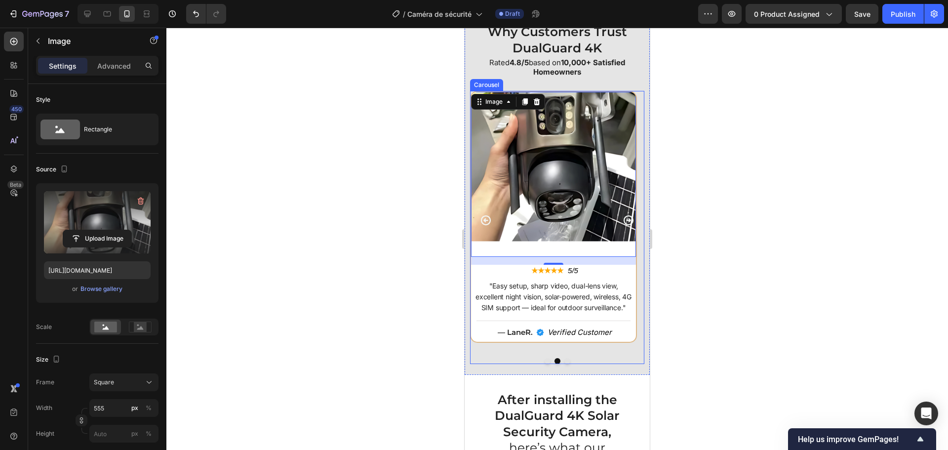
click at [624, 221] on icon "Carousel Next Arrow" at bounding box center [628, 220] width 12 height 12
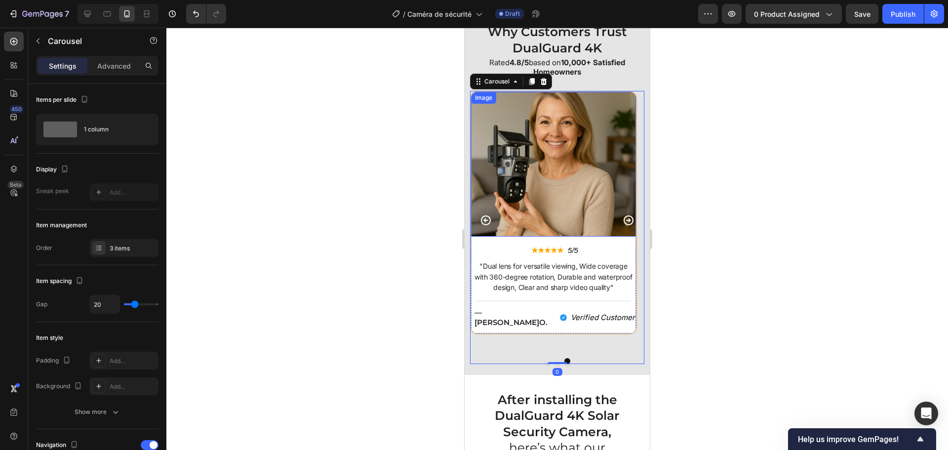
click at [584, 189] on img at bounding box center [553, 164] width 165 height 145
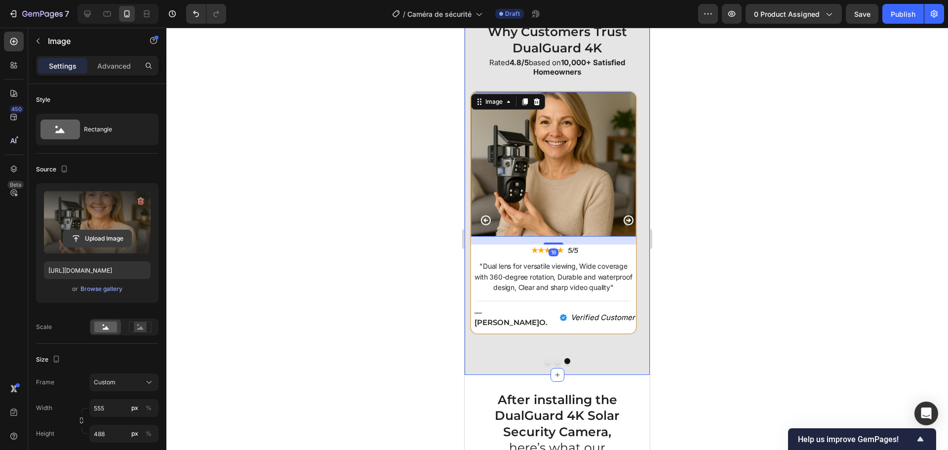
click at [88, 232] on input "file" at bounding box center [97, 238] width 68 height 17
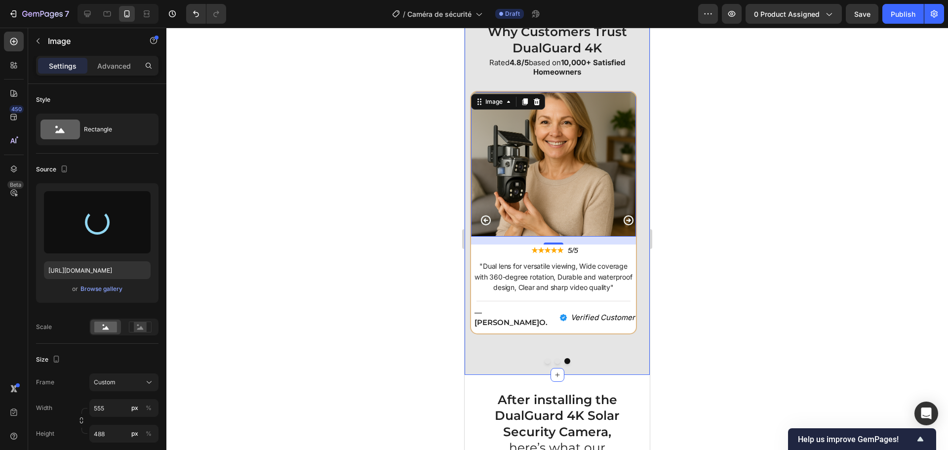
type input "https://cdn.shopify.com/s/files/1/0808/8620/2710/files/gempages_585570282693985…"
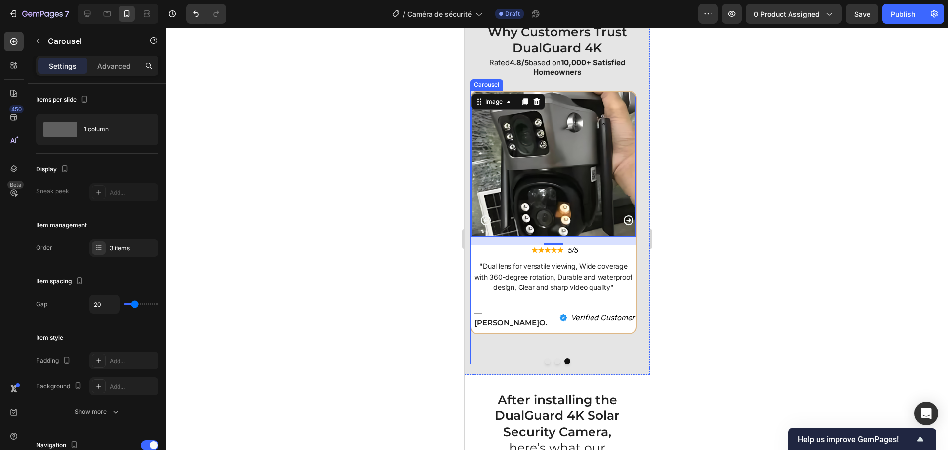
click at [484, 221] on icon "Carousel Back Arrow" at bounding box center [486, 220] width 10 height 10
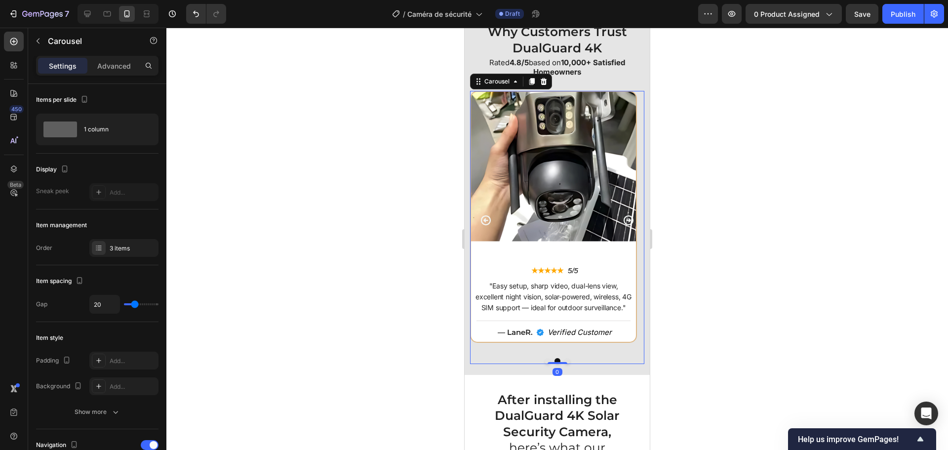
click at [484, 218] on icon "Carousel Back Arrow" at bounding box center [486, 220] width 12 height 12
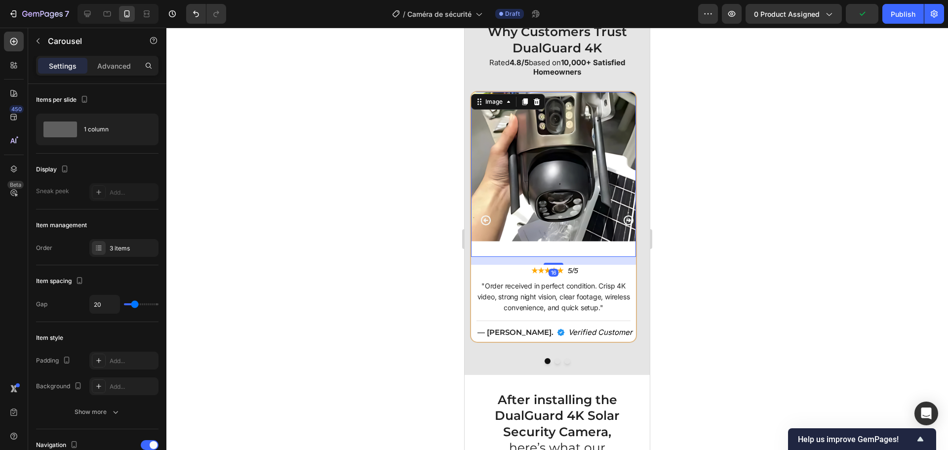
drag, startPoint x: 533, startPoint y: 182, endPoint x: 488, endPoint y: 177, distance: 45.2
click at [532, 182] on img at bounding box center [553, 174] width 165 height 165
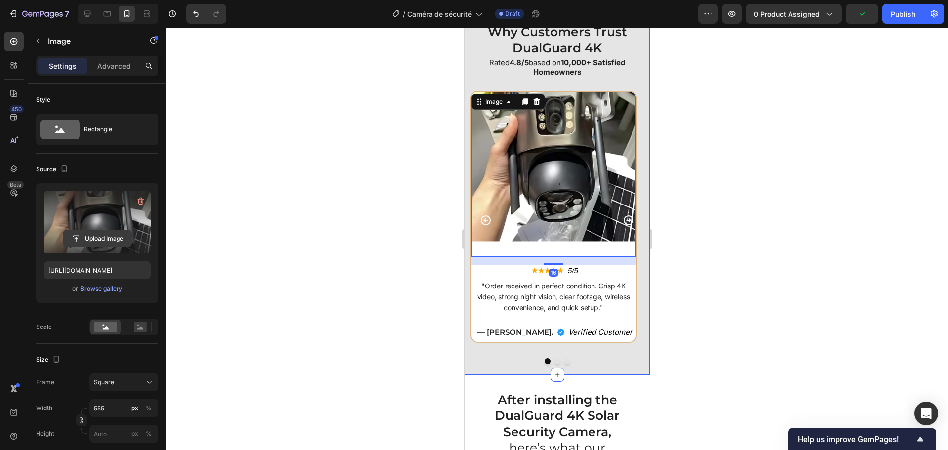
click at [77, 230] on input "file" at bounding box center [97, 238] width 68 height 17
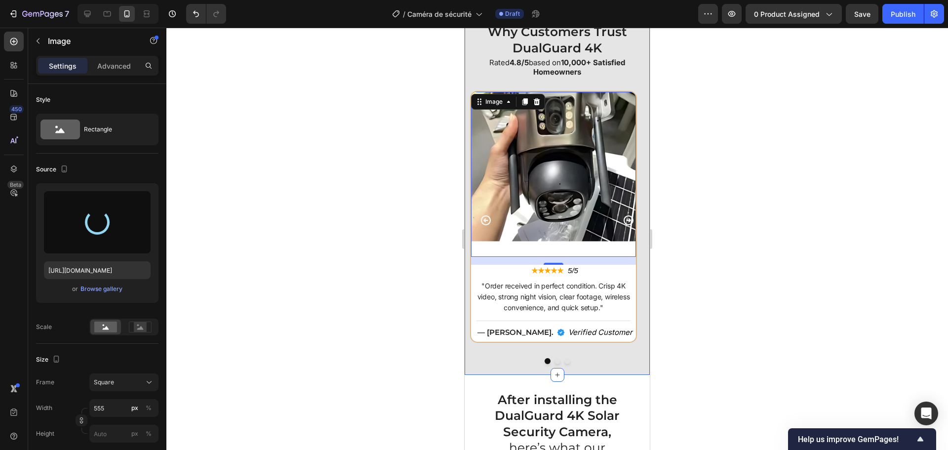
type input "https://cdn.shopify.com/s/files/1/0808/8620/2710/files/gempages_585570282693985…"
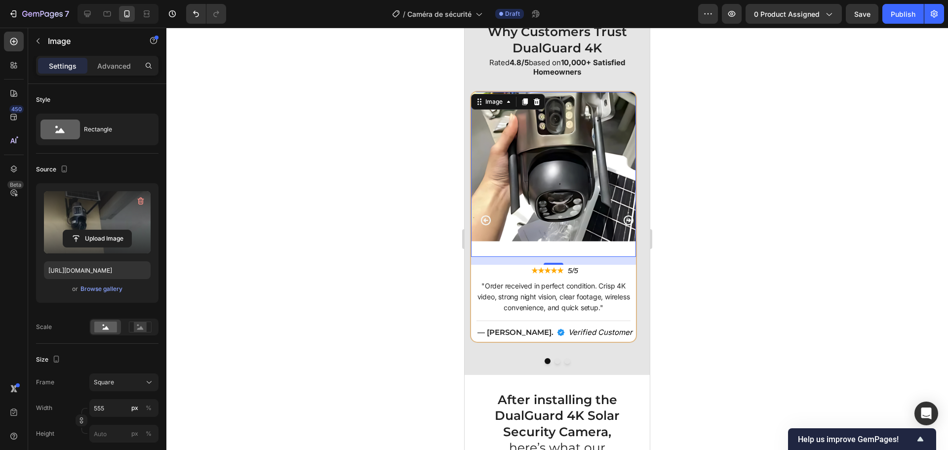
click at [673, 178] on div at bounding box center [556, 239] width 781 height 422
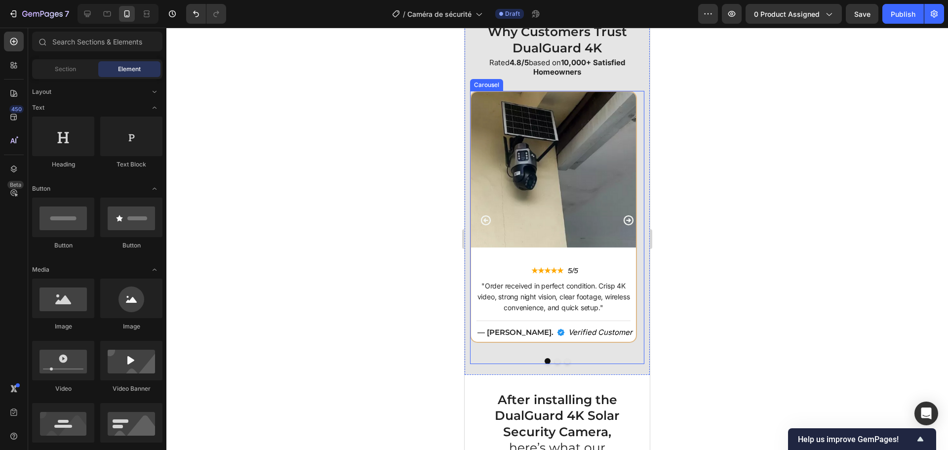
click at [622, 218] on icon "Carousel Next Arrow" at bounding box center [628, 220] width 12 height 12
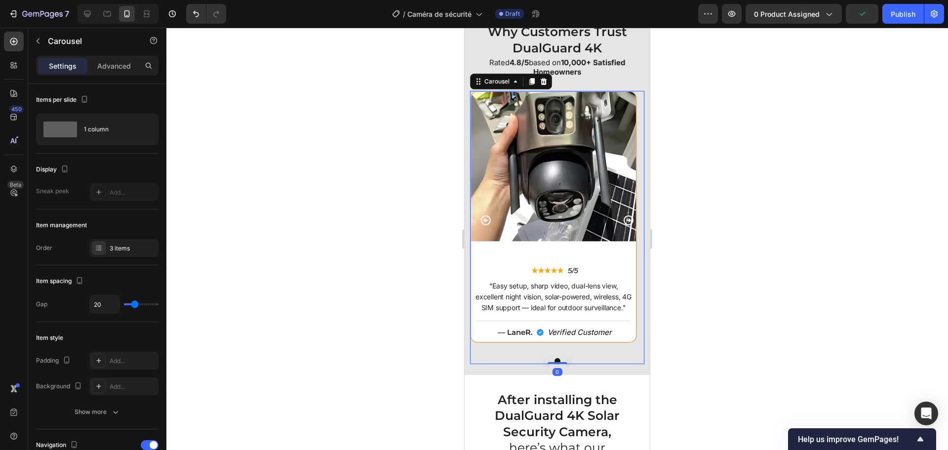
click at [622, 218] on icon "Carousel Next Arrow" at bounding box center [628, 220] width 12 height 12
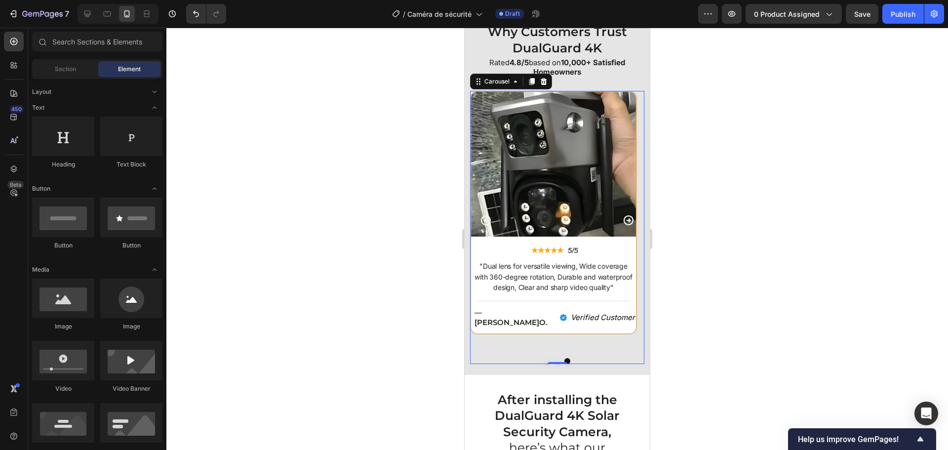
scroll to position [2581, 0]
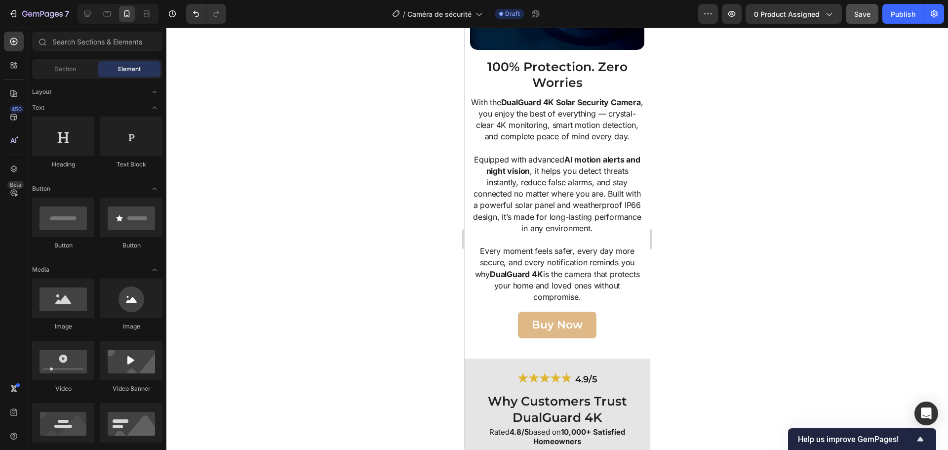
click at [869, 9] on div "Save" at bounding box center [862, 14] width 16 height 10
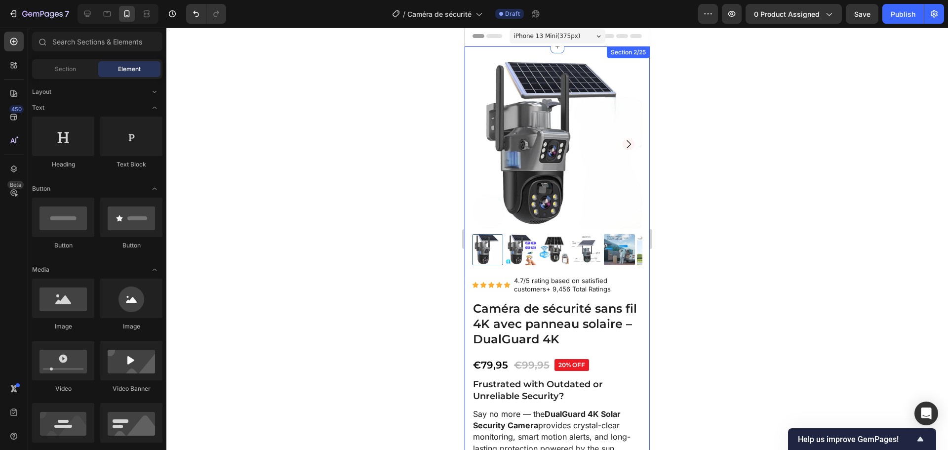
scroll to position [0, 0]
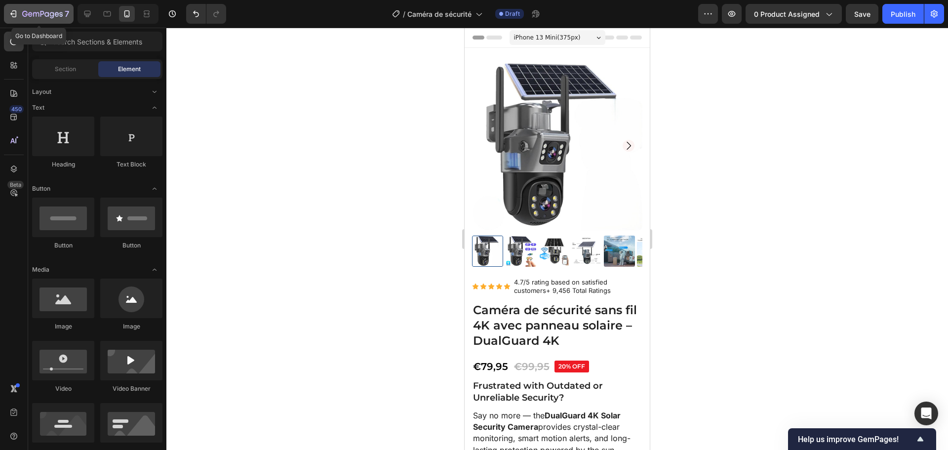
click at [52, 12] on icon "button" at bounding box center [42, 14] width 40 height 8
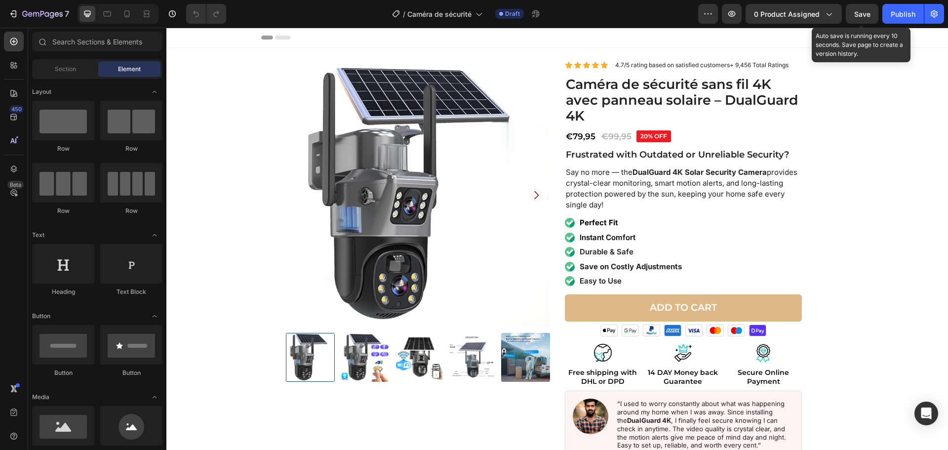
click at [856, 20] on button "Save" at bounding box center [861, 14] width 33 height 20
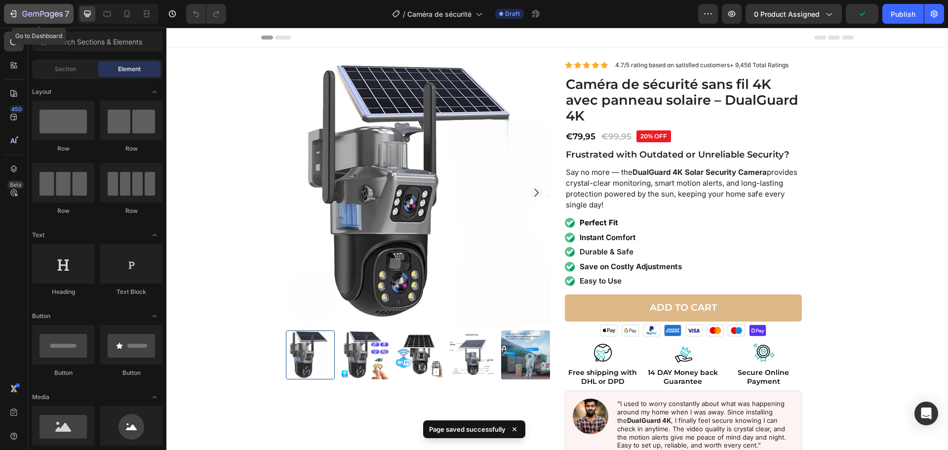
click at [17, 16] on icon "button" at bounding box center [13, 14] width 10 height 10
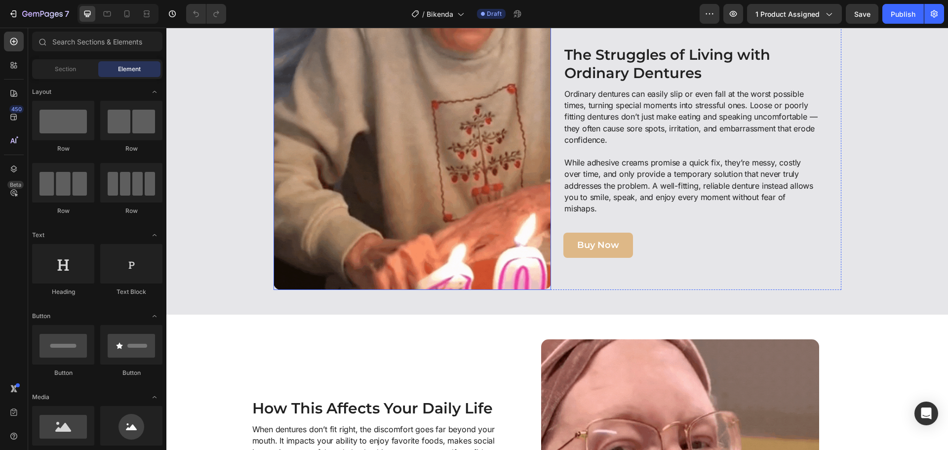
scroll to position [642, 0]
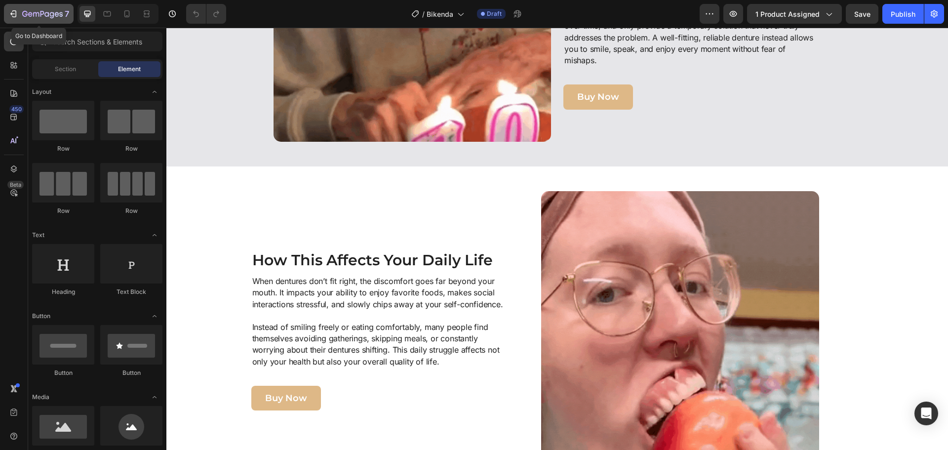
click at [24, 16] on icon "button" at bounding box center [24, 14] width 5 height 6
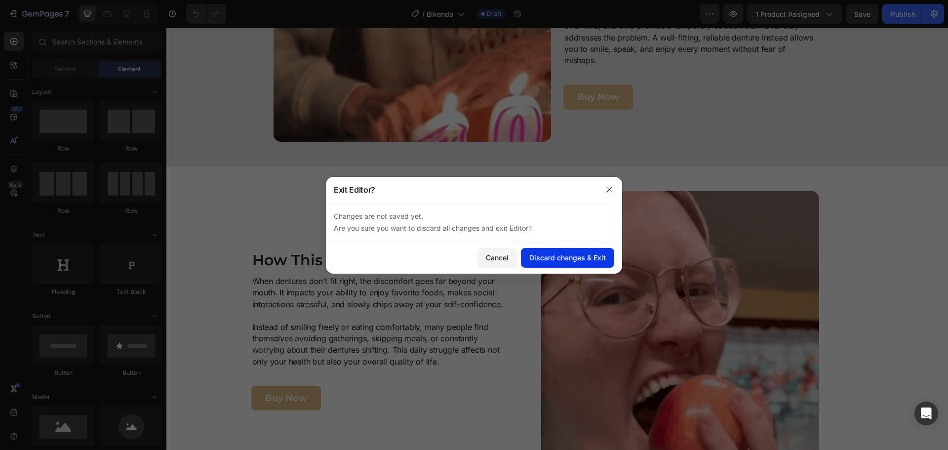
click at [588, 266] on button "Discard changes & Exit" at bounding box center [567, 258] width 93 height 20
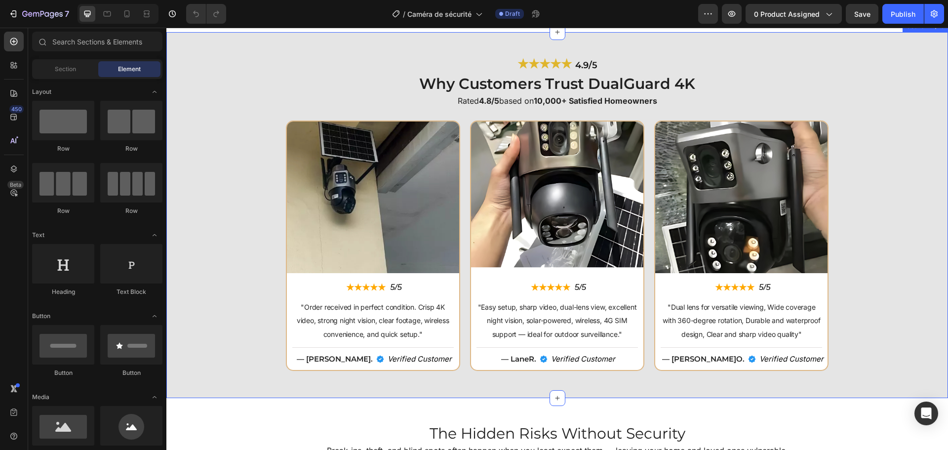
scroll to position [2421, 0]
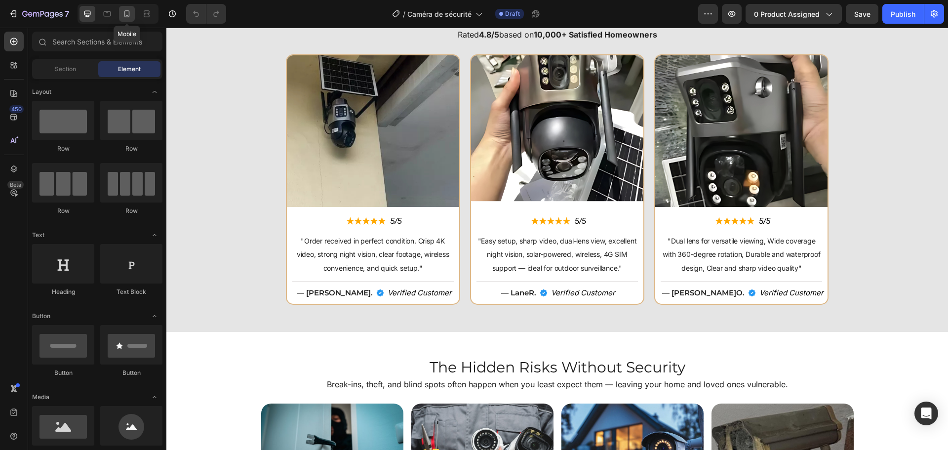
click at [121, 18] on div at bounding box center [127, 14] width 16 height 16
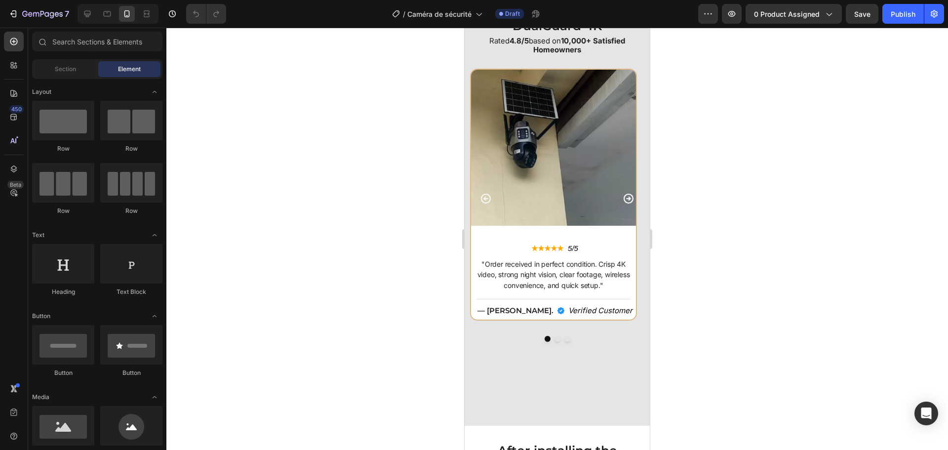
scroll to position [2961, 0]
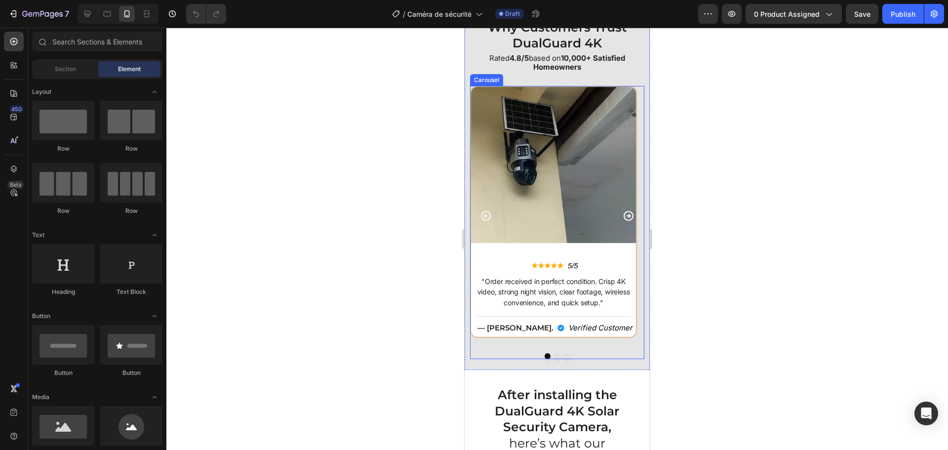
click at [554, 358] on button "Dot" at bounding box center [557, 356] width 6 height 6
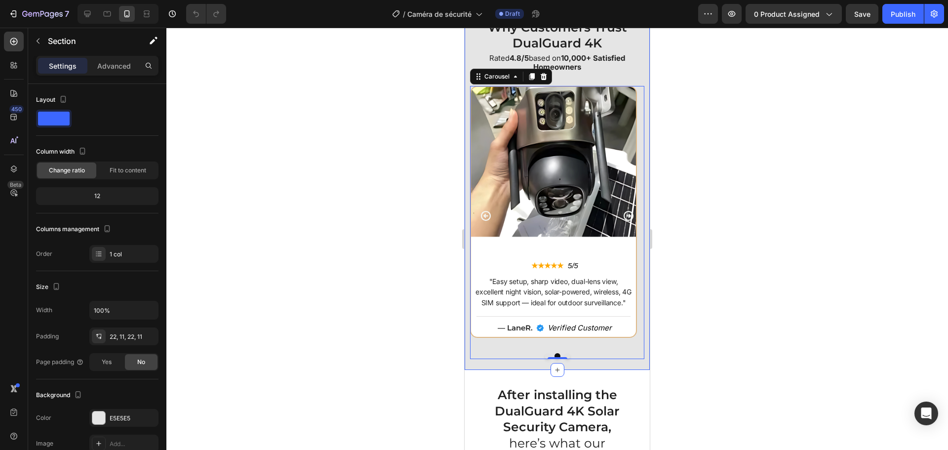
click at [567, 360] on div "★★★★★ 4.9/5 Heading Why Customers Trust DualGuard 4K Heading Rated 4.8/5 based …" at bounding box center [556, 176] width 185 height 385
click at [566, 356] on button "Dot" at bounding box center [567, 356] width 6 height 6
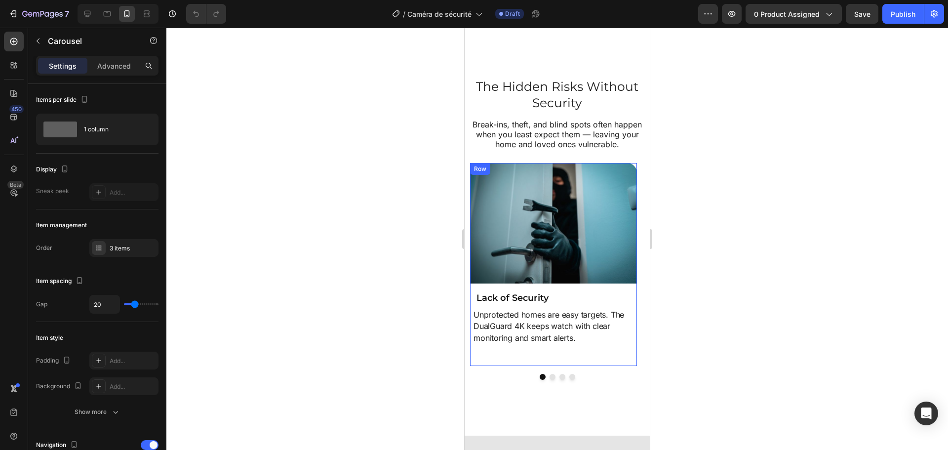
scroll to position [3652, 0]
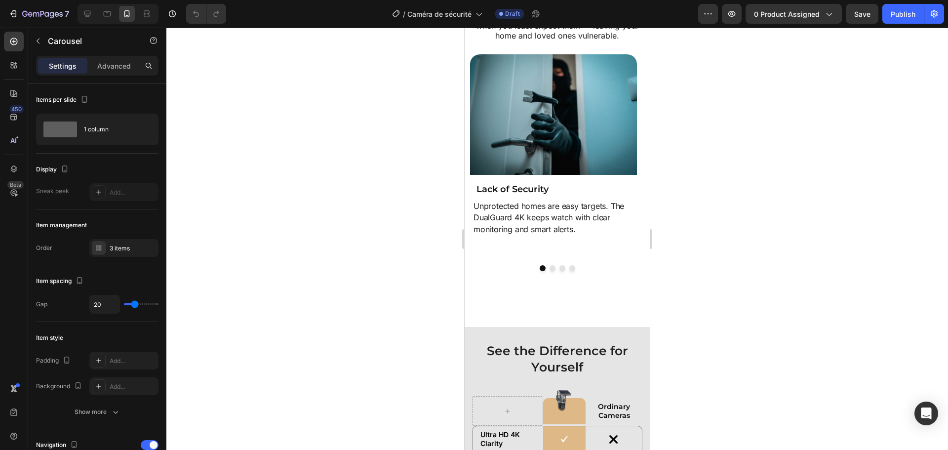
click at [681, 281] on div at bounding box center [556, 239] width 781 height 422
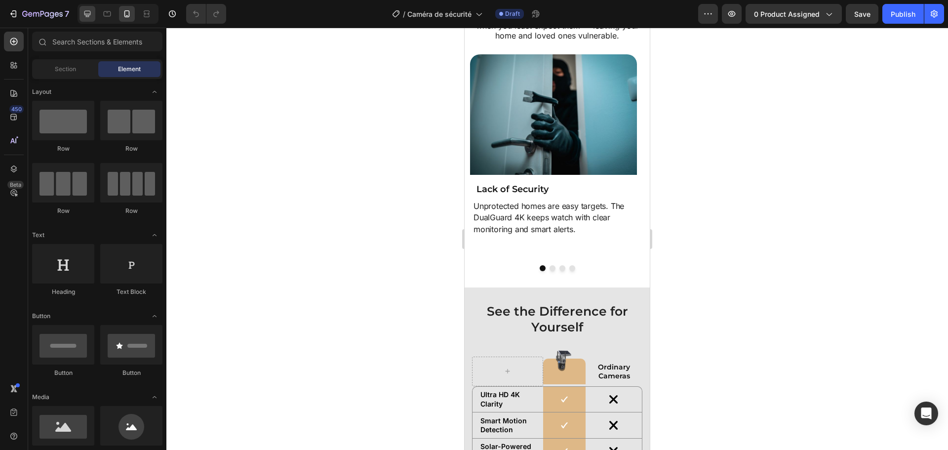
click at [92, 20] on div at bounding box center [87, 14] width 16 height 16
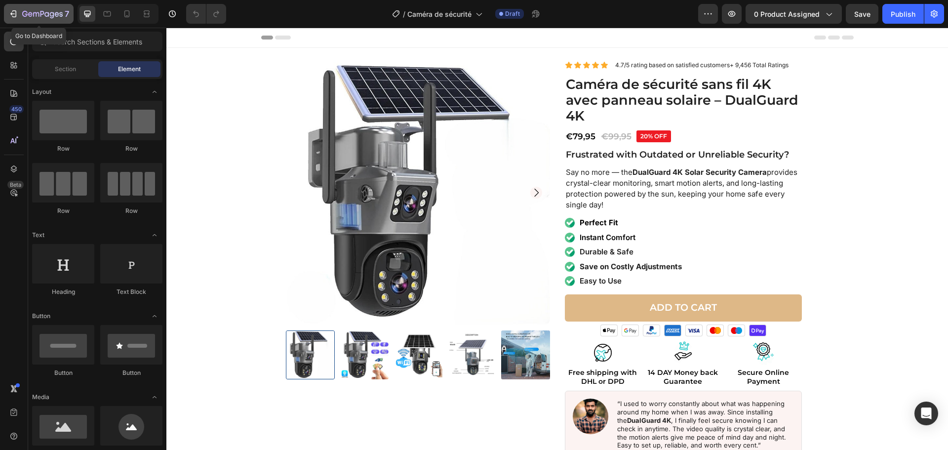
click at [49, 12] on icon "button" at bounding box center [42, 14] width 40 height 8
